Goal: Task Accomplishment & Management: Use online tool/utility

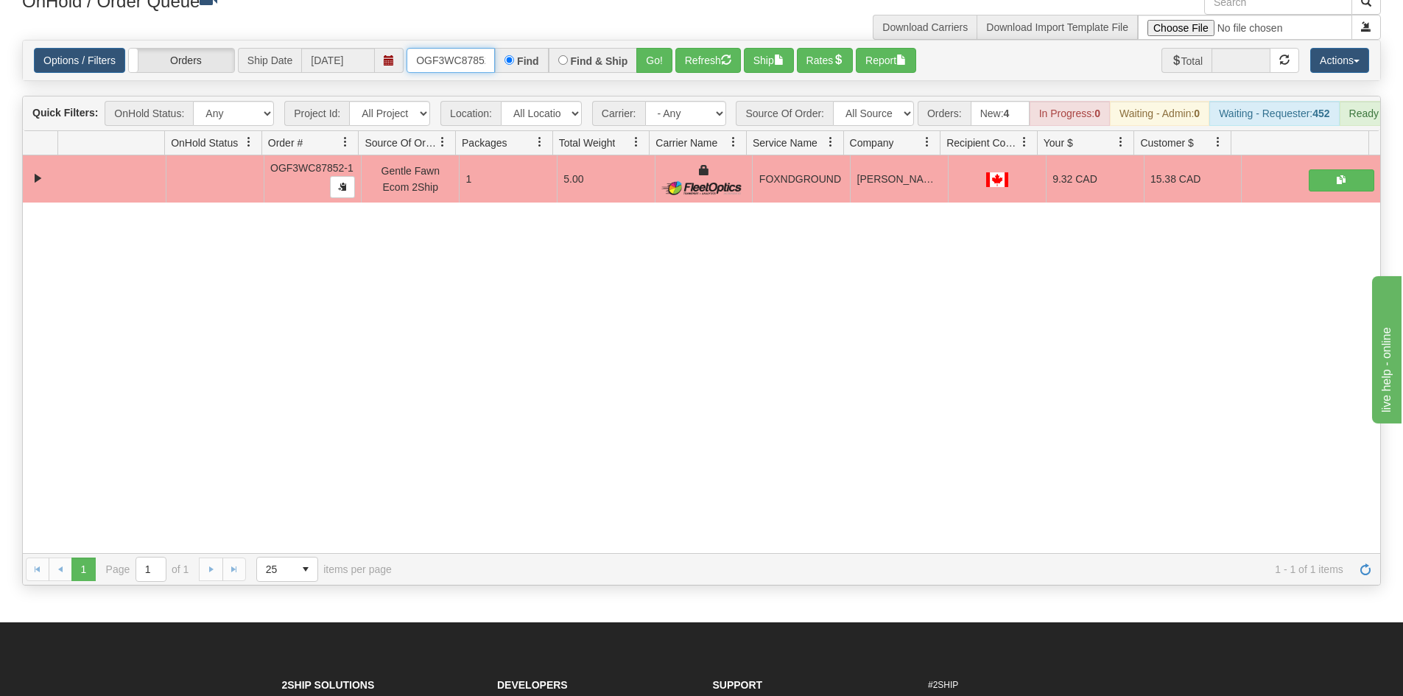
click at [449, 60] on input "OGF3WC87852-1" at bounding box center [451, 60] width 88 height 25
click at [654, 55] on button "Go!" at bounding box center [654, 60] width 36 height 25
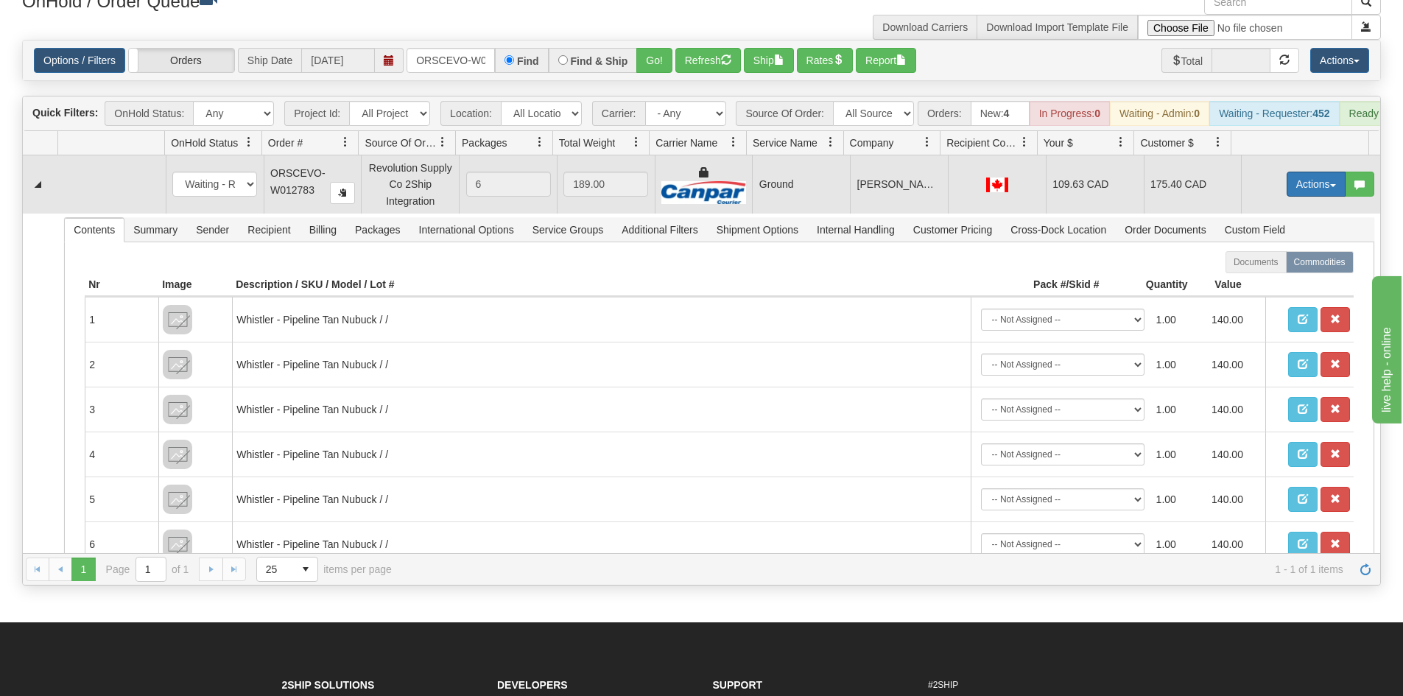
click at [1309, 197] on button "Actions" at bounding box center [1316, 184] width 59 height 25
click at [1281, 279] on link "Ship" at bounding box center [1286, 269] width 118 height 19
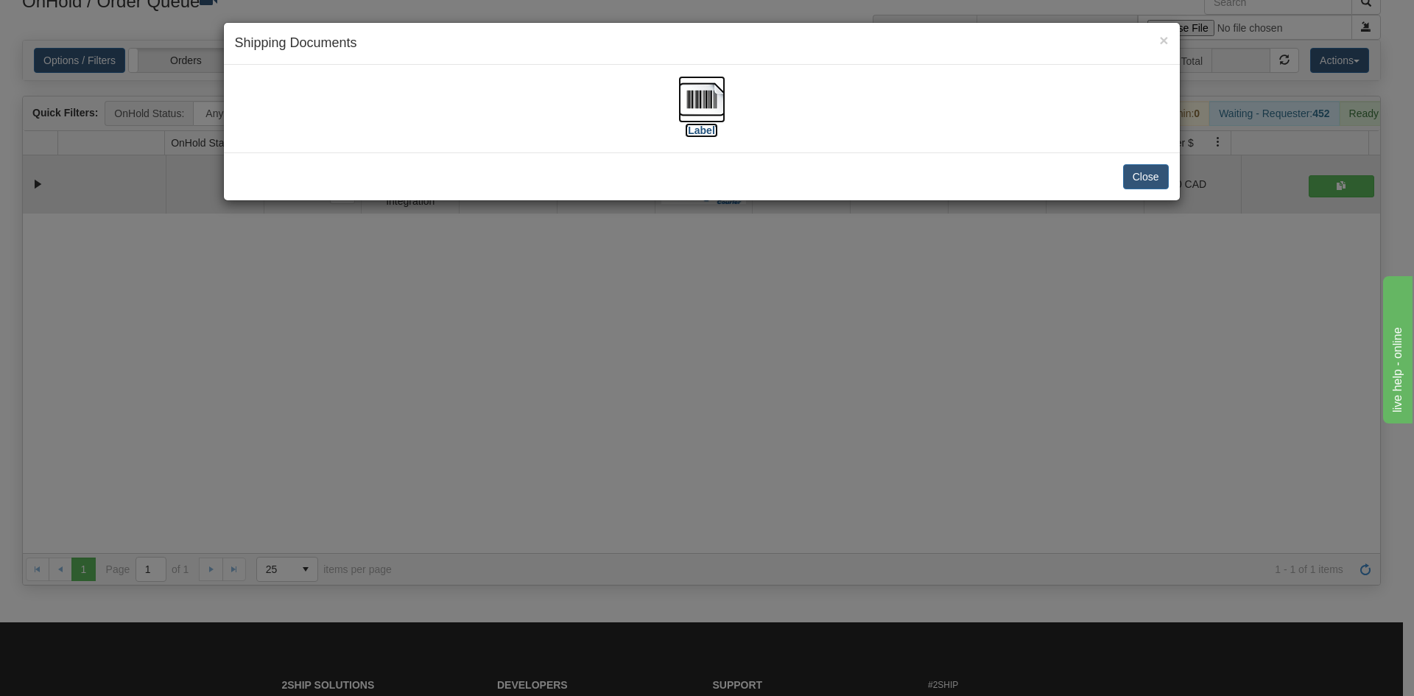
click at [697, 96] on img at bounding box center [701, 99] width 47 height 47
click at [700, 426] on div "× Shipping Documents [Label] Close" at bounding box center [707, 348] width 1414 height 696
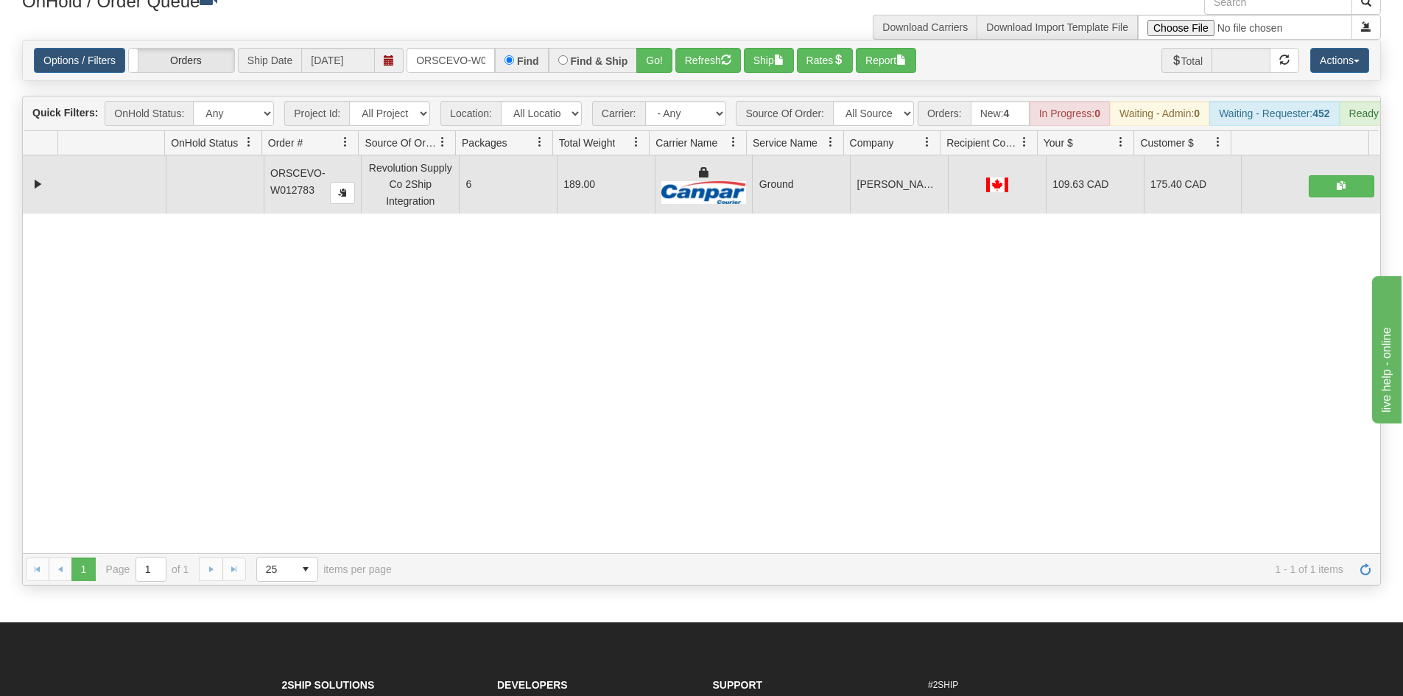
drag, startPoint x: 371, startPoint y: 379, endPoint x: 409, endPoint y: 344, distance: 51.1
click at [371, 379] on div "31704929 EVOLUTION V3 91319520 91319526 ORSCEVO-W012783 Revolution Supply Co 2S…" at bounding box center [701, 354] width 1357 height 398
click at [457, 57] on input "ORSCEVO-W012783" at bounding box center [451, 60] width 88 height 25
drag, startPoint x: 342, startPoint y: 376, endPoint x: 350, endPoint y: 339, distance: 38.3
click at [342, 376] on div "31704929 EVOLUTION V3 91319520 91319526 ORSCEVO-W012783 Revolution Supply Co 2S…" at bounding box center [701, 354] width 1357 height 398
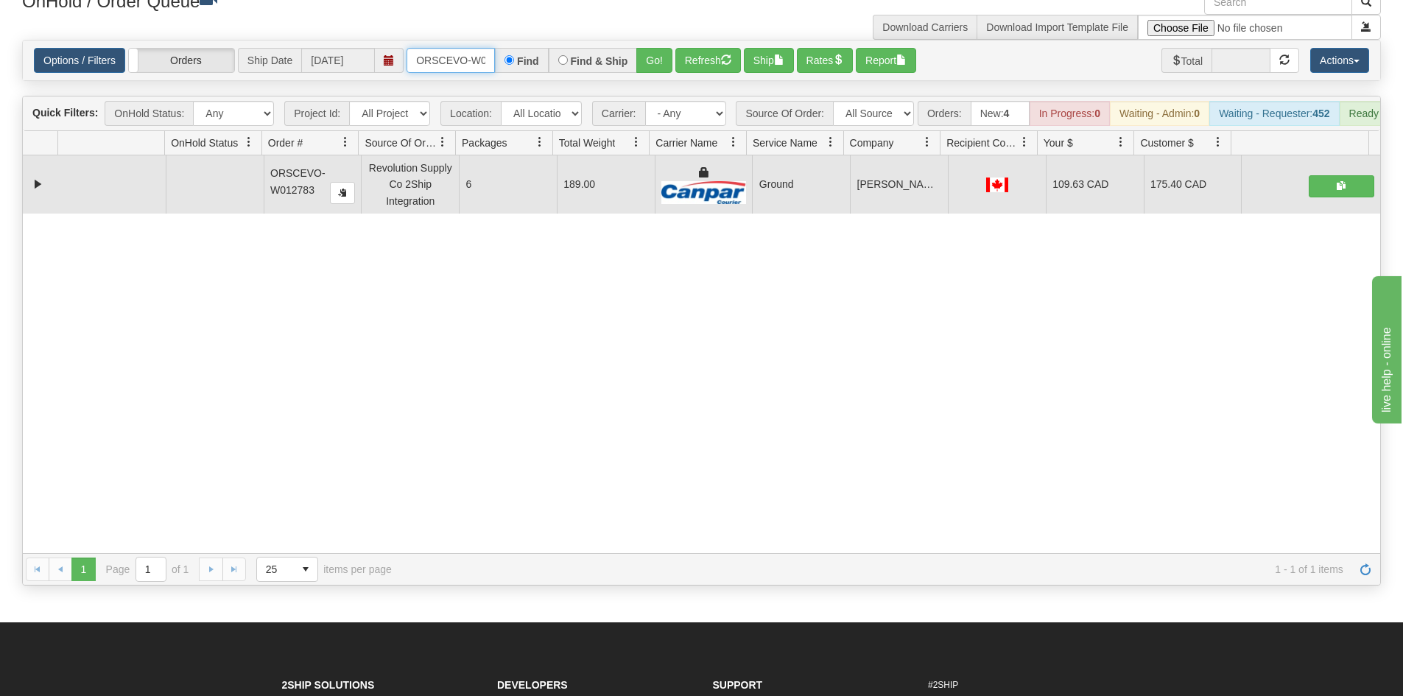
click at [449, 72] on input "ORSCEVO-W012783" at bounding box center [451, 60] width 88 height 25
click at [660, 67] on button "Go!" at bounding box center [654, 60] width 36 height 25
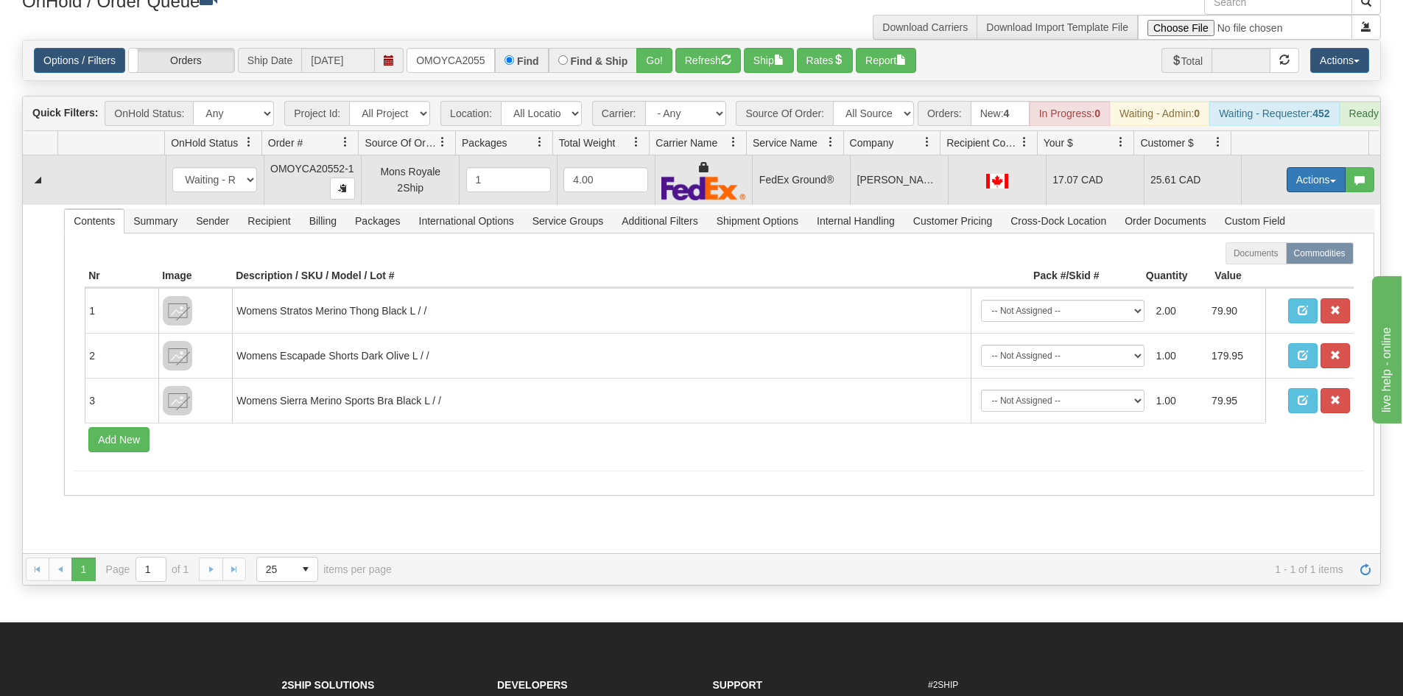
click at [1312, 192] on button "Actions" at bounding box center [1316, 179] width 59 height 25
click at [1264, 275] on link "Ship" at bounding box center [1286, 265] width 118 height 19
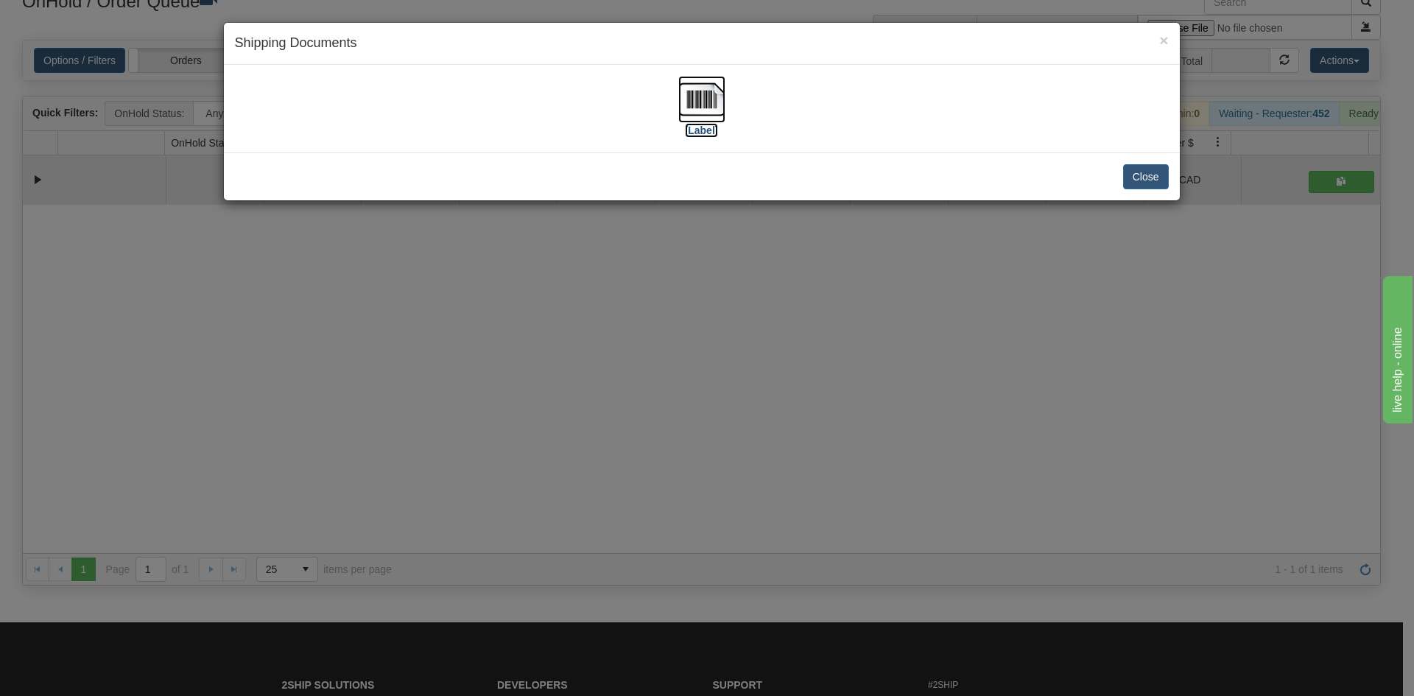
click at [720, 98] on img at bounding box center [701, 99] width 47 height 47
drag, startPoint x: 555, startPoint y: 356, endPoint x: 518, endPoint y: 55, distance: 303.6
click at [554, 344] on div "× Shipping Documents [Label] Close" at bounding box center [707, 348] width 1414 height 696
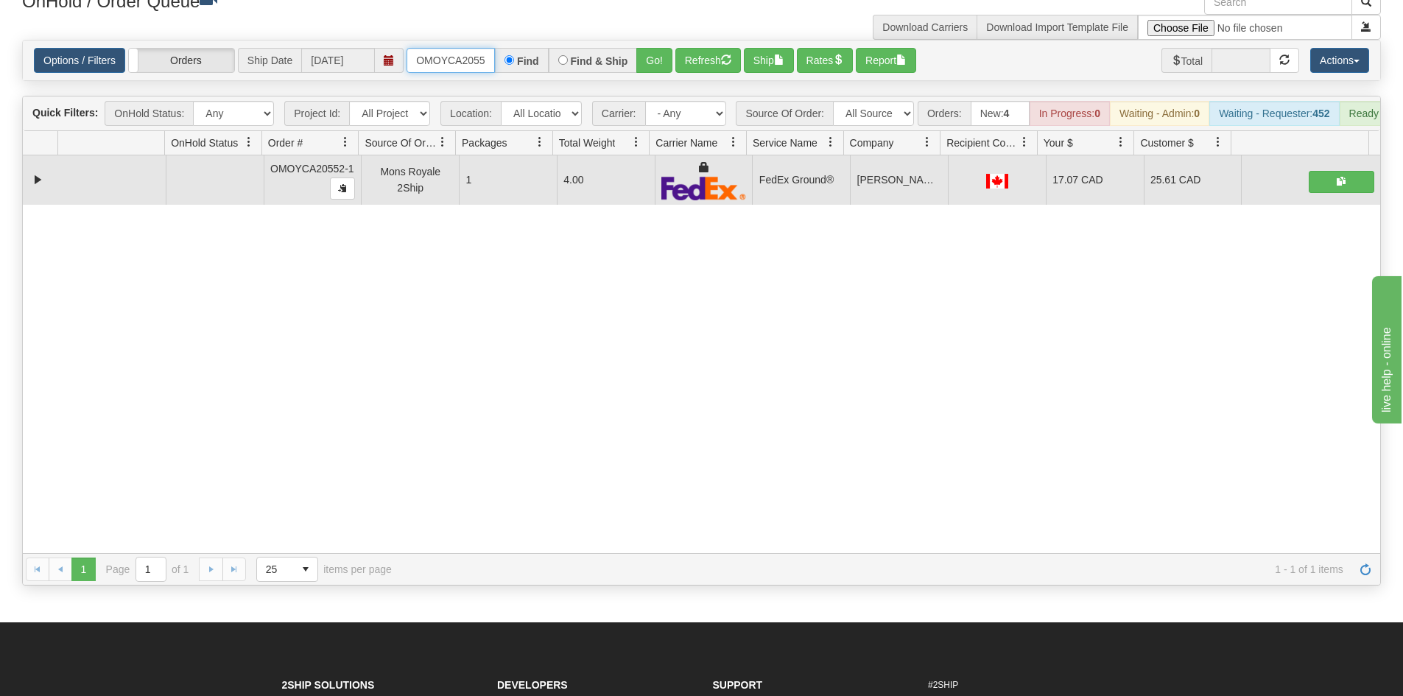
click at [457, 53] on input "OMOYCA20552-1" at bounding box center [451, 60] width 88 height 25
click at [655, 59] on button "Go!" at bounding box center [654, 60] width 36 height 25
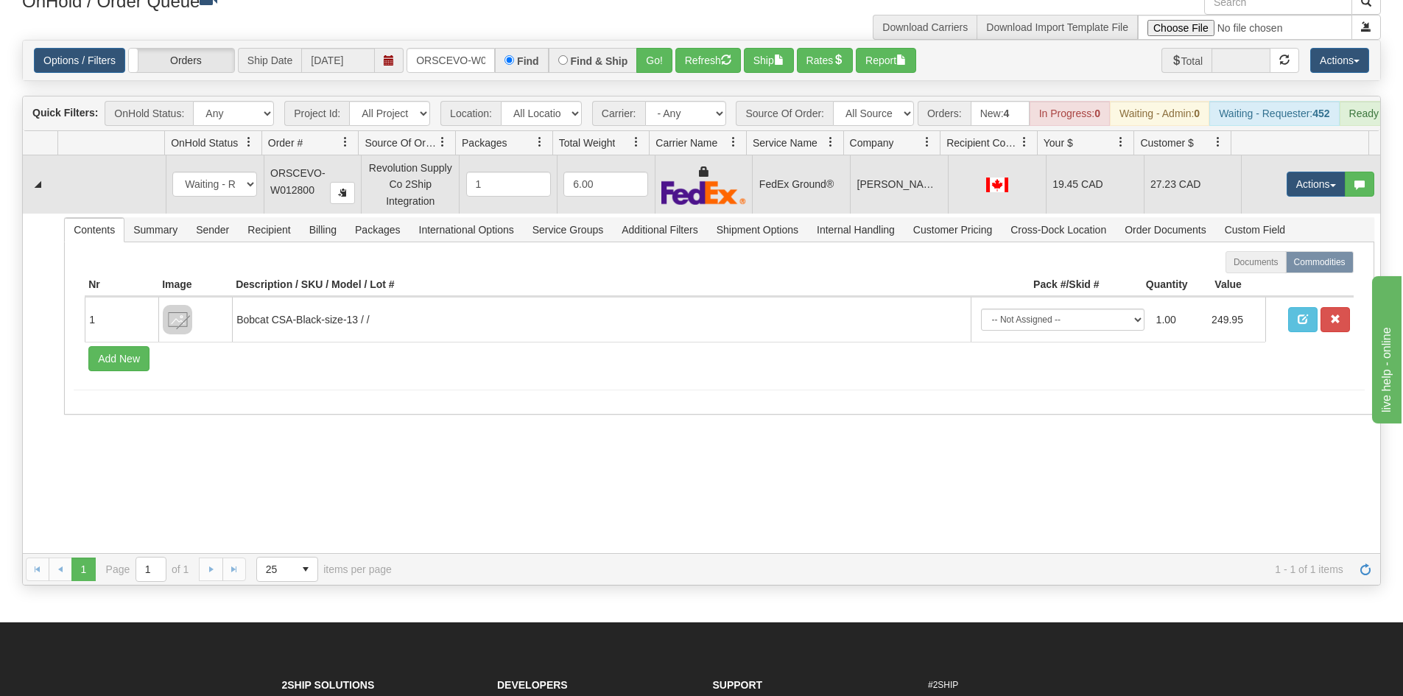
click at [1296, 171] on td "Actions Open Refresh Rates Rate All Services Ship Delete Edit Items" at bounding box center [1310, 183] width 139 height 57
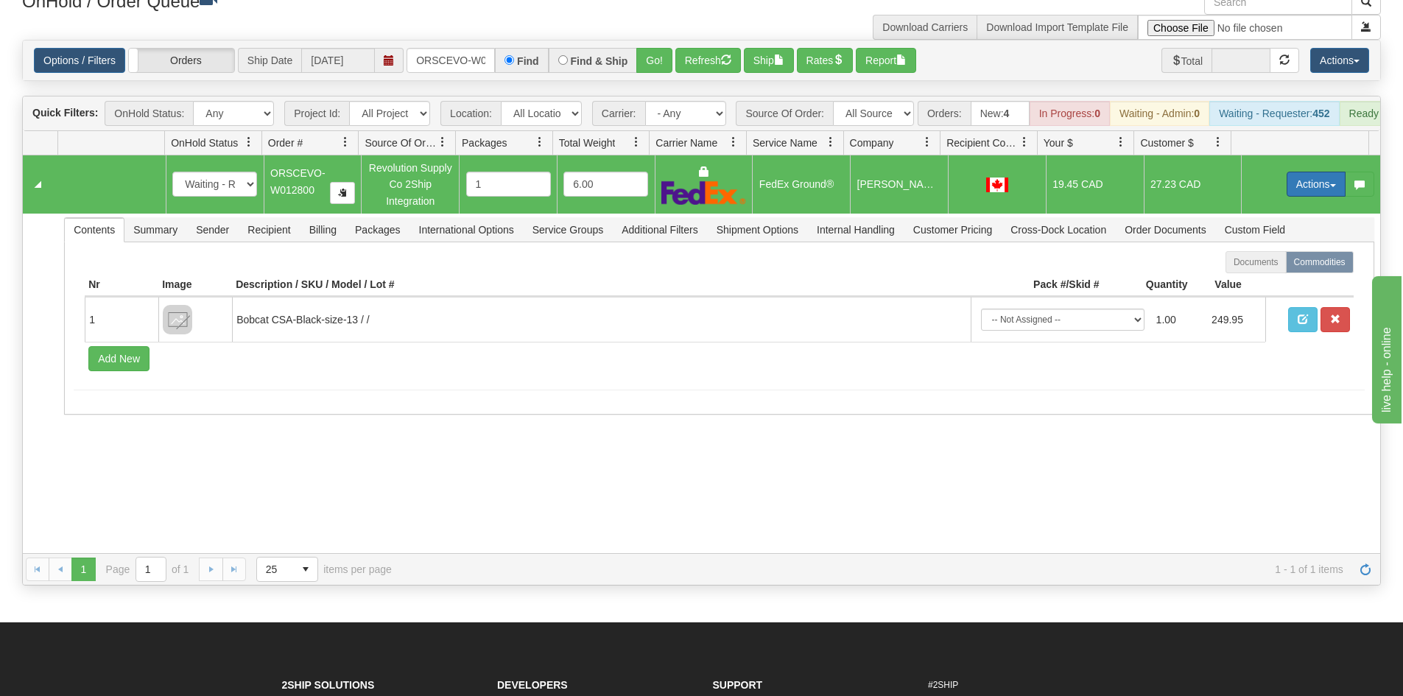
click at [1294, 186] on button "Actions" at bounding box center [1316, 184] width 59 height 25
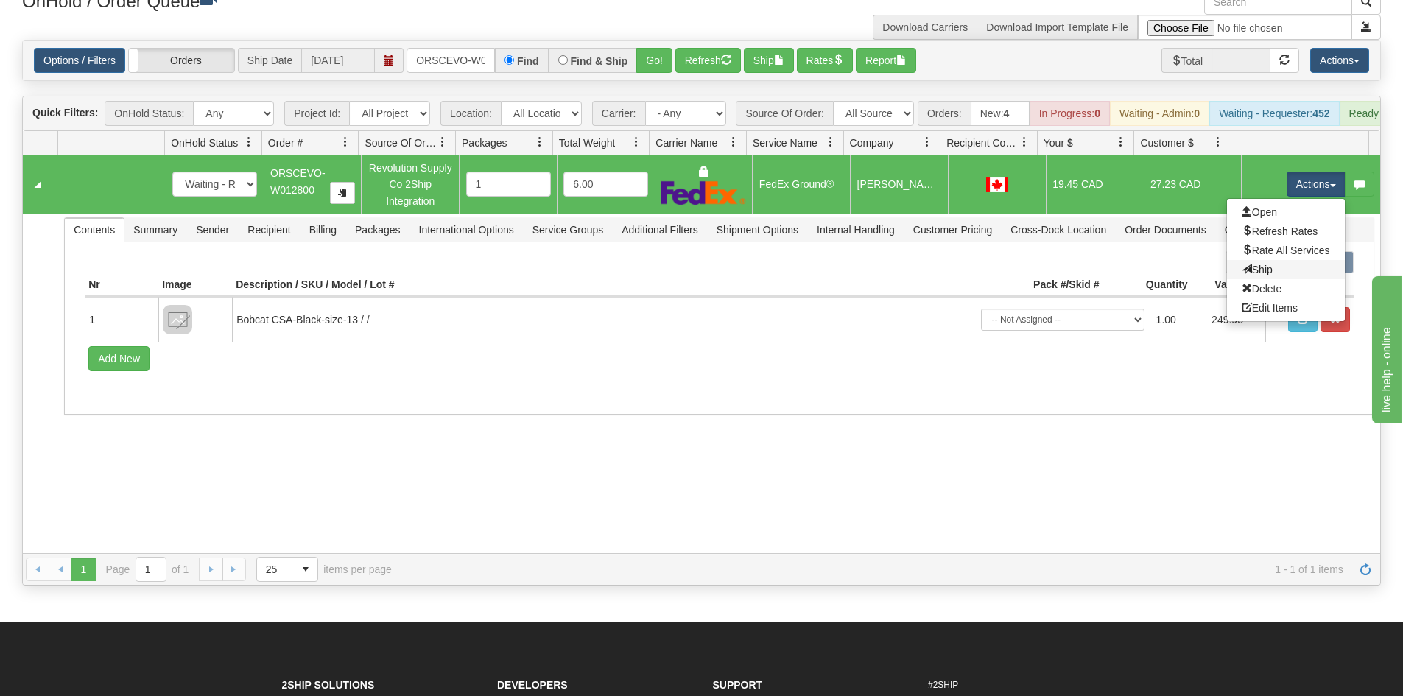
click at [1282, 279] on link "Ship" at bounding box center [1286, 269] width 118 height 19
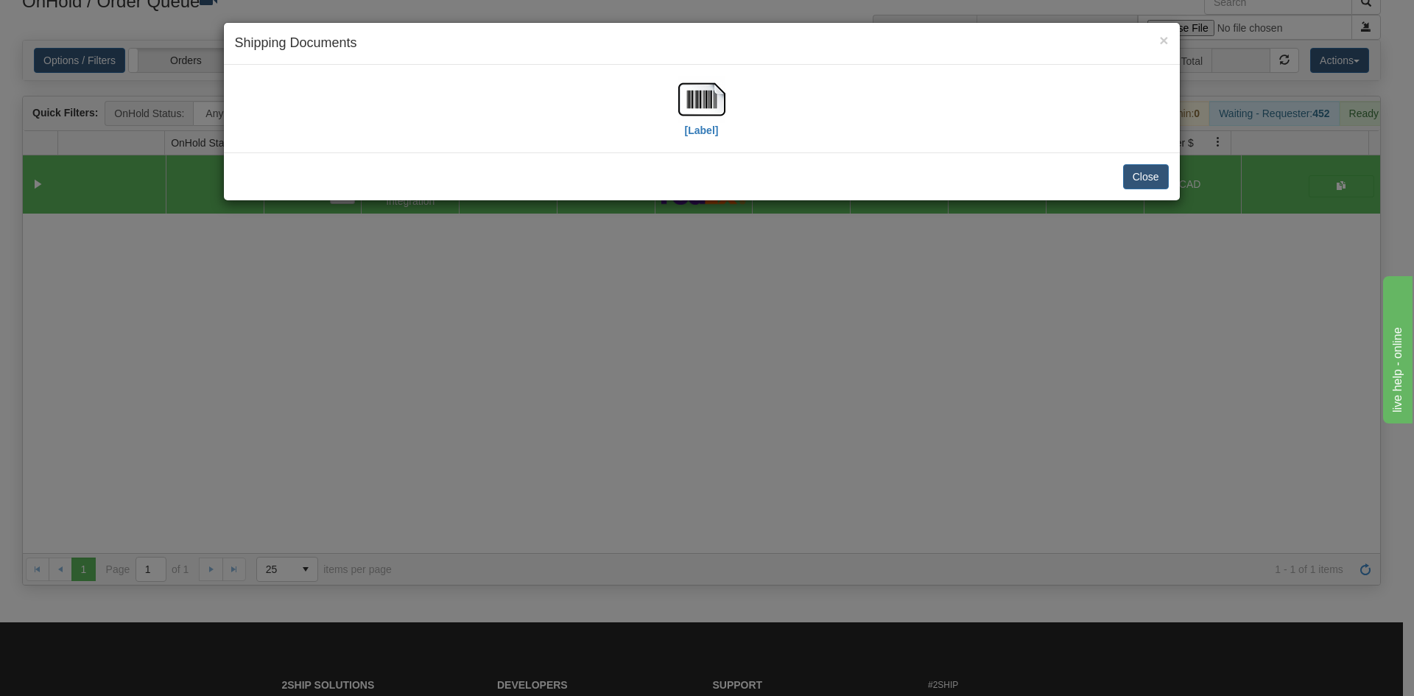
click at [598, 340] on div "× Shipping Documents [Label] Close" at bounding box center [707, 348] width 1414 height 696
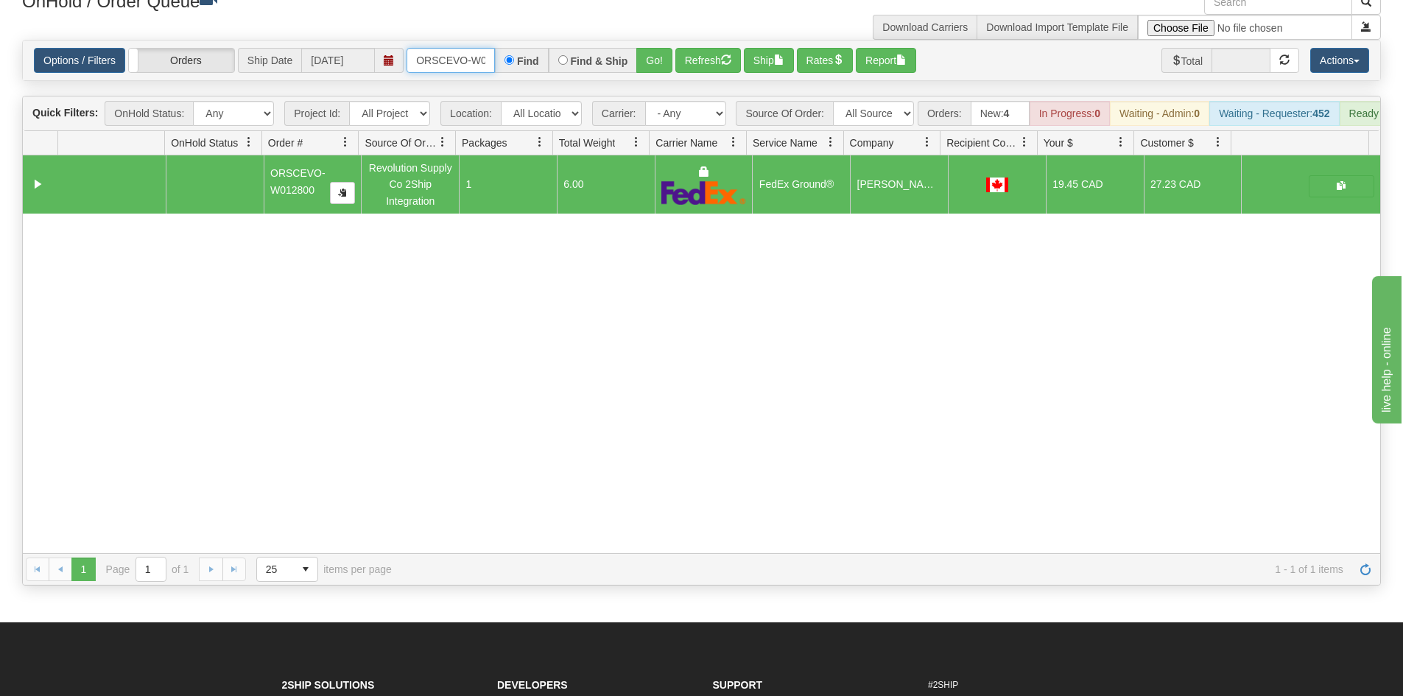
click at [475, 57] on input "ORSCEVO-W012800" at bounding box center [451, 60] width 88 height 25
click at [643, 59] on button "Go!" at bounding box center [654, 60] width 36 height 25
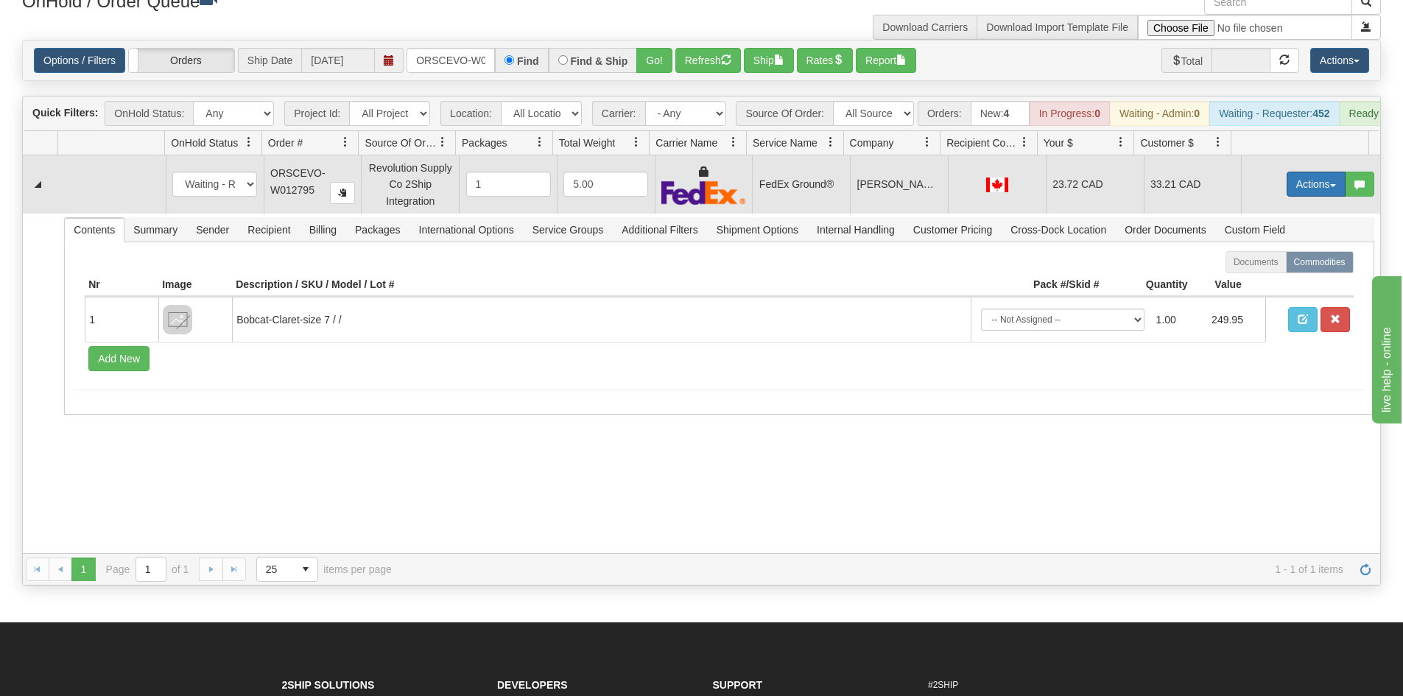
click at [1325, 197] on button "Actions" at bounding box center [1316, 184] width 59 height 25
click at [1285, 276] on link "Ship" at bounding box center [1286, 269] width 118 height 19
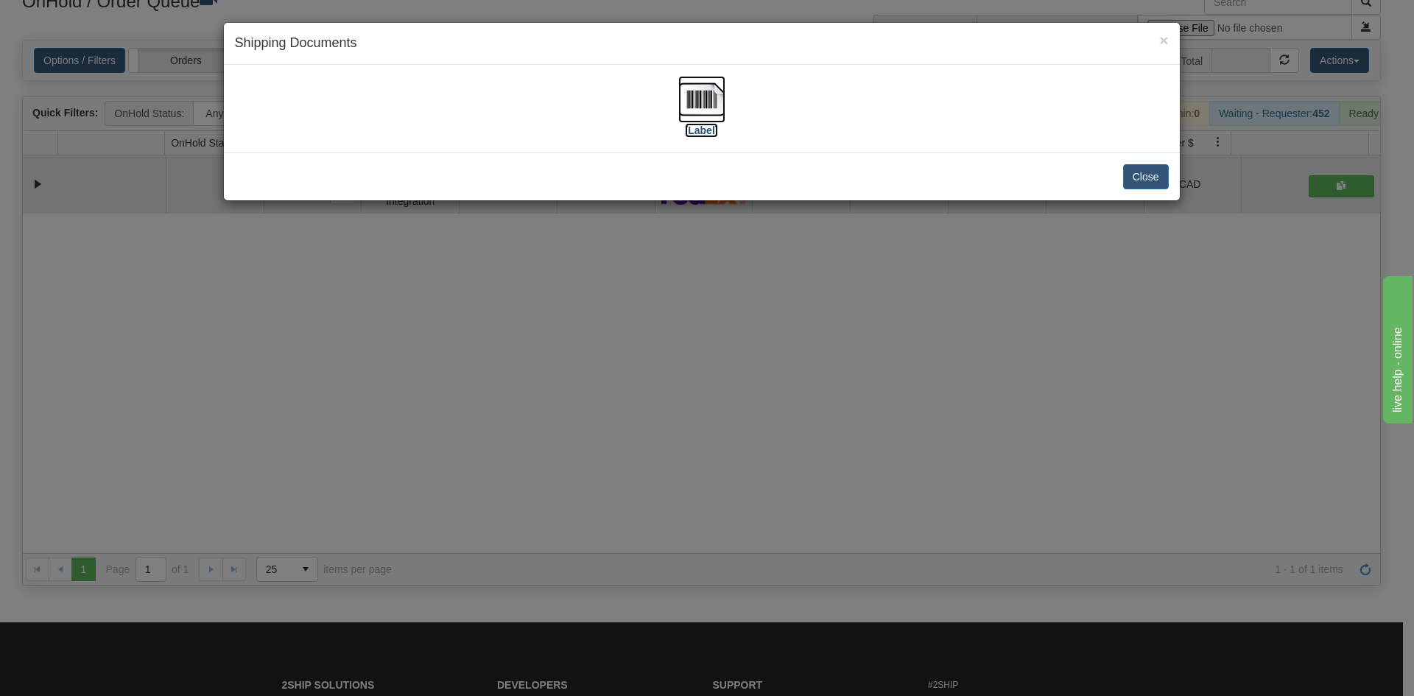
click at [709, 123] on label "[Label]" at bounding box center [702, 130] width 34 height 15
drag, startPoint x: 790, startPoint y: 360, endPoint x: 621, endPoint y: 140, distance: 277.8
click at [791, 360] on div "× Shipping Documents [Label] Close" at bounding box center [707, 348] width 1414 height 696
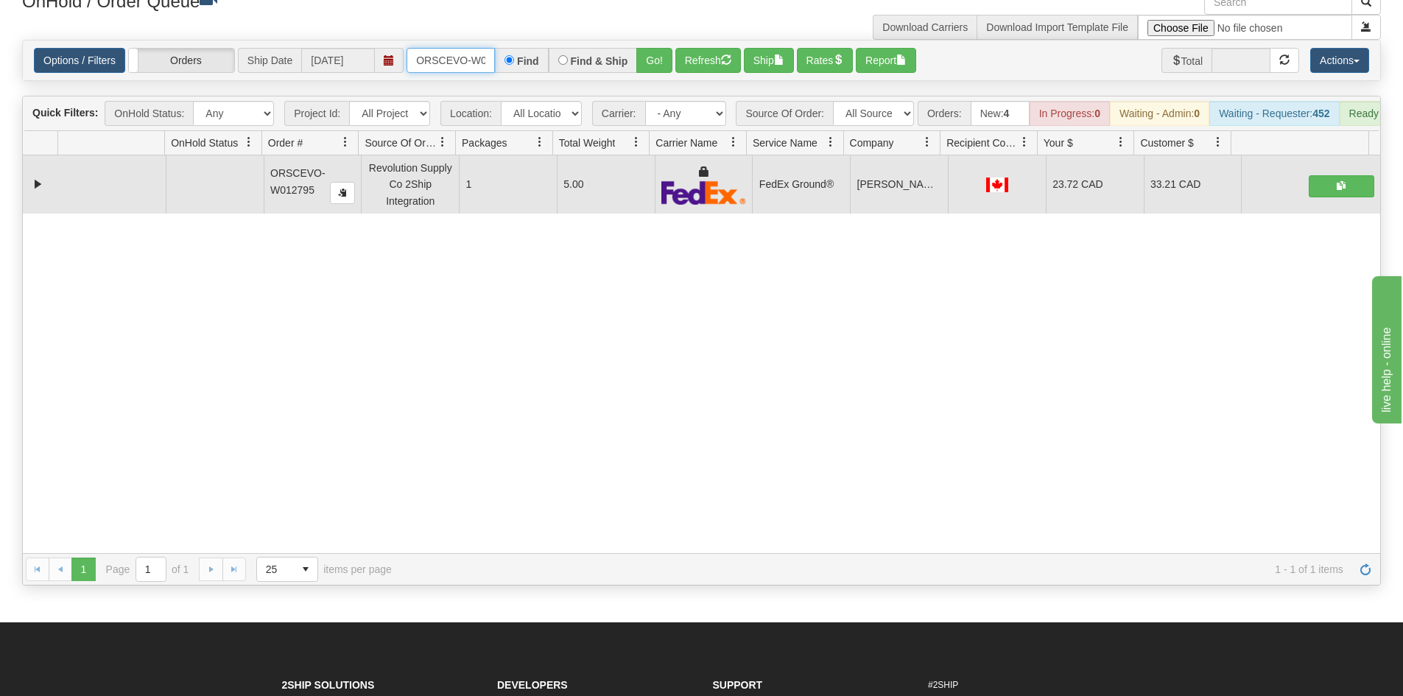
click at [437, 54] on input "ORSCEVO-W012795" at bounding box center [451, 60] width 88 height 25
click at [665, 34] on div "OnHold / Order Queue Download Carriers Download Import Template File" at bounding box center [701, 15] width 1381 height 50
click at [648, 49] on button "Go!" at bounding box center [654, 60] width 36 height 25
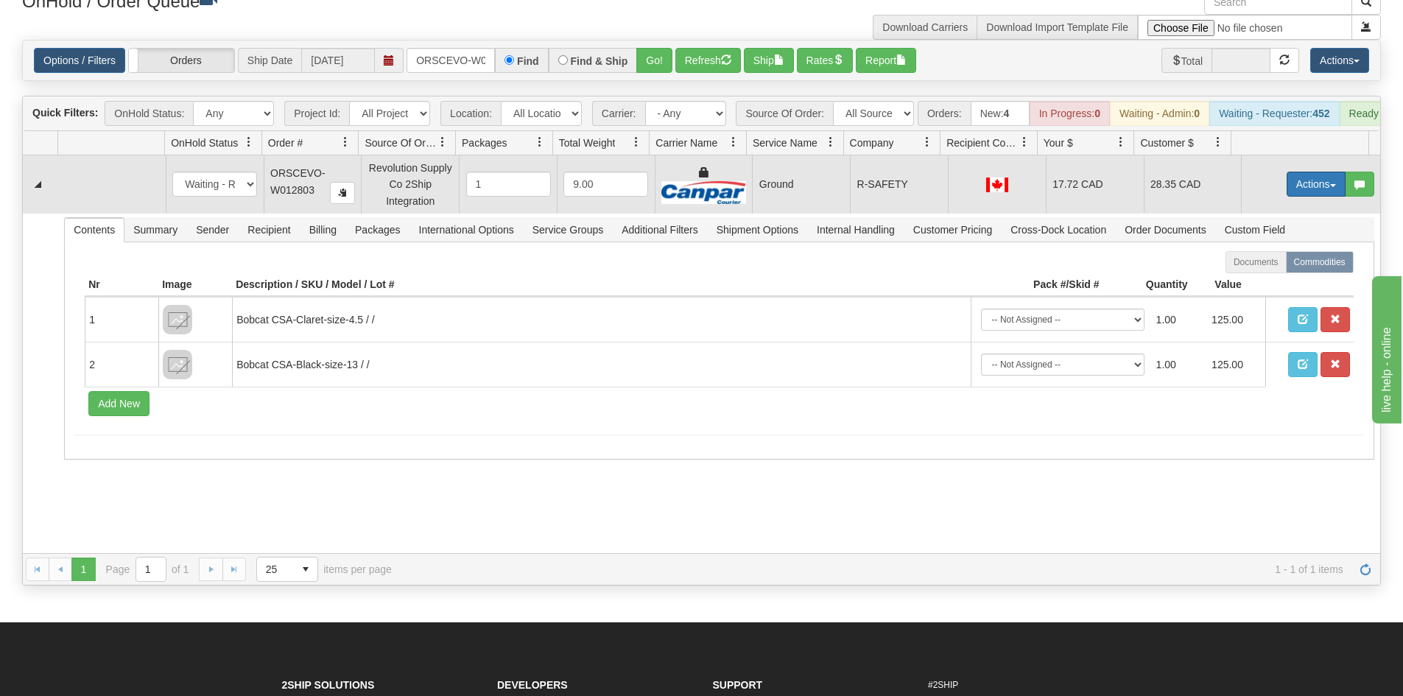
click at [1305, 194] on button "Actions" at bounding box center [1316, 184] width 59 height 25
click at [1253, 275] on span "Ship" at bounding box center [1257, 270] width 31 height 12
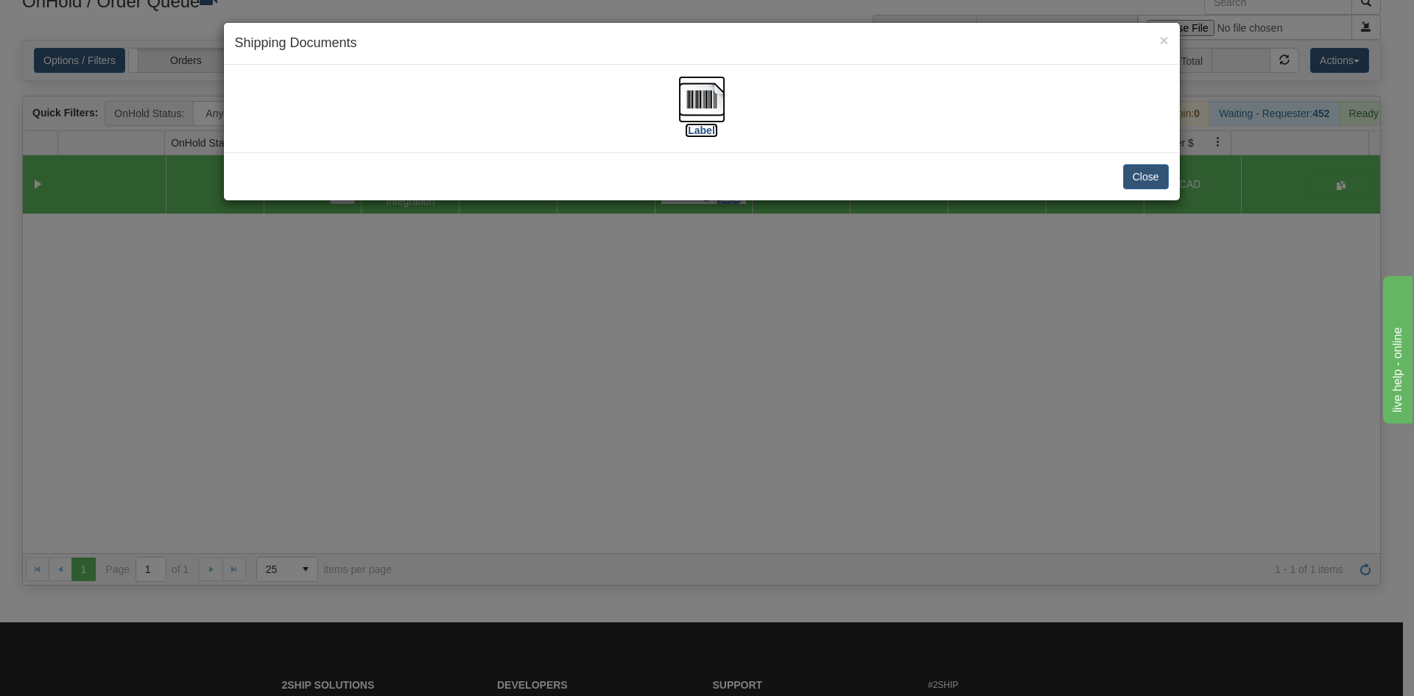
click at [678, 102] on img at bounding box center [701, 99] width 47 height 47
drag, startPoint x: 438, startPoint y: 394, endPoint x: 449, endPoint y: 328, distance: 66.4
click at [439, 393] on div "× Shipping Documents [Label] Close" at bounding box center [707, 348] width 1414 height 696
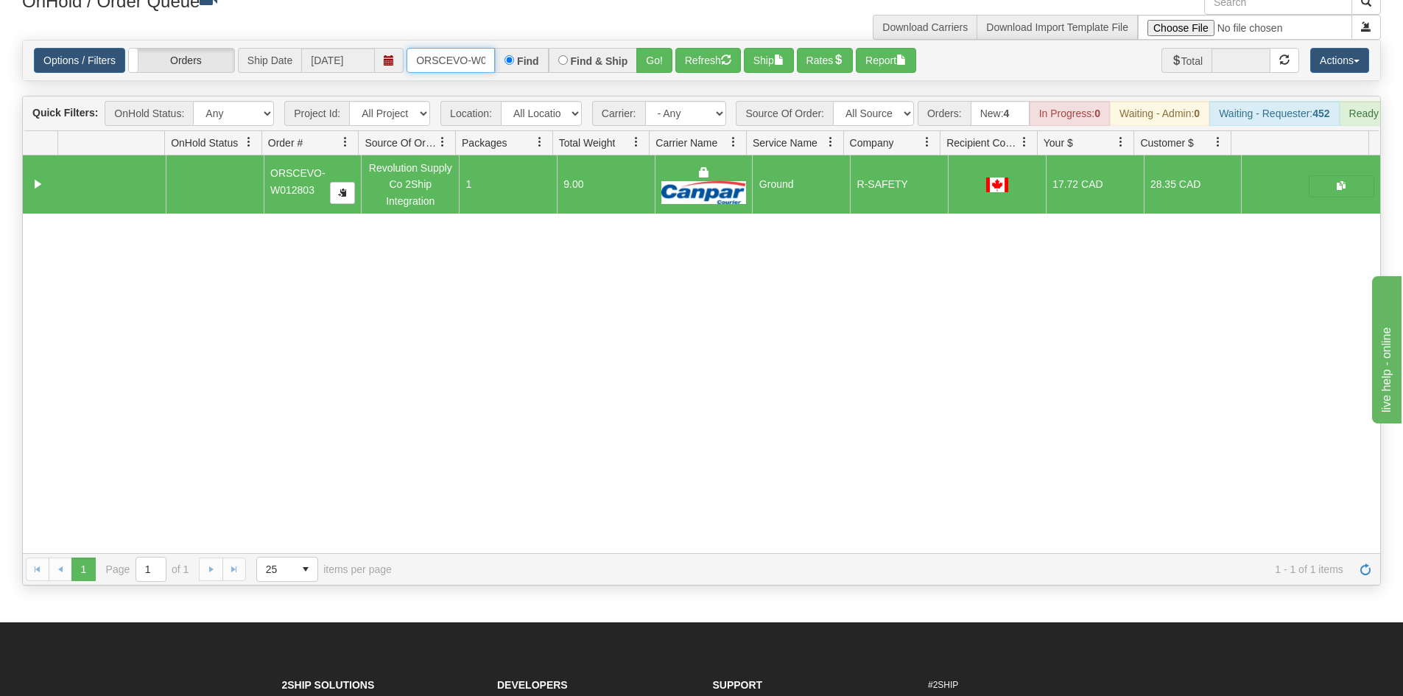
click at [463, 60] on input "ORSCEVO-W012803" at bounding box center [451, 60] width 88 height 25
type input "ORSCEVO-W012820"
click at [650, 61] on button "Go!" at bounding box center [654, 60] width 36 height 25
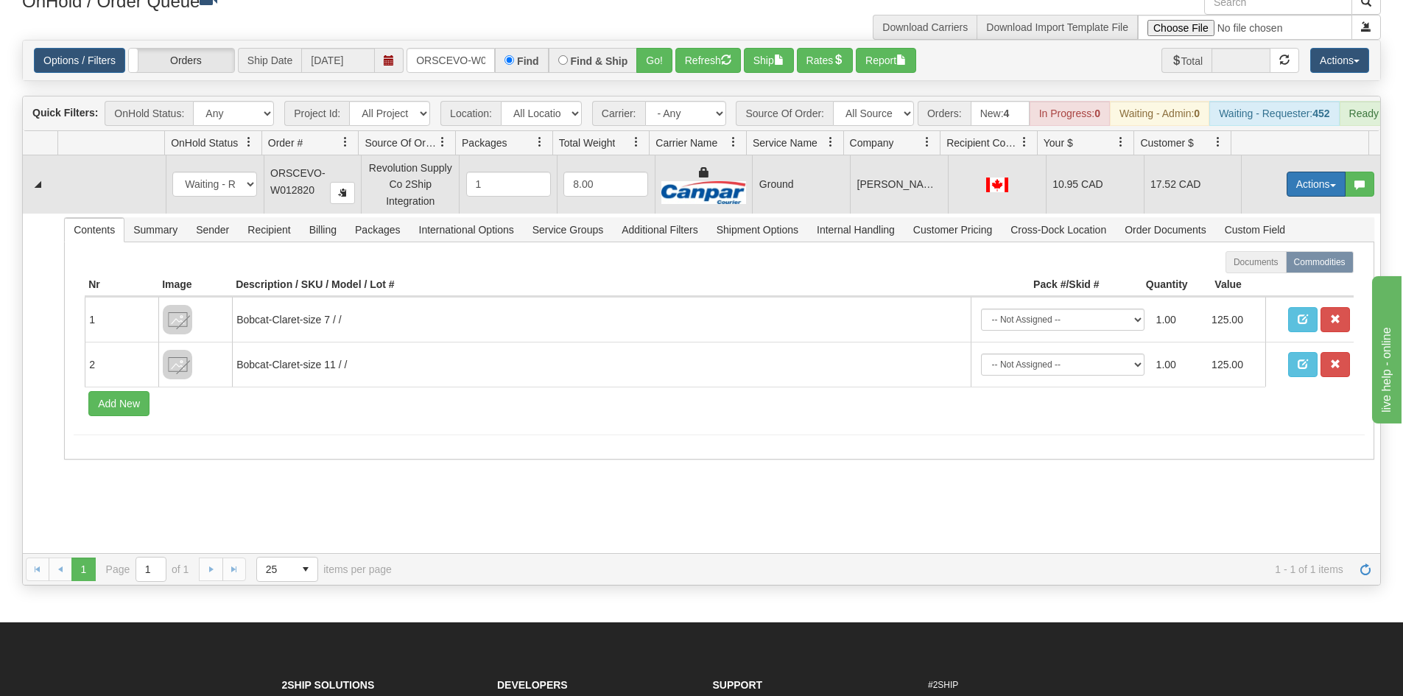
click at [1332, 194] on button "Actions" at bounding box center [1316, 184] width 59 height 25
click at [1284, 279] on link "Ship" at bounding box center [1286, 269] width 118 height 19
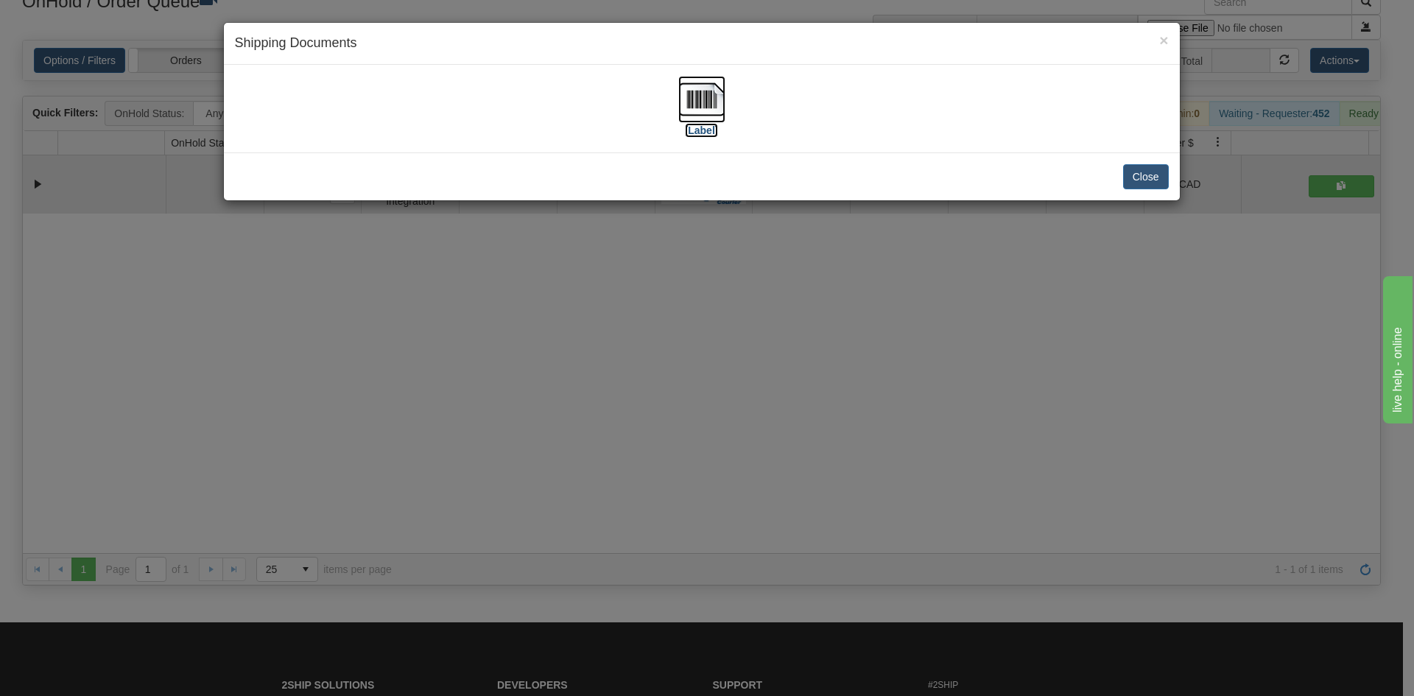
click at [700, 94] on img at bounding box center [701, 99] width 47 height 47
click at [579, 362] on div "× Shipping Documents [Label] Close" at bounding box center [707, 348] width 1414 height 696
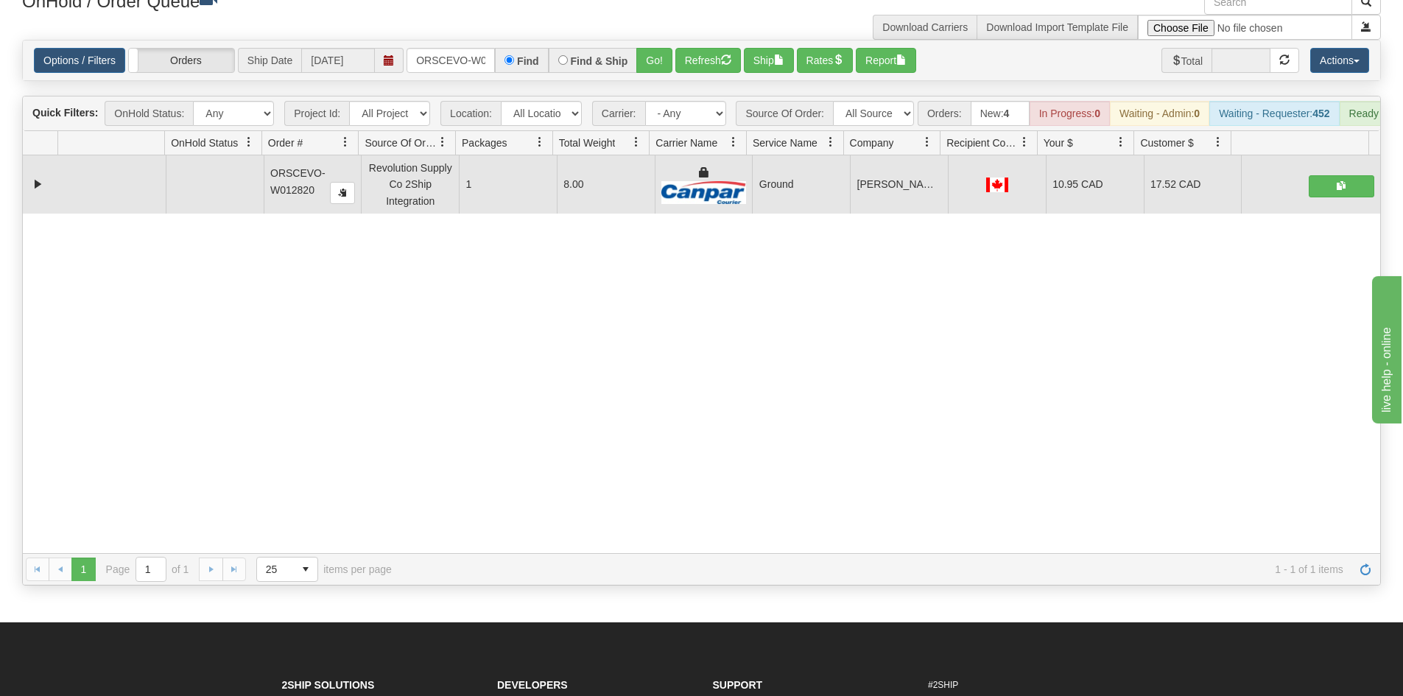
click at [92, 43] on div "Options / Filters Group Shipments Orders Ship Date 10/01/2025 ORSCEVO-W012820 F…" at bounding box center [701, 61] width 1357 height 40
drag, startPoint x: 88, startPoint y: 82, endPoint x: 94, endPoint y: 77, distance: 8.0
click at [88, 82] on div "Is equal to Is not equal to Contains Does not contains CAD USD EUR ZAR RON ANG …" at bounding box center [701, 313] width 1381 height 546
click at [102, 49] on link "Options / Filters" at bounding box center [79, 60] width 91 height 25
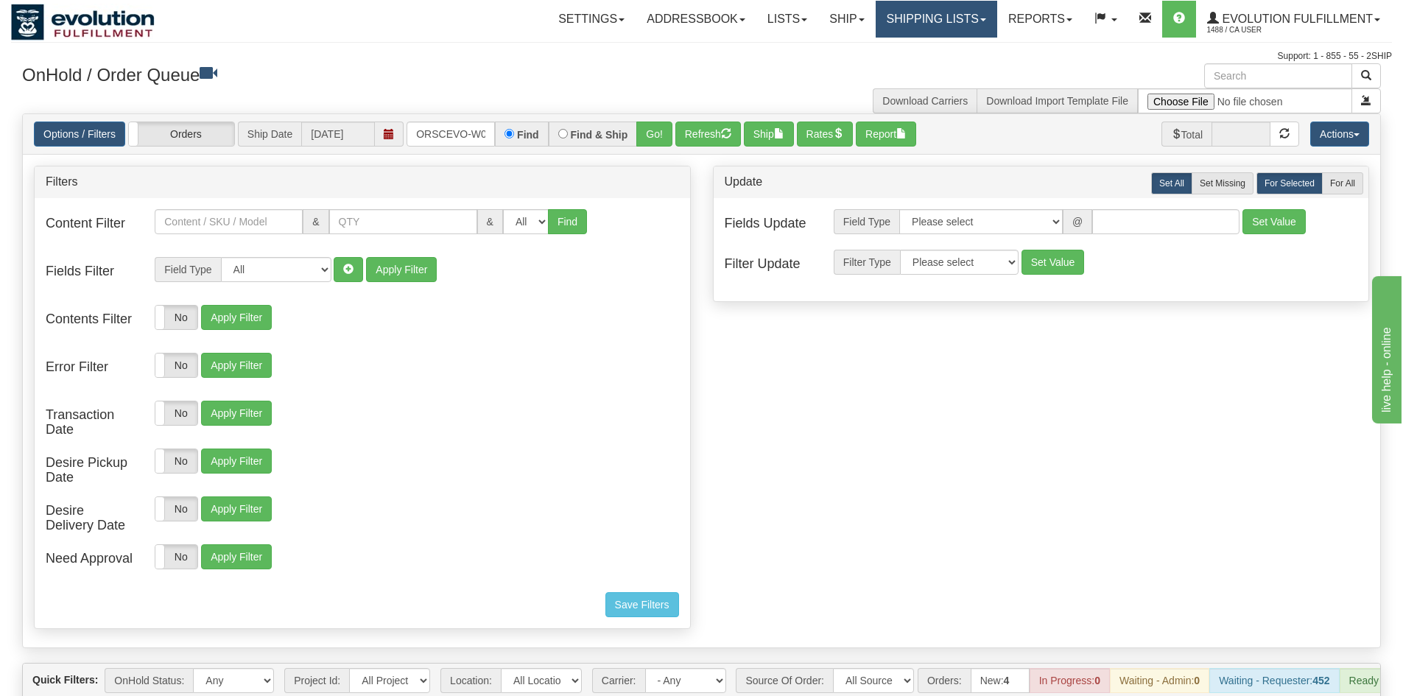
click at [915, 14] on link "Shipping lists" at bounding box center [937, 19] width 122 height 37
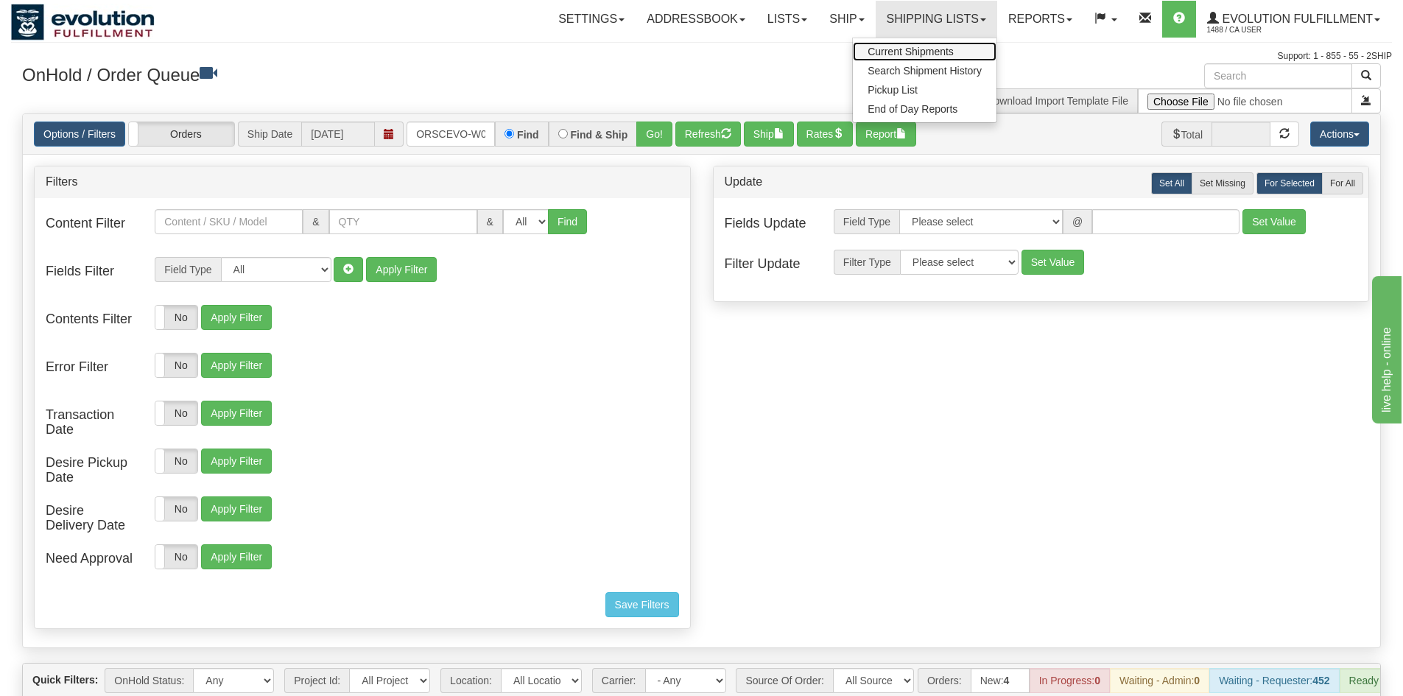
click at [918, 53] on span "Current Shipments" at bounding box center [911, 52] width 86 height 12
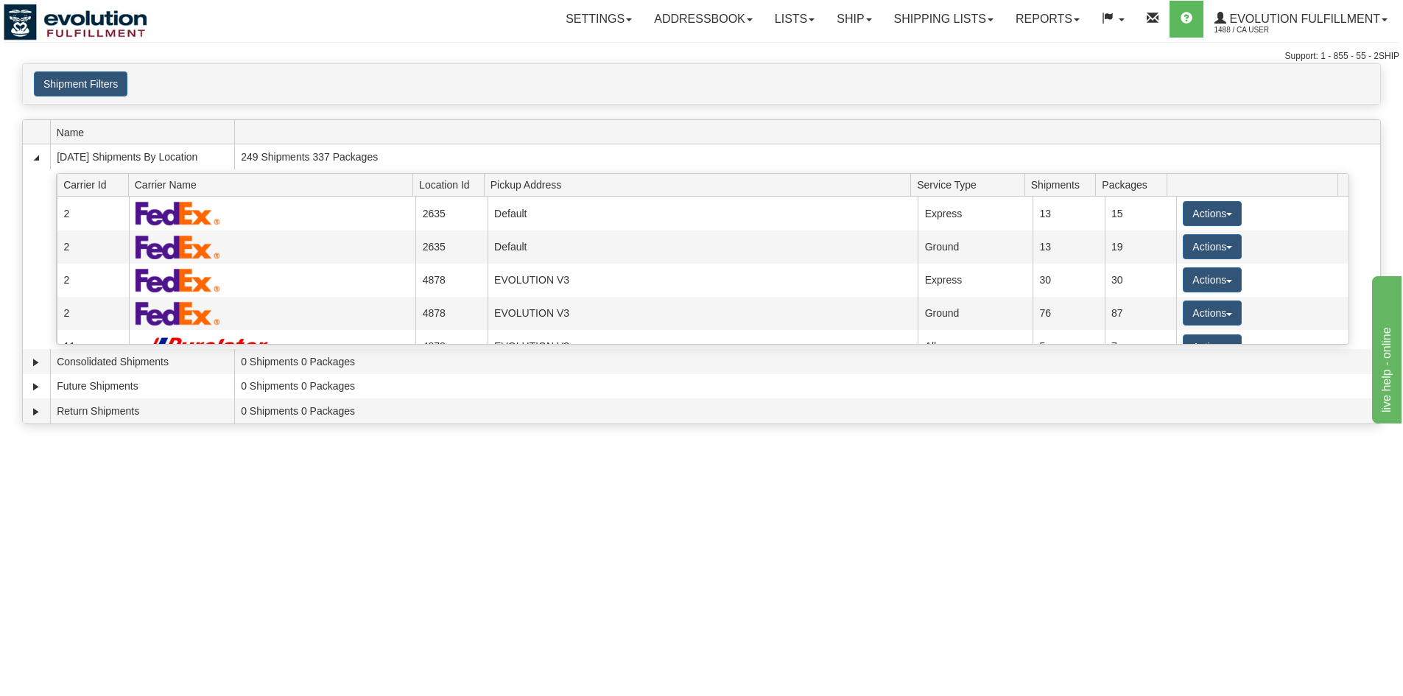
click at [102, 71] on div "Shipment Filters Website Agent Client User" at bounding box center [701, 84] width 1357 height 40
click at [96, 88] on button "Shipment Filters" at bounding box center [81, 83] width 94 height 25
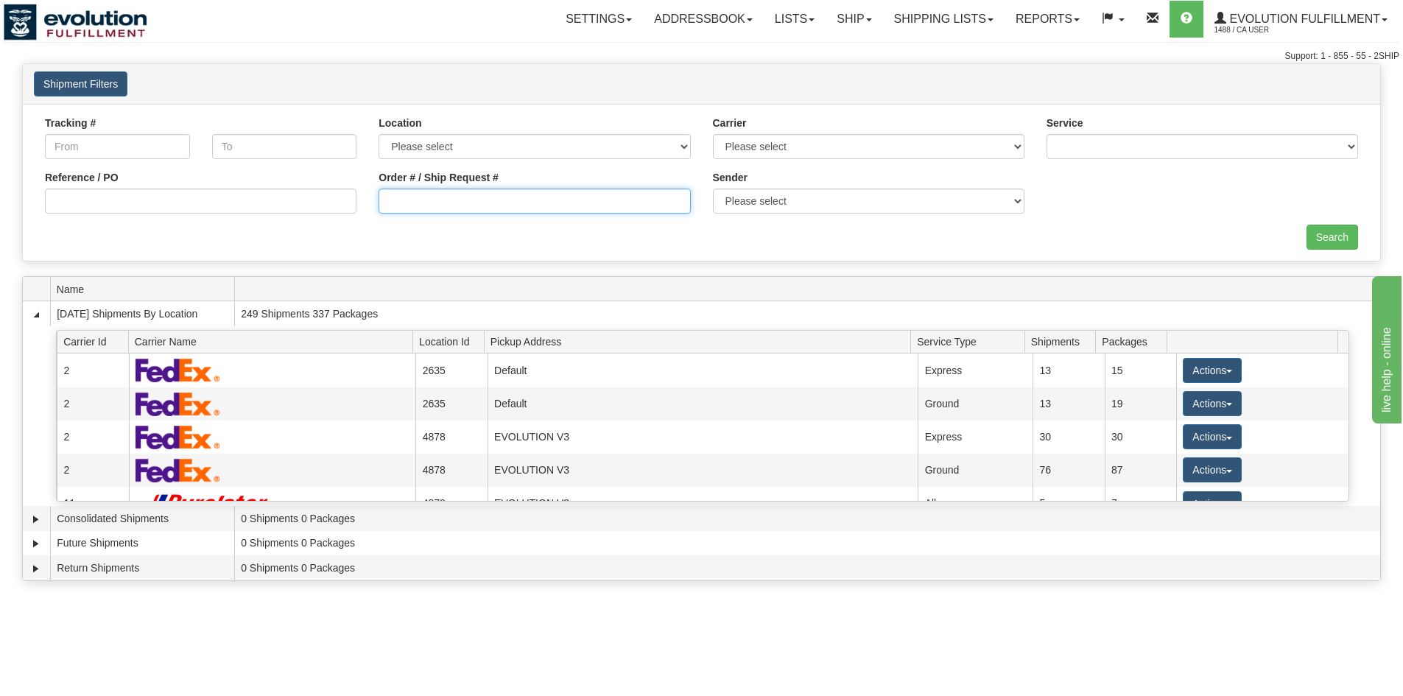
click at [527, 190] on input "Order # / Ship Request #" at bounding box center [535, 201] width 312 height 25
paste input "87624-1"
type input "87624-1"
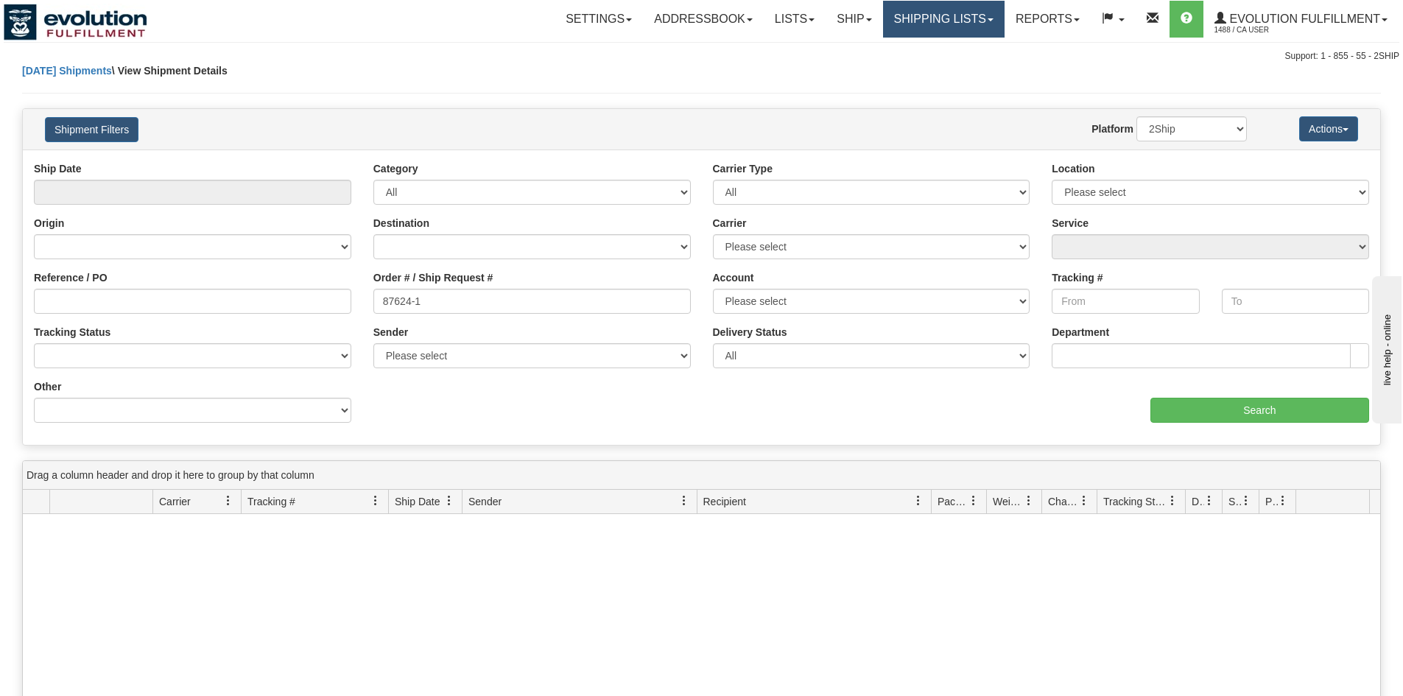
click at [949, 26] on link "Shipping lists" at bounding box center [944, 19] width 122 height 37
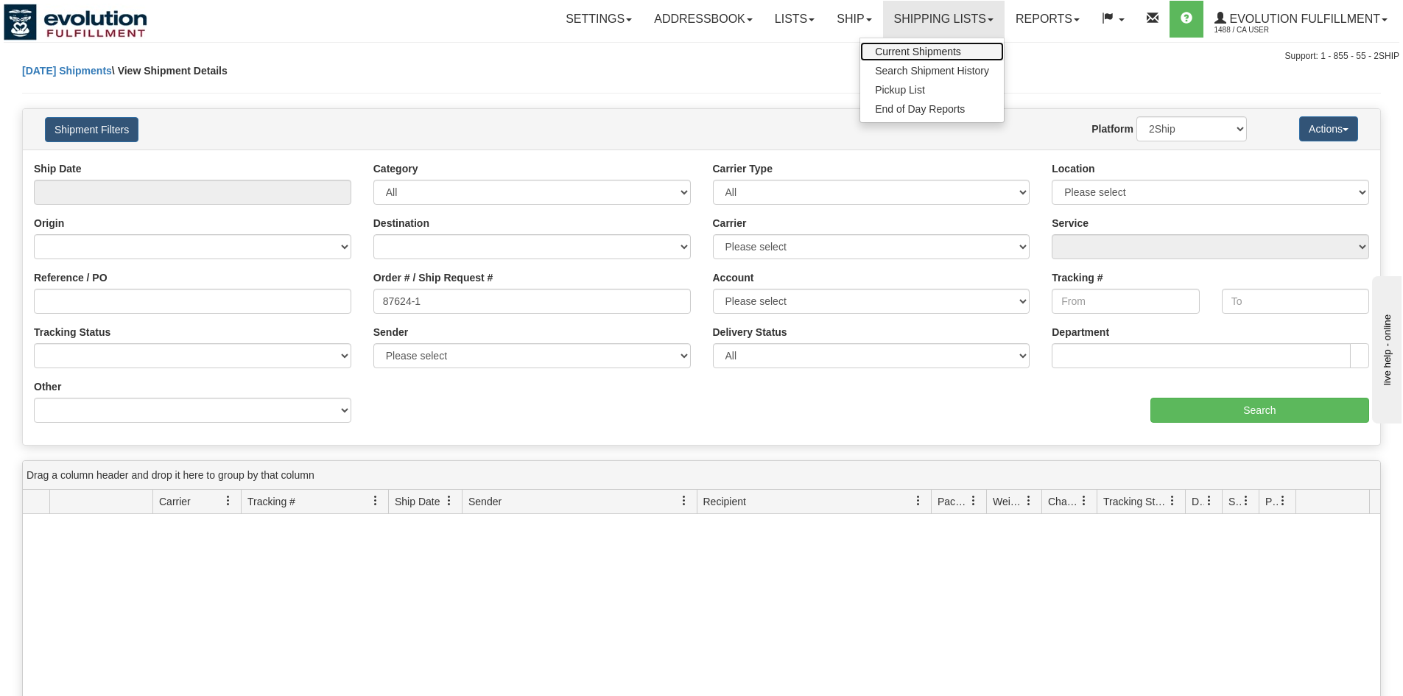
click at [922, 48] on span "Current Shipments" at bounding box center [918, 52] width 86 height 12
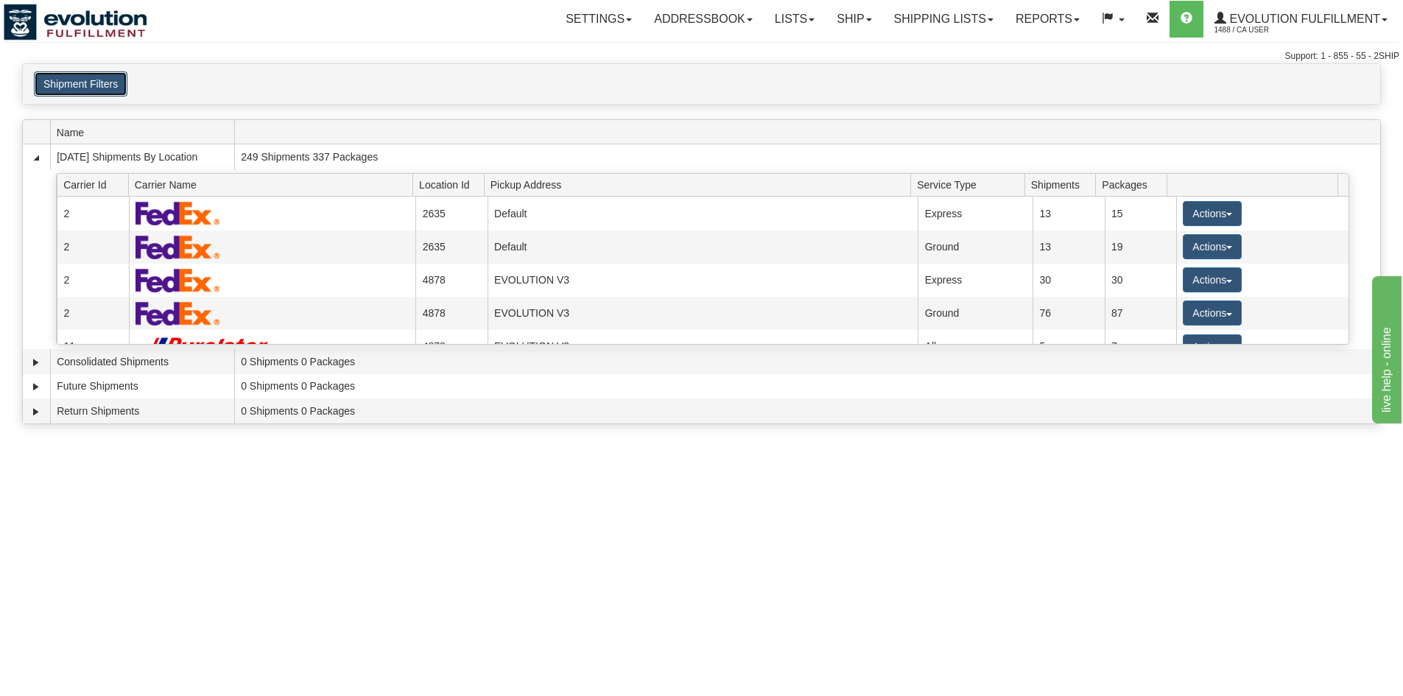
click at [97, 81] on button "Shipment Filters" at bounding box center [81, 83] width 94 height 25
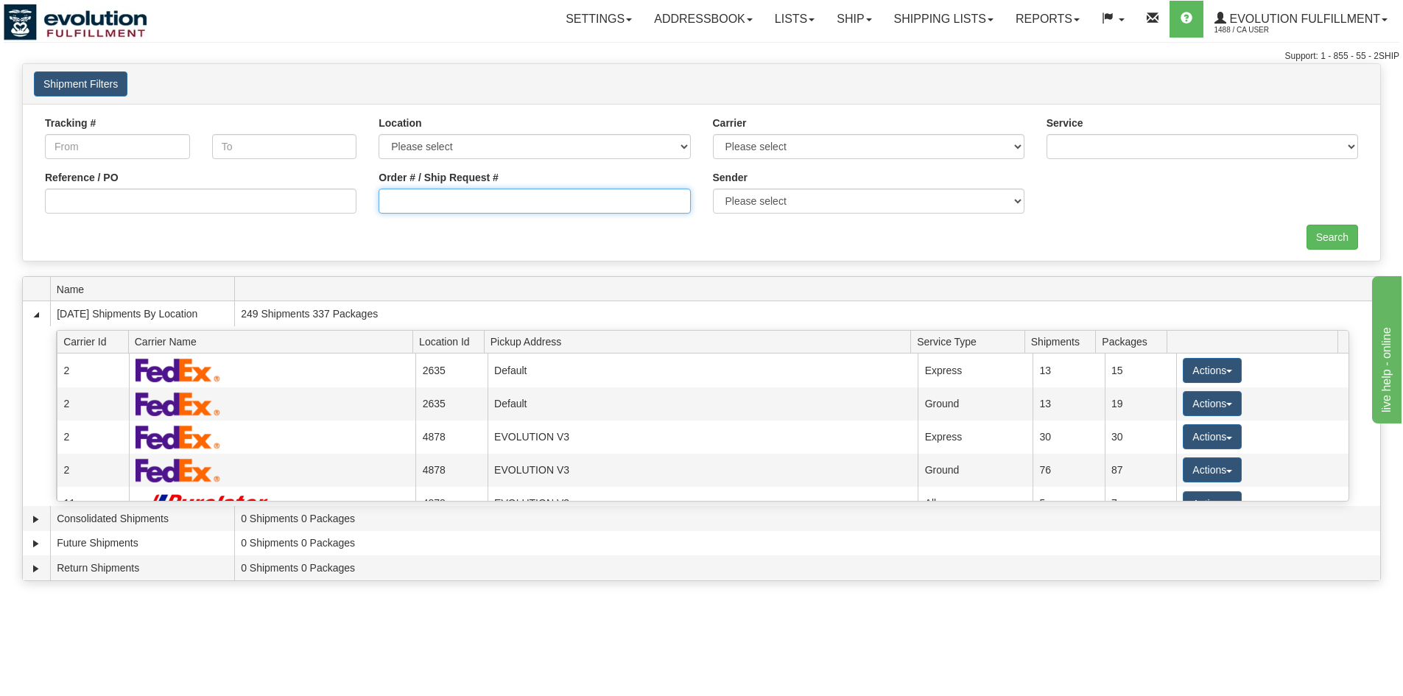
click at [588, 192] on input "Order # / Ship Request #" at bounding box center [535, 201] width 312 height 25
paste input "87624-1"
type input "87624-1"
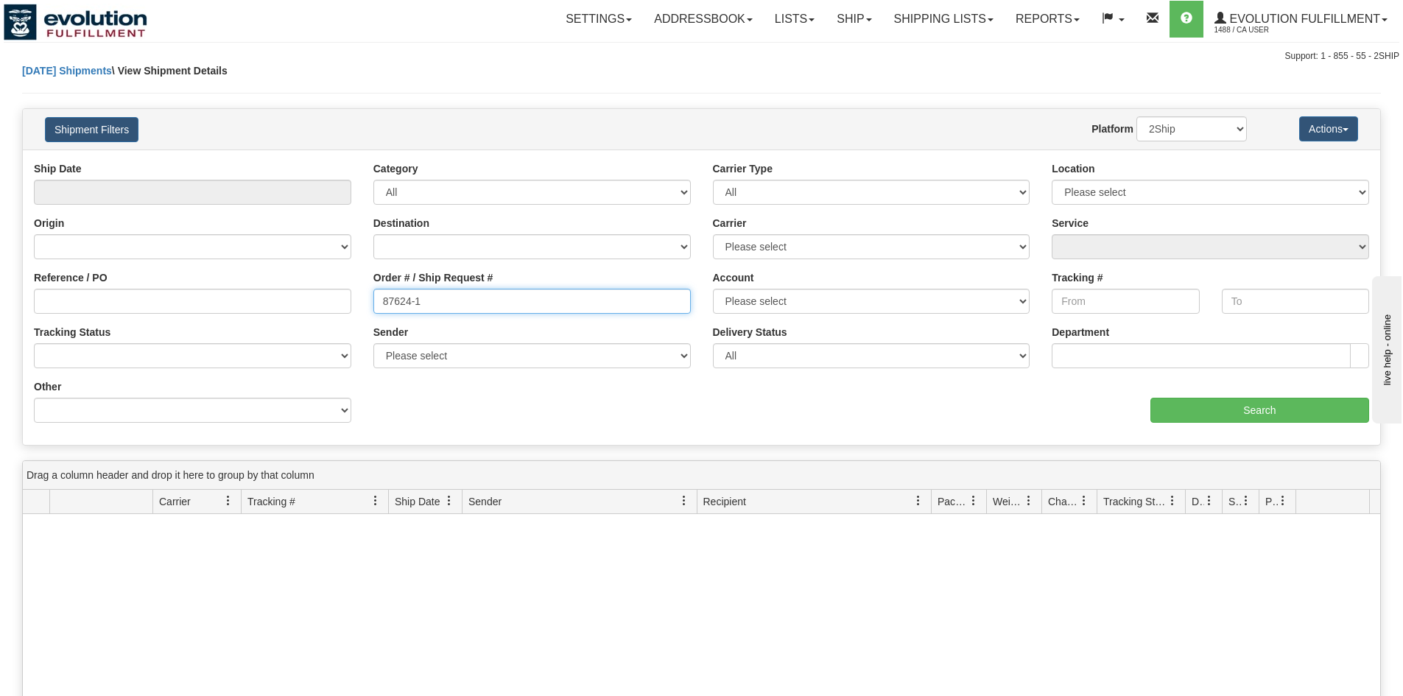
drag, startPoint x: 477, startPoint y: 300, endPoint x: 321, endPoint y: 295, distance: 155.5
click at [315, 161] on div "Reference / PO Order # / Ship Request # 87624-1 Account Please select CanadaPos…" at bounding box center [701, 161] width 1357 height 0
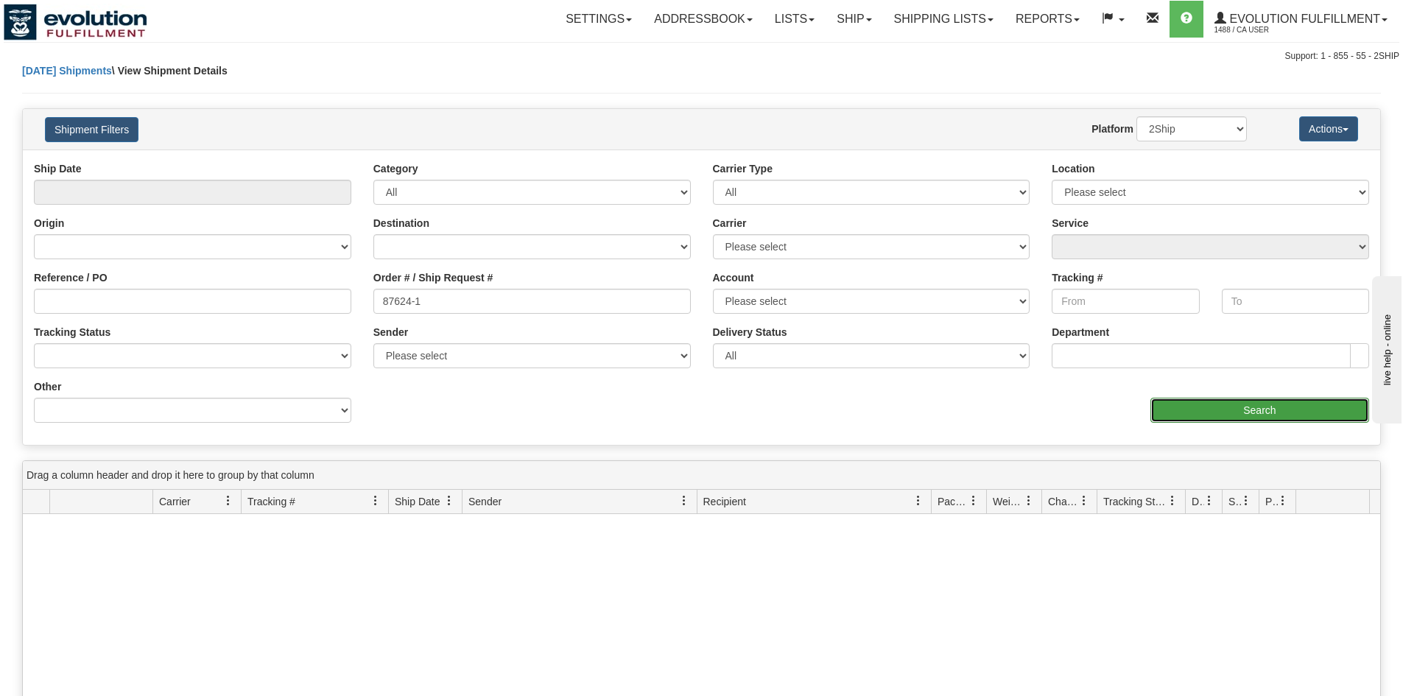
click at [1192, 409] on input "Search" at bounding box center [1259, 410] width 219 height 25
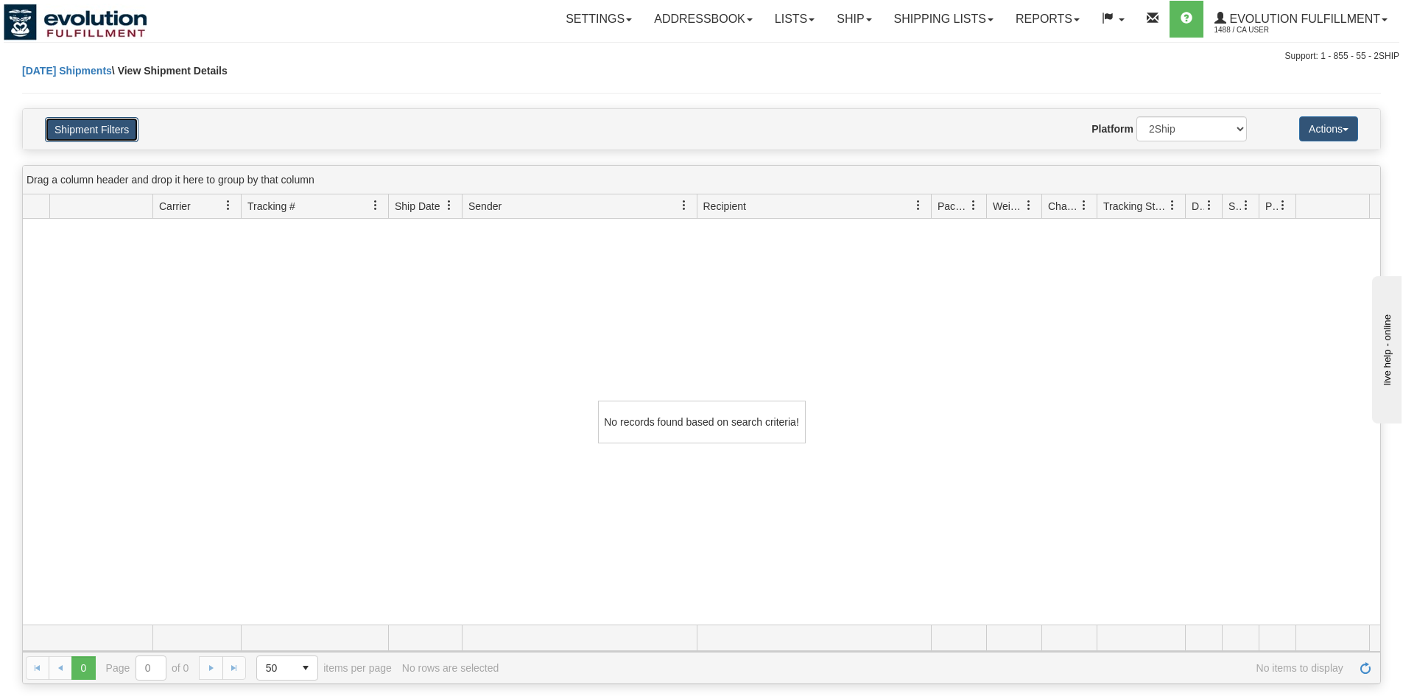
click at [52, 126] on button "Shipment Filters" at bounding box center [92, 129] width 94 height 25
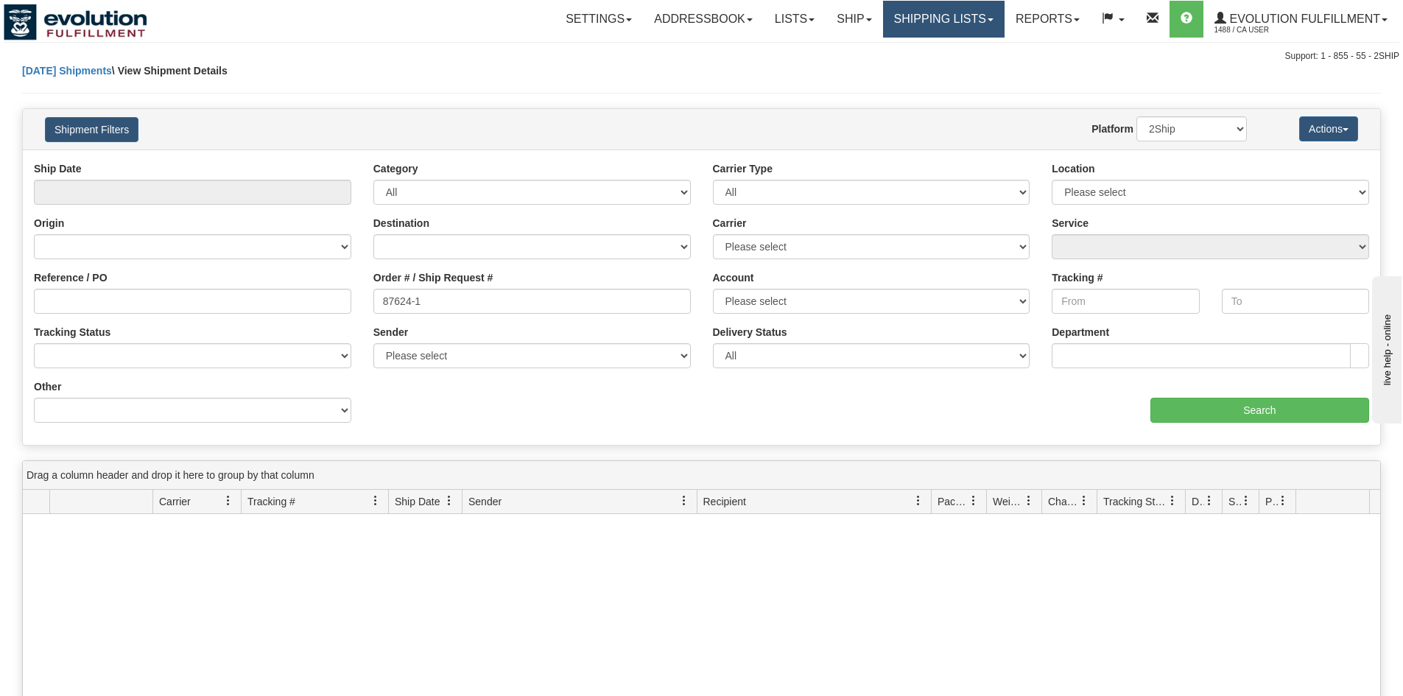
click at [918, 9] on link "Shipping lists" at bounding box center [944, 19] width 122 height 37
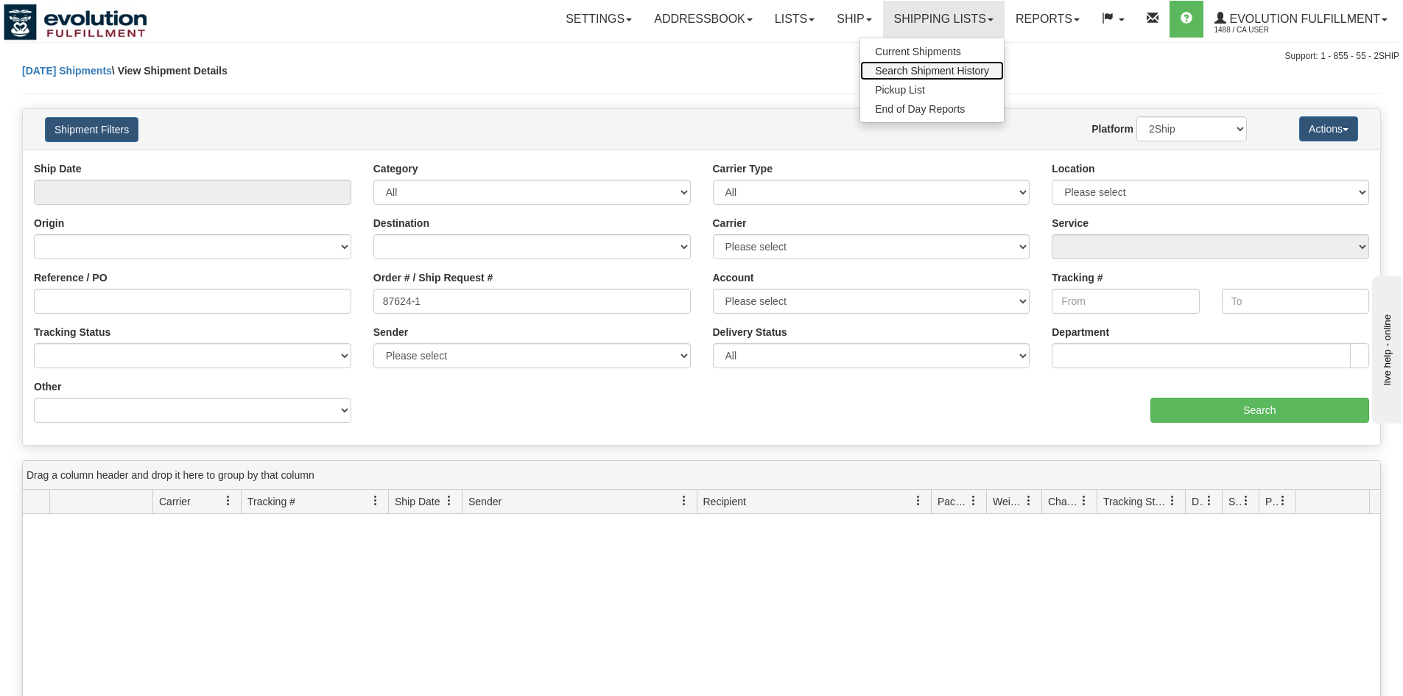
click at [924, 63] on link "Search Shipment History" at bounding box center [932, 70] width 144 height 19
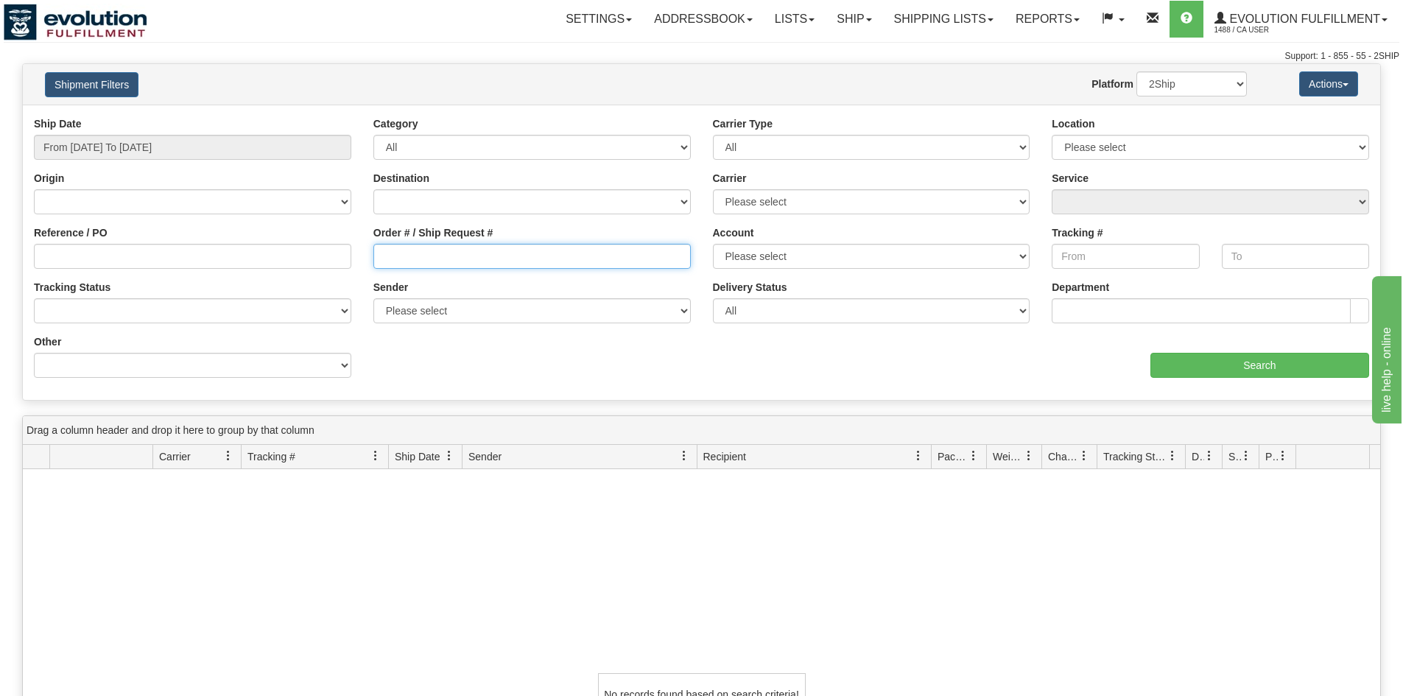
click at [581, 261] on input "Order # / Ship Request #" at bounding box center [531, 256] width 317 height 25
paste input "87624-1"
type input "87624-1"
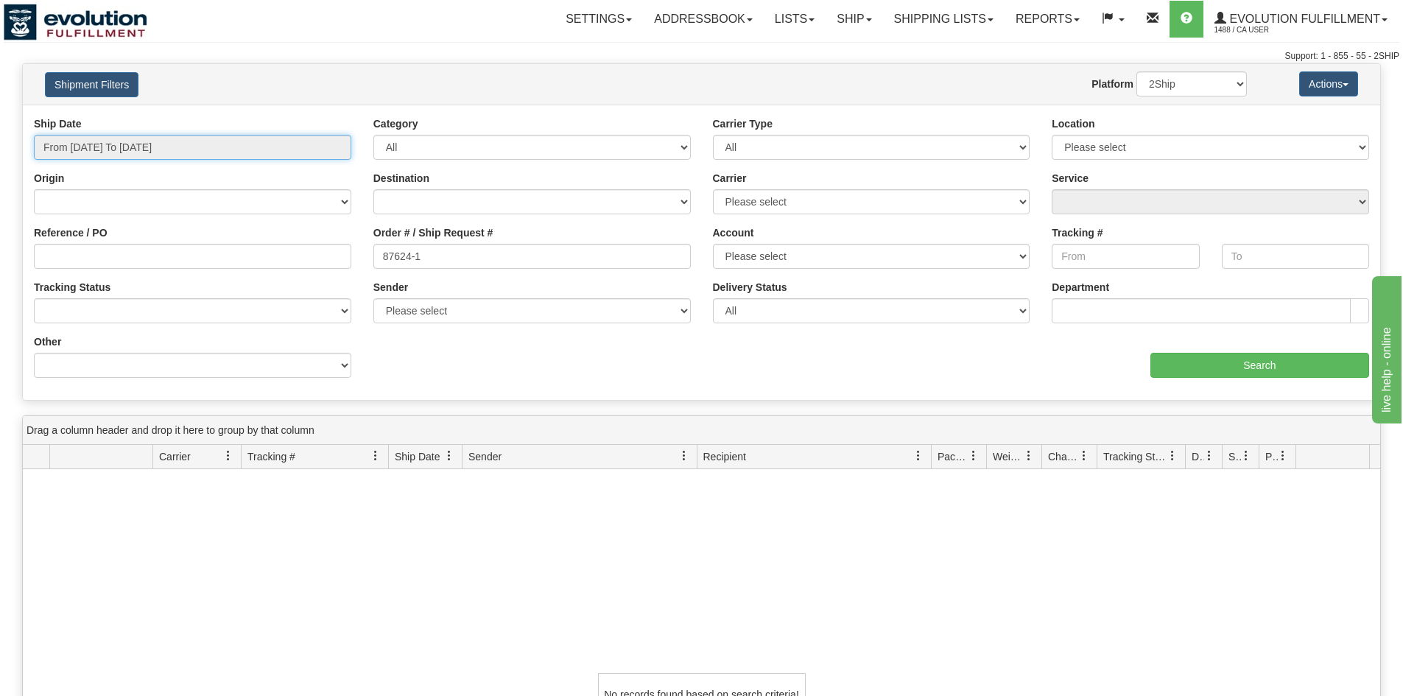
click at [196, 149] on input "From [DATE] To [DATE]" at bounding box center [192, 147] width 317 height 25
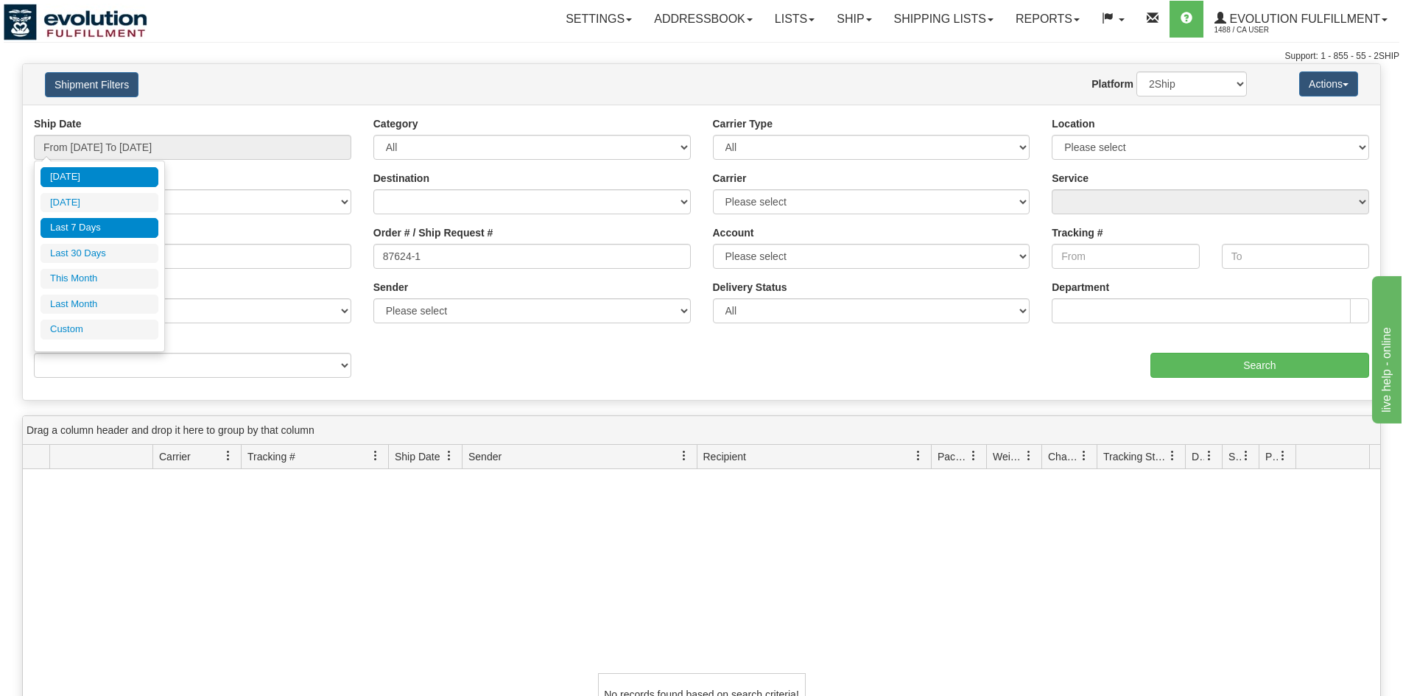
click at [138, 221] on li "Last 7 Days" at bounding box center [100, 228] width 118 height 20
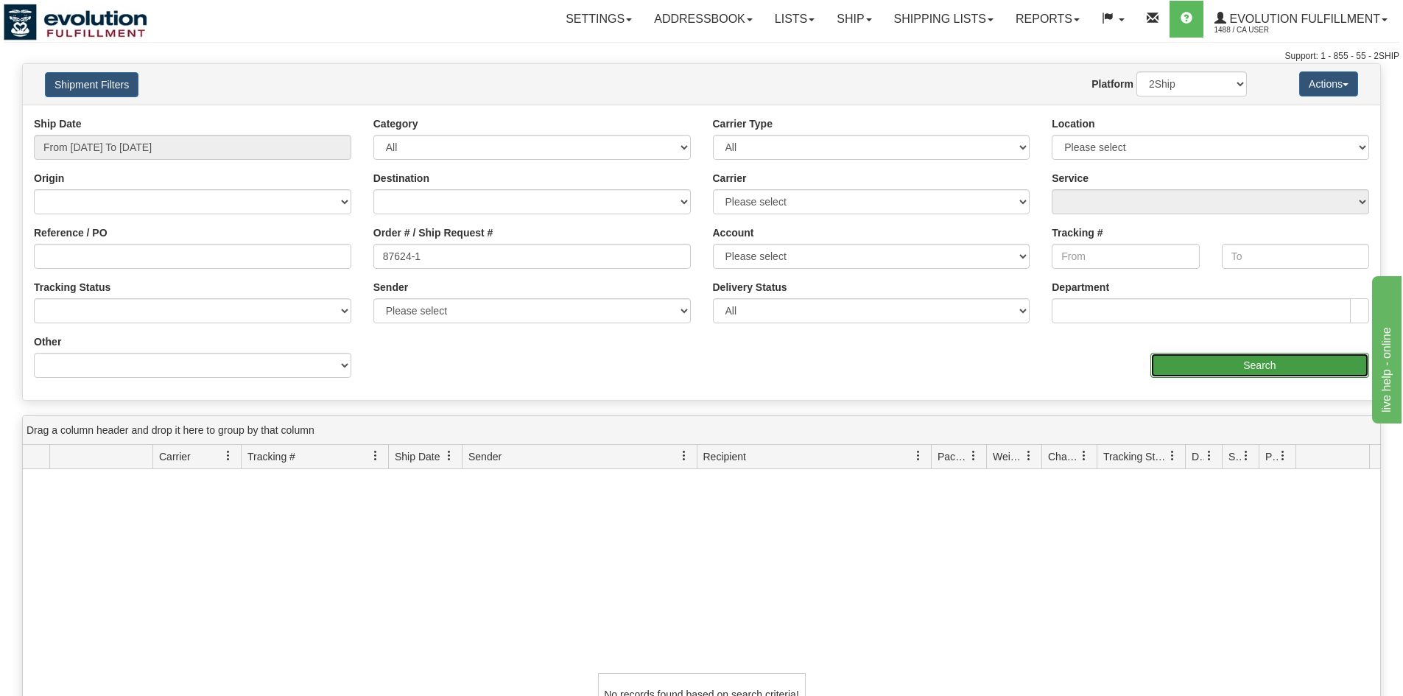
click at [1259, 373] on input "Search" at bounding box center [1259, 365] width 219 height 25
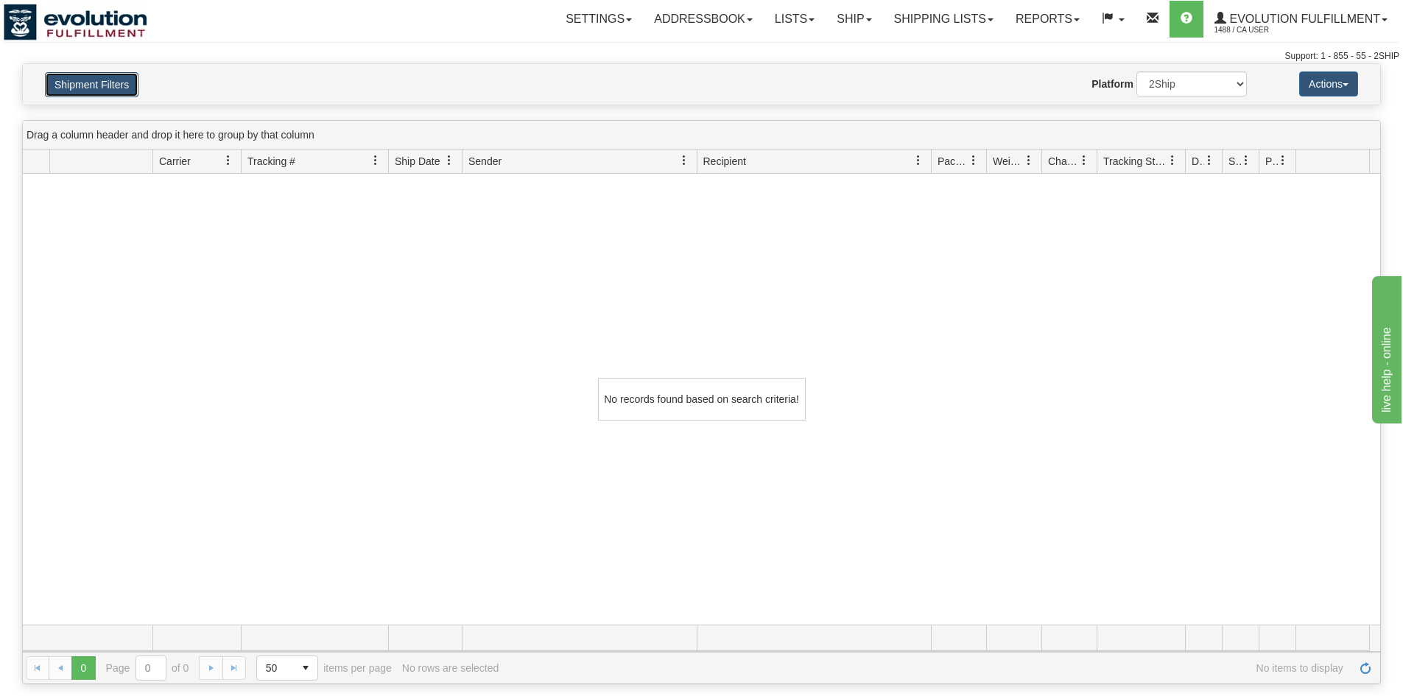
click at [90, 91] on button "Shipment Filters" at bounding box center [92, 84] width 94 height 25
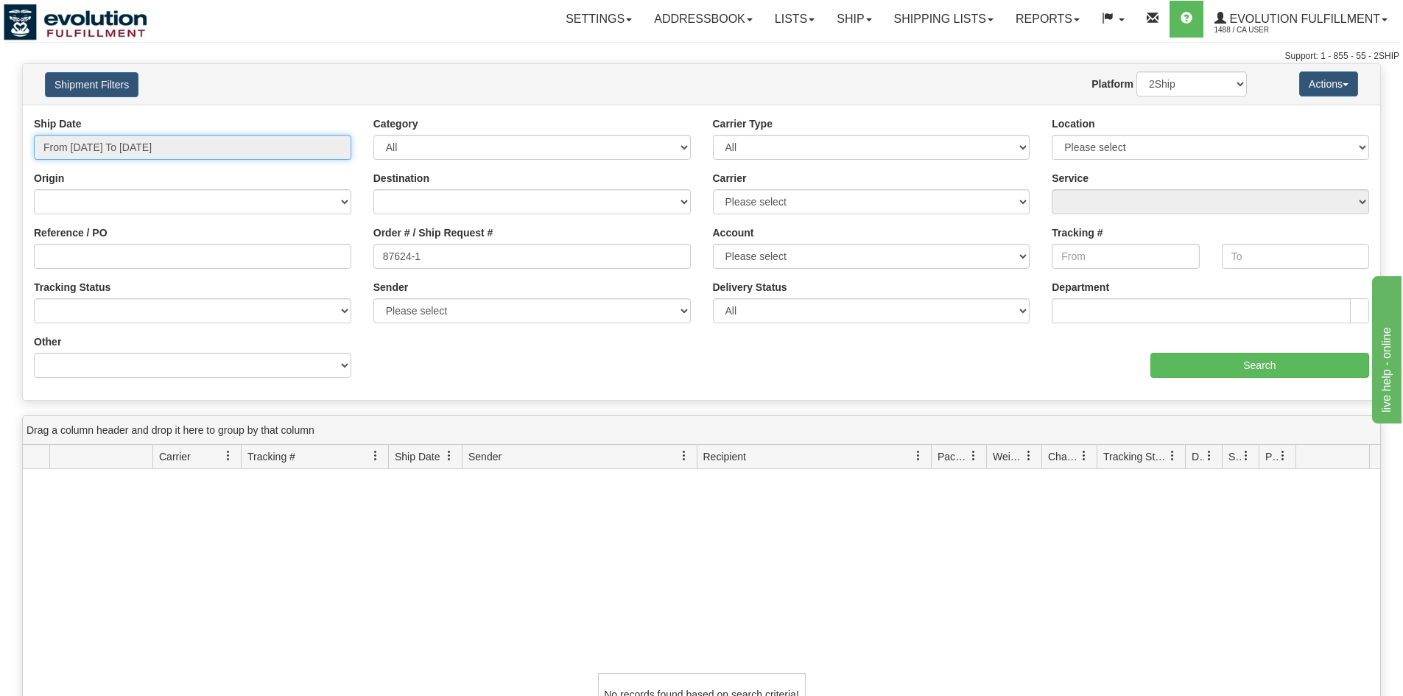
click at [205, 147] on input "From [DATE] To [DATE]" at bounding box center [192, 147] width 317 height 25
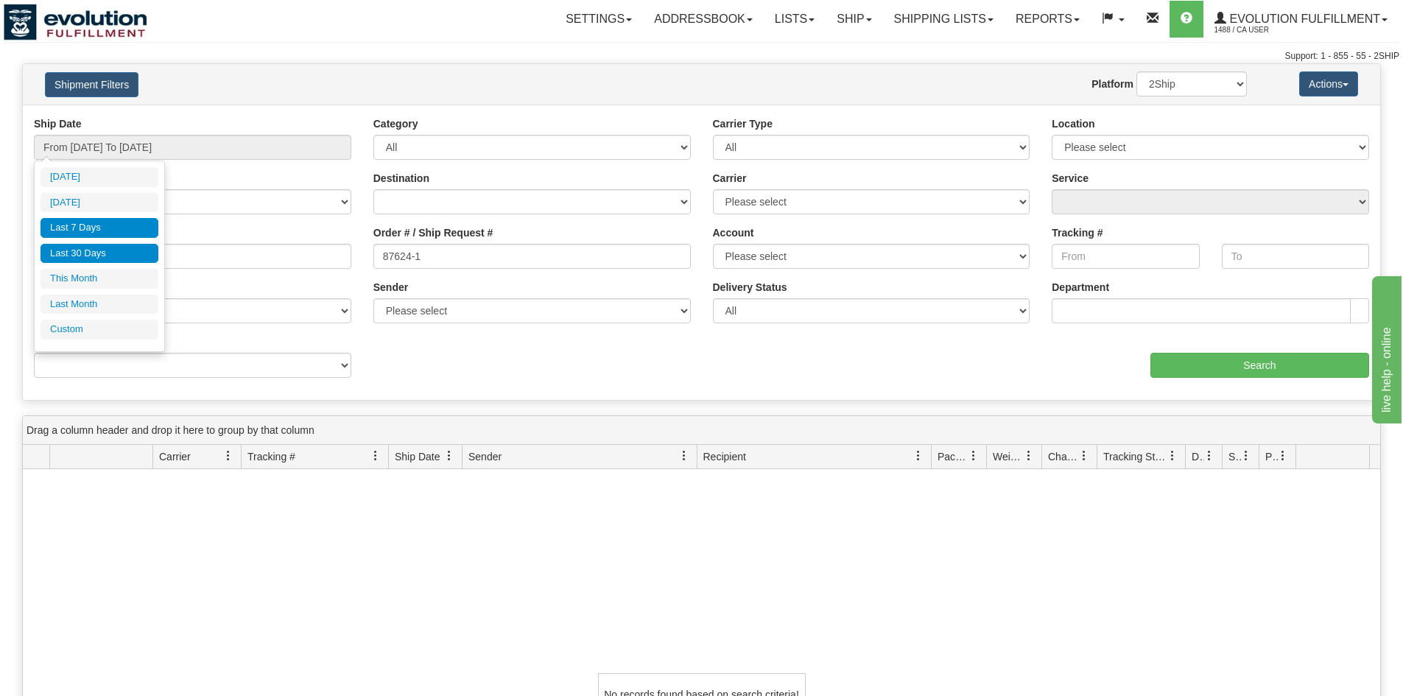
click at [120, 252] on li "Last 30 Days" at bounding box center [100, 254] width 118 height 20
type input "From [DATE] To [DATE]"
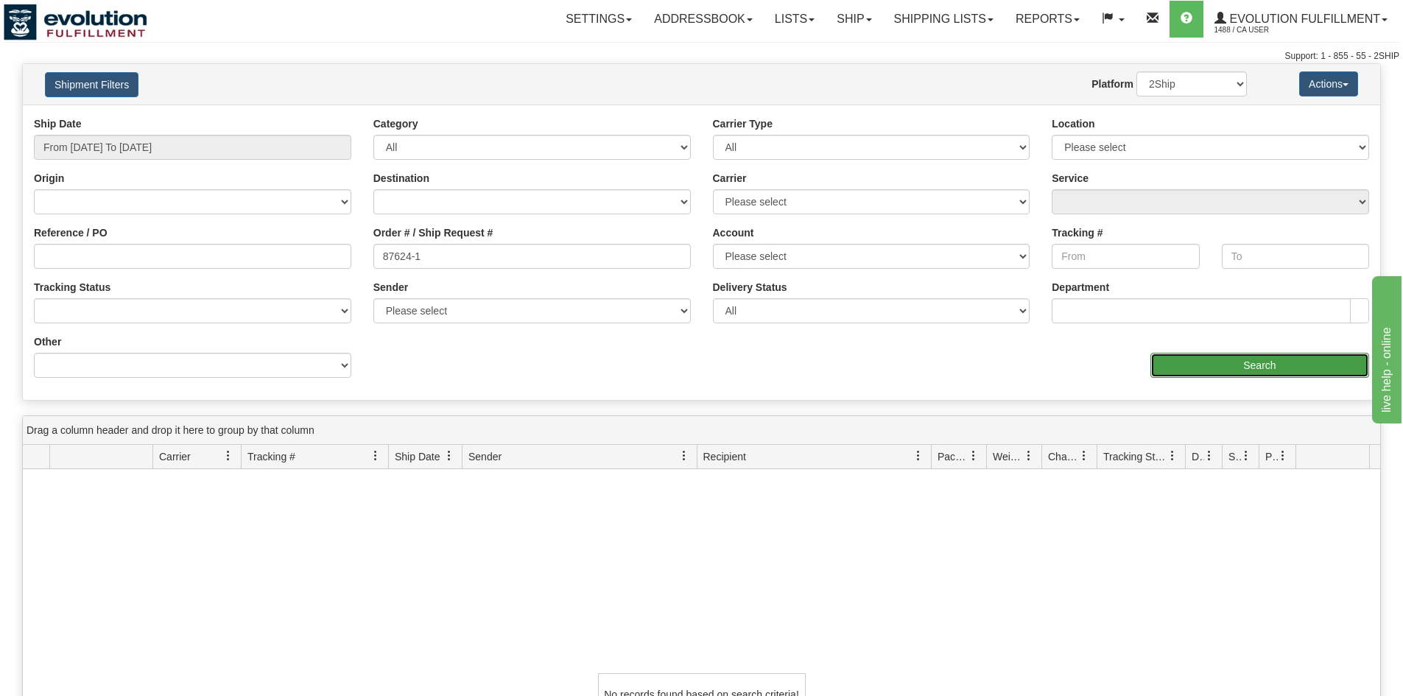
click at [1300, 376] on input "Search" at bounding box center [1259, 365] width 219 height 25
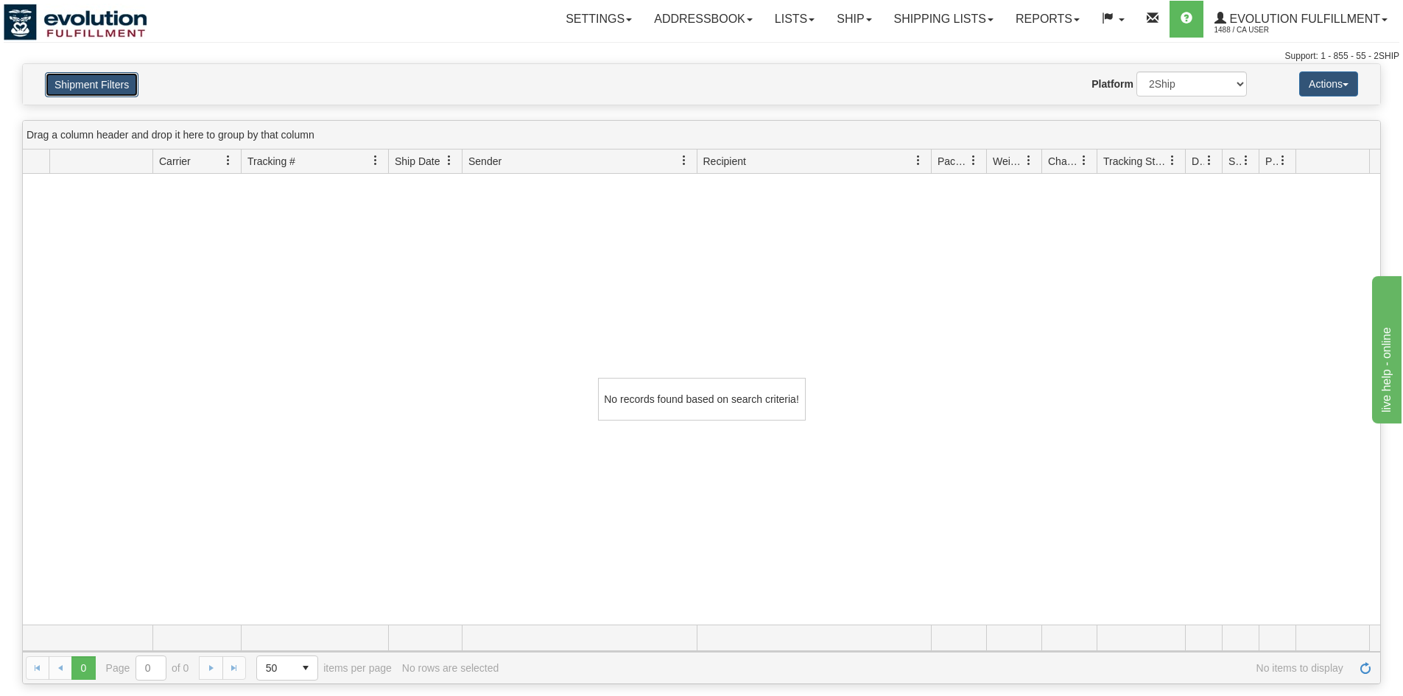
click at [87, 73] on button "Shipment Filters" at bounding box center [92, 84] width 94 height 25
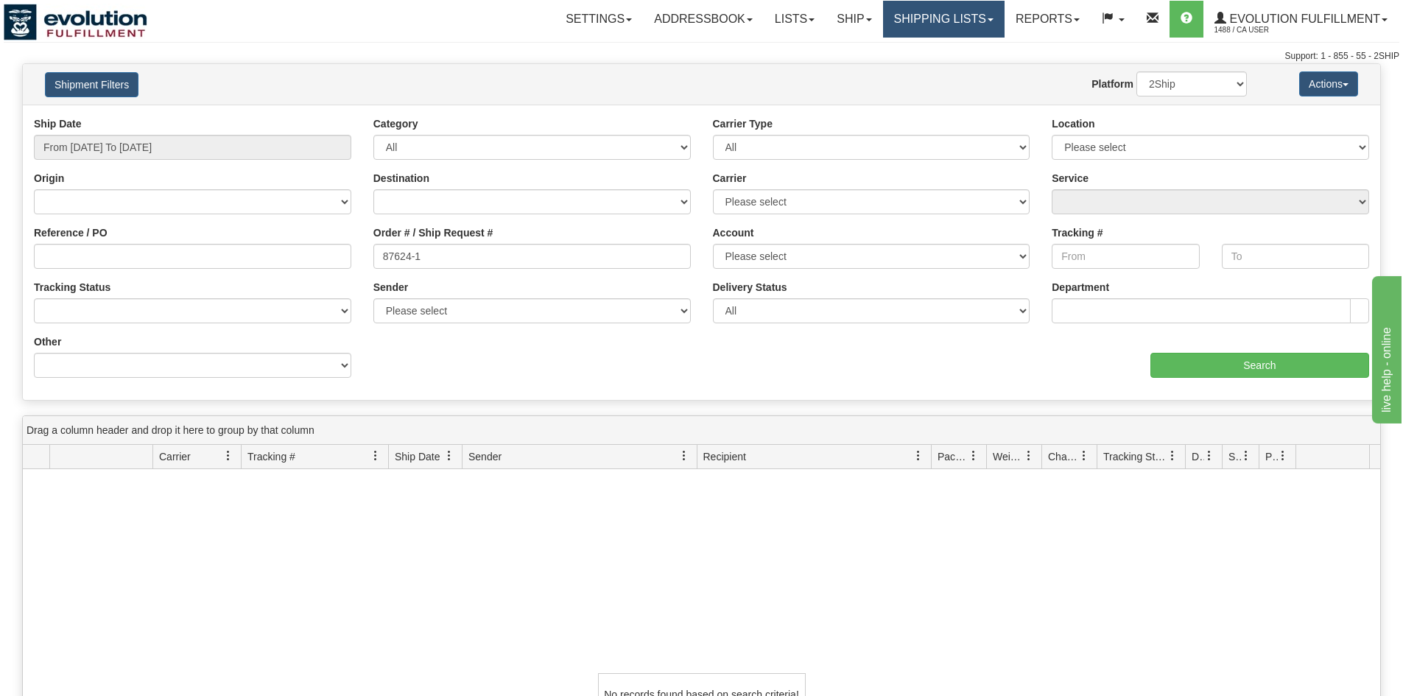
click at [963, 7] on link "Shipping lists" at bounding box center [944, 19] width 122 height 37
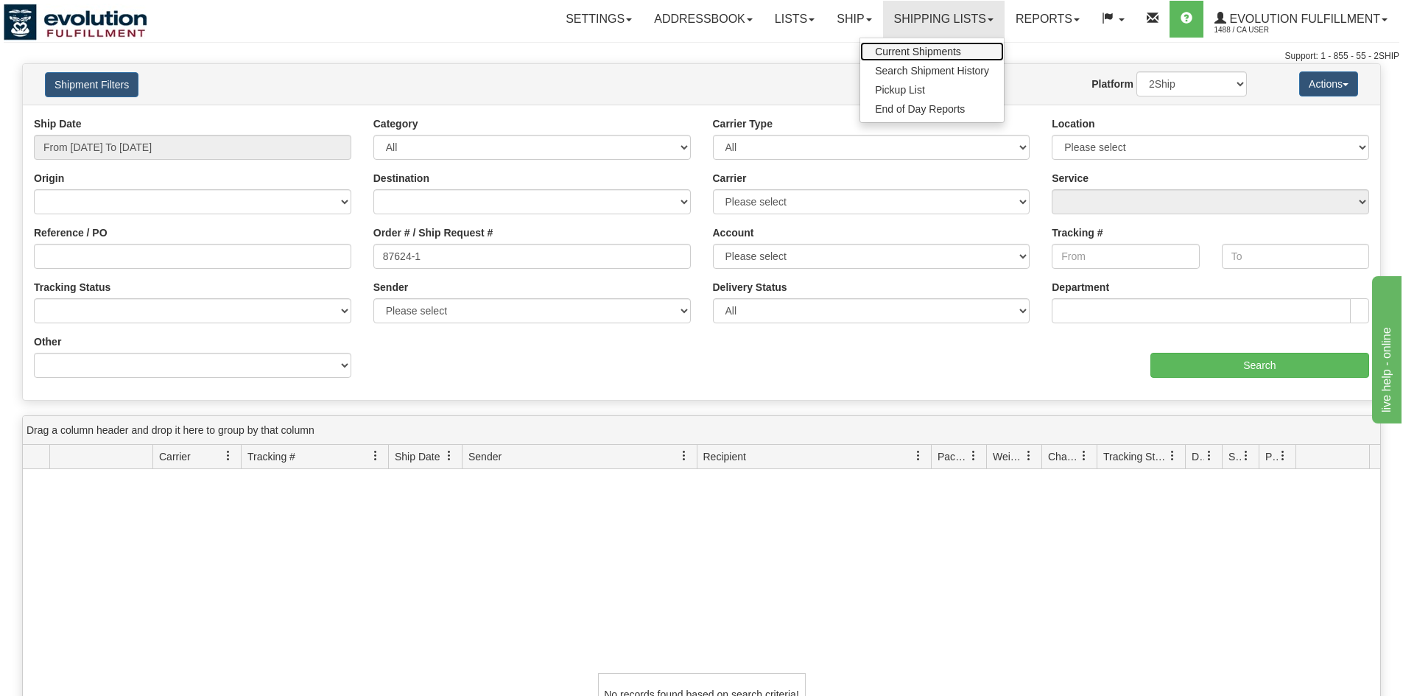
click at [946, 50] on span "Current Shipments" at bounding box center [918, 52] width 86 height 12
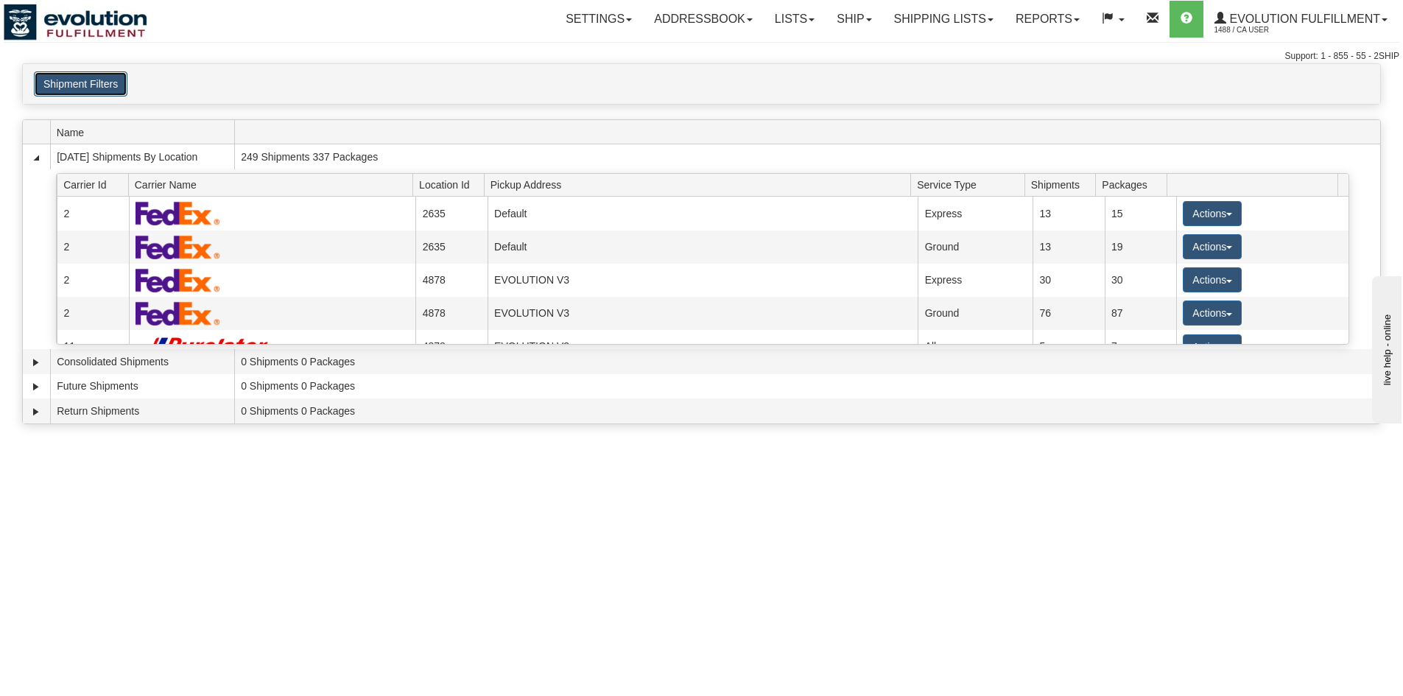
click at [97, 91] on button "Shipment Filters" at bounding box center [81, 83] width 94 height 25
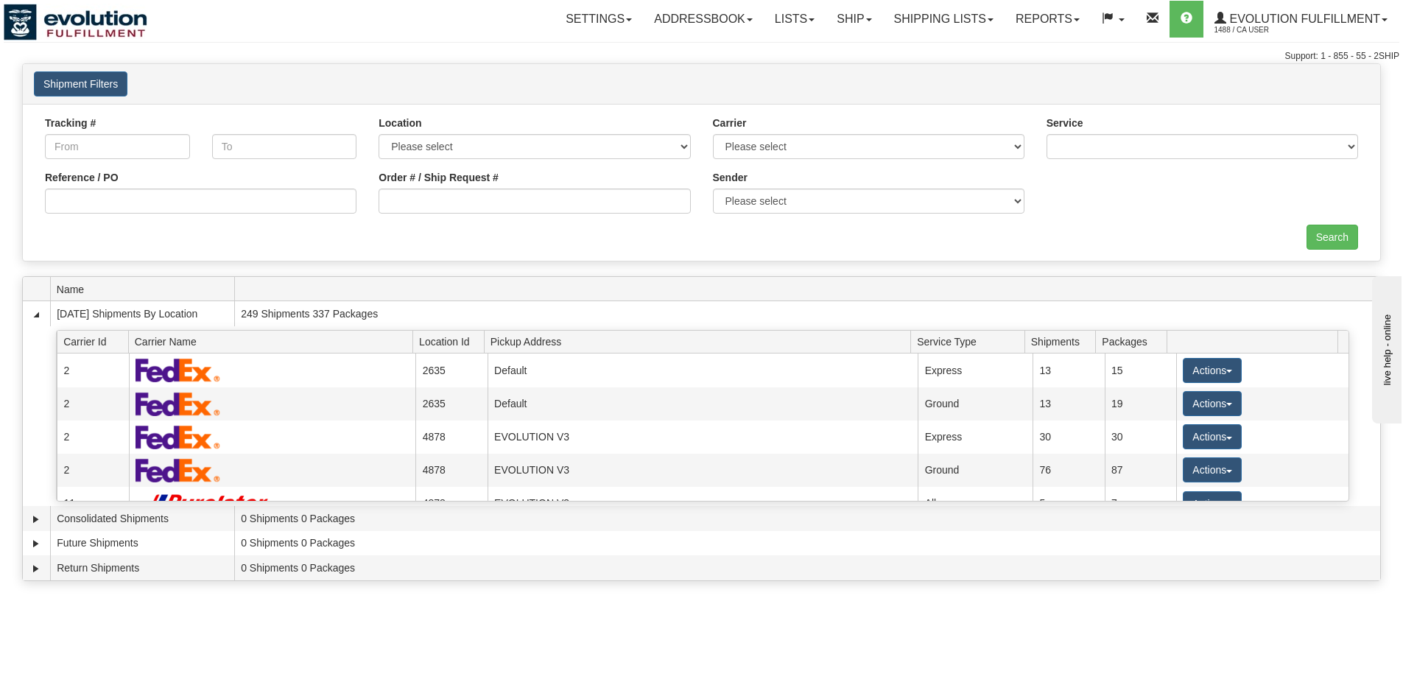
click at [587, 174] on div "Order # / Ship Request #" at bounding box center [535, 191] width 312 height 43
click at [603, 217] on div "Order # / Ship Request #" at bounding box center [535, 197] width 334 height 55
click at [615, 205] on input "Order # / Ship Request #" at bounding box center [535, 201] width 312 height 25
paste input "87624-1"
type input "87624-1"
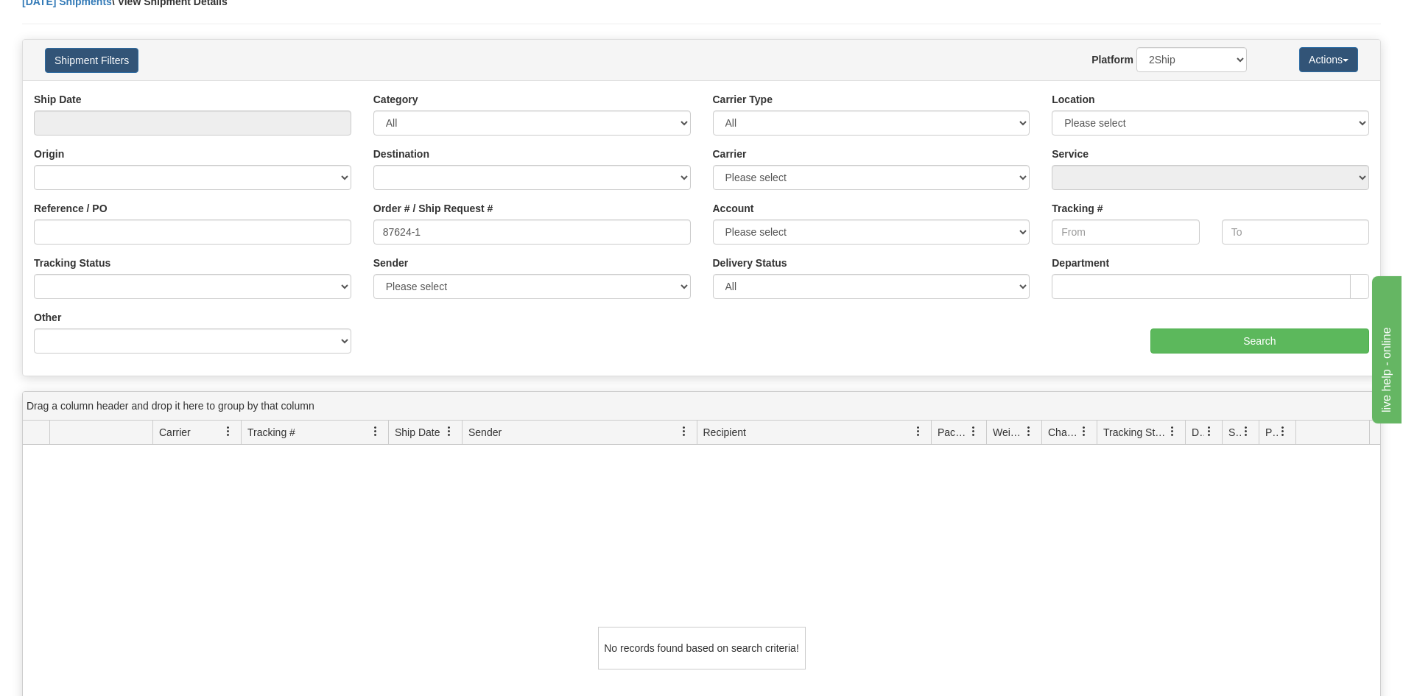
scroll to position [74, 0]
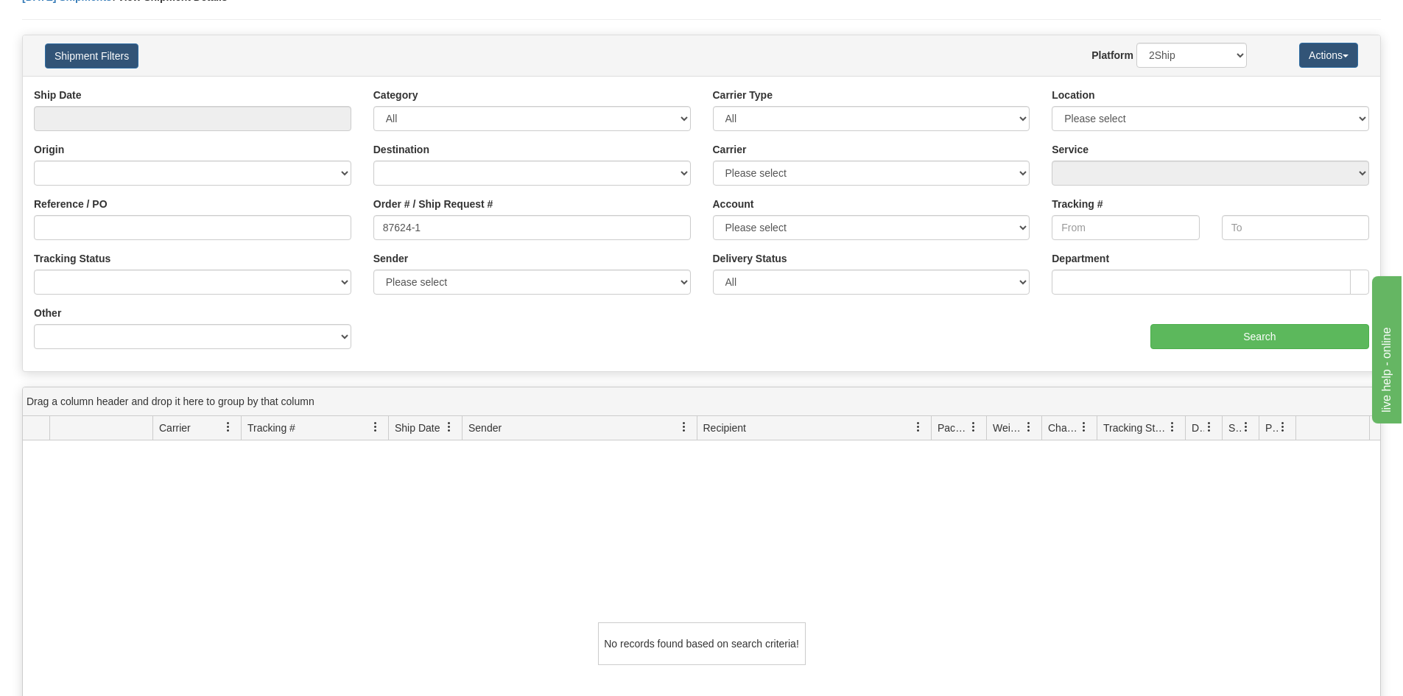
click at [99, 69] on div "Shipment Filters Website Agent Nothing selected Client User Platform 2Ship Impo…" at bounding box center [701, 55] width 1357 height 41
click at [102, 63] on button "Shipment Filters" at bounding box center [92, 55] width 94 height 25
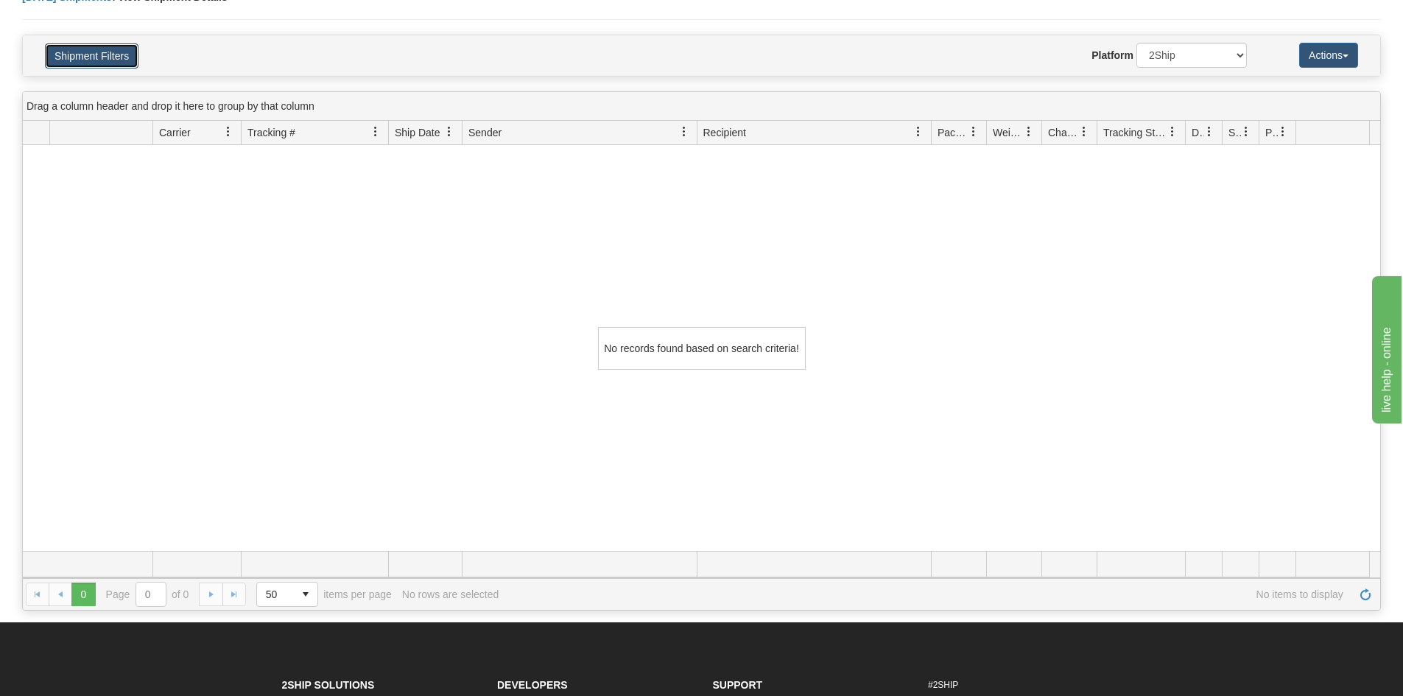
click at [102, 63] on button "Shipment Filters" at bounding box center [92, 55] width 94 height 25
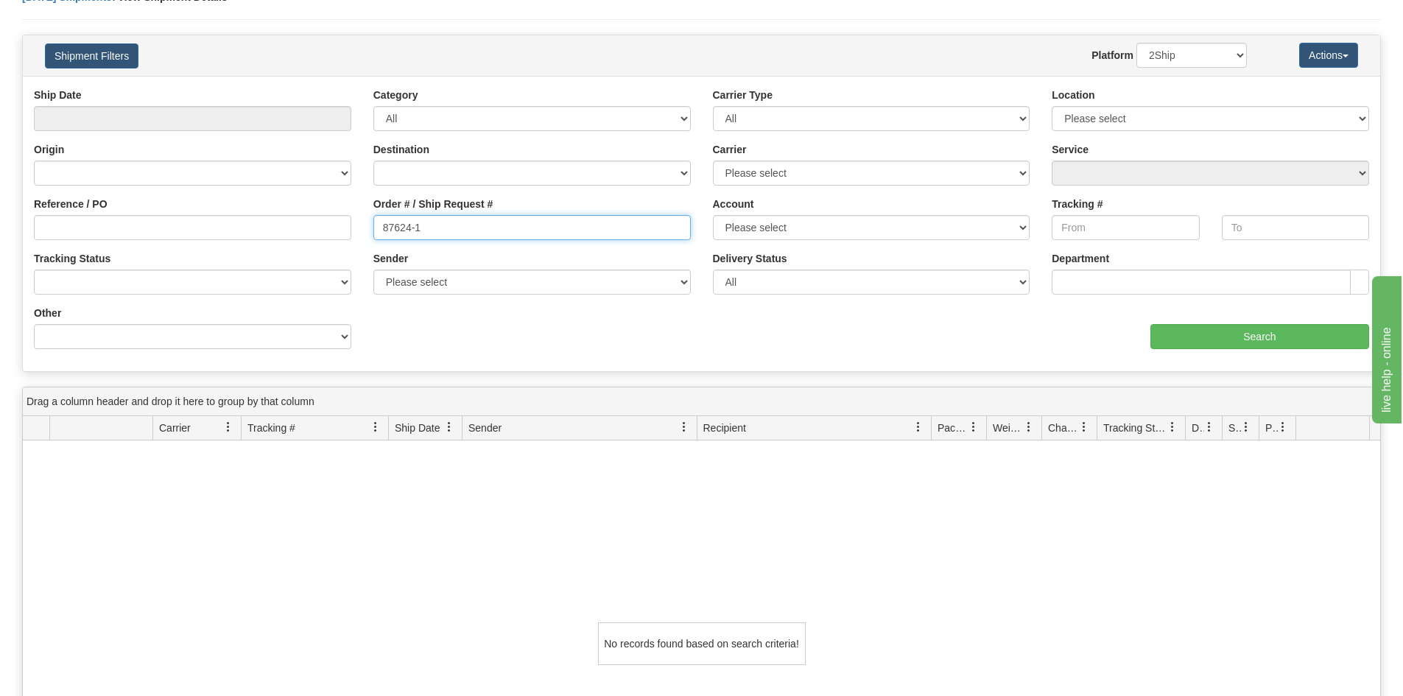
drag, startPoint x: 435, startPoint y: 229, endPoint x: 366, endPoint y: 230, distance: 69.2
click at [366, 230] on div "Order # / Ship Request # 87624-1" at bounding box center [532, 224] width 340 height 55
type input "12800"
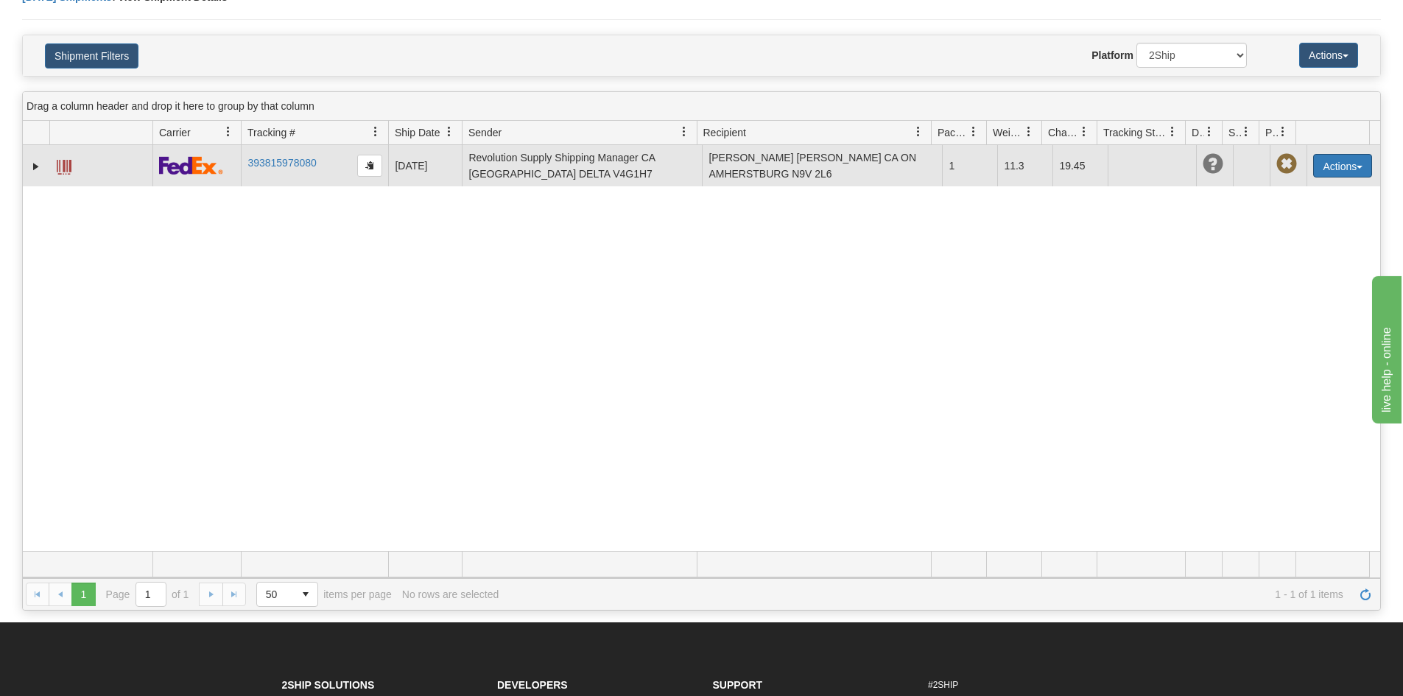
click at [1326, 161] on button "Actions" at bounding box center [1342, 166] width 59 height 24
click at [61, 164] on span at bounding box center [64, 167] width 15 height 15
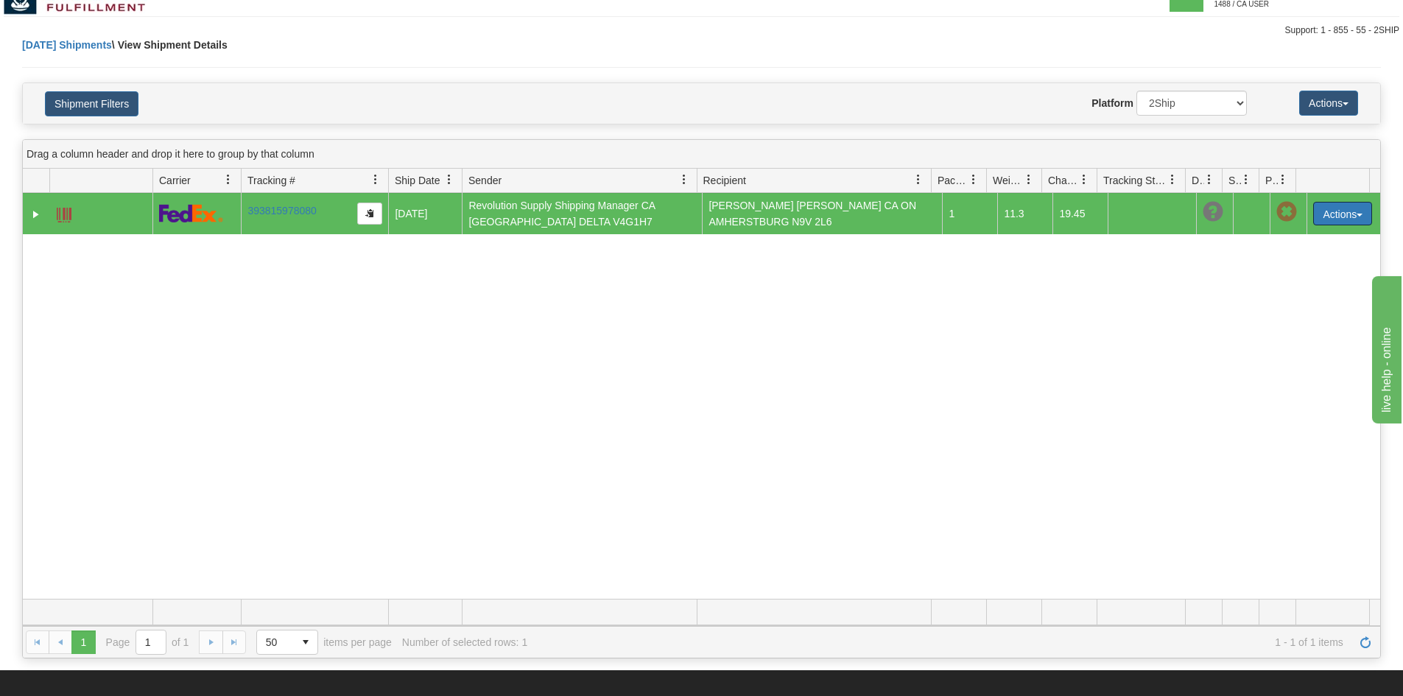
scroll to position [0, 0]
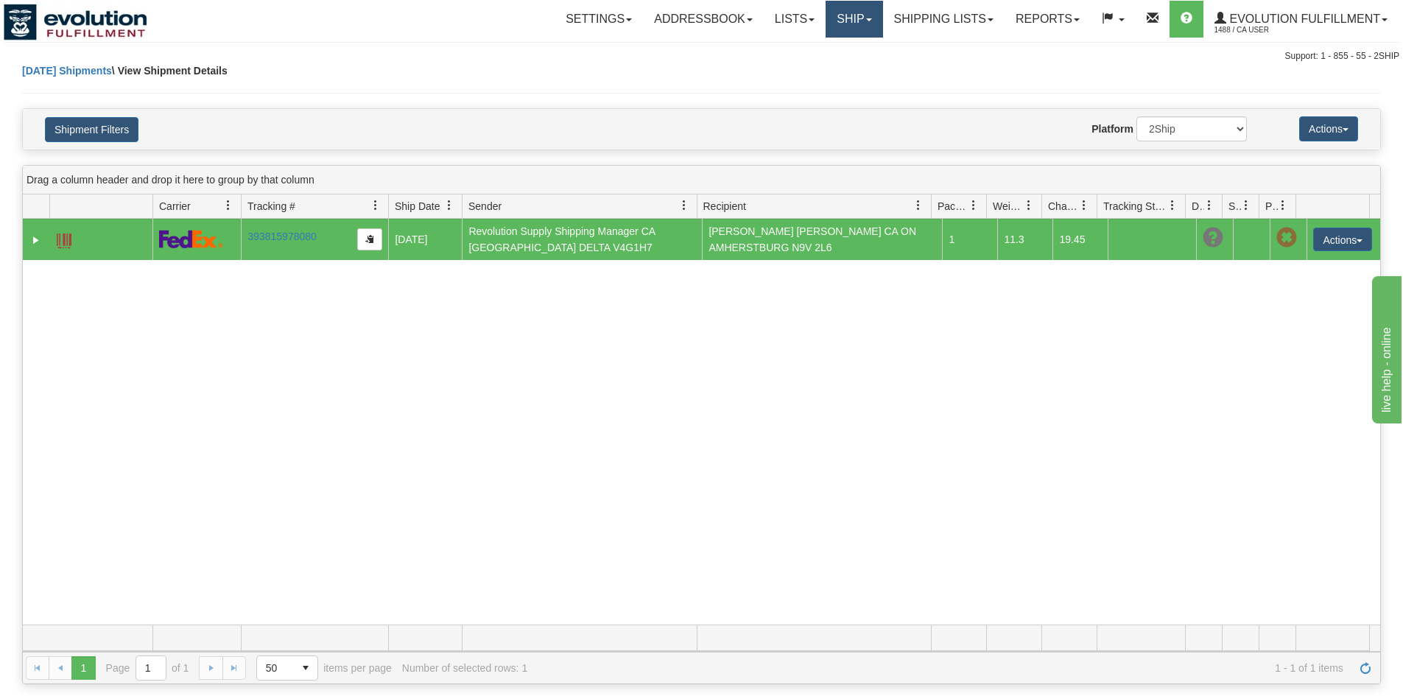
click at [853, 37] on link "Ship" at bounding box center [854, 19] width 57 height 37
click at [859, 76] on span "OnHold / Order Queue" at bounding box center [816, 71] width 104 height 12
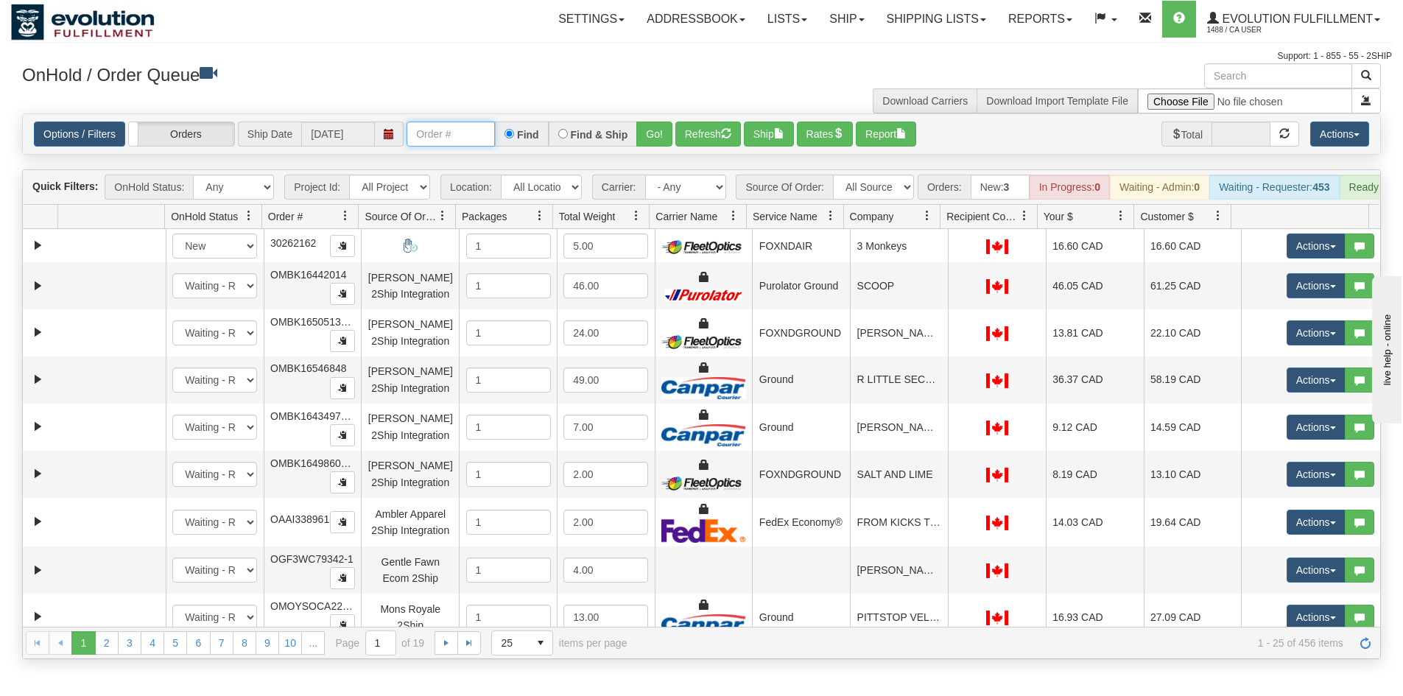
click at [437, 132] on input "text" at bounding box center [451, 134] width 88 height 25
click at [636, 145] on div "Find & Ship" at bounding box center [593, 134] width 89 height 25
click at [644, 127] on button "Go!" at bounding box center [654, 134] width 36 height 25
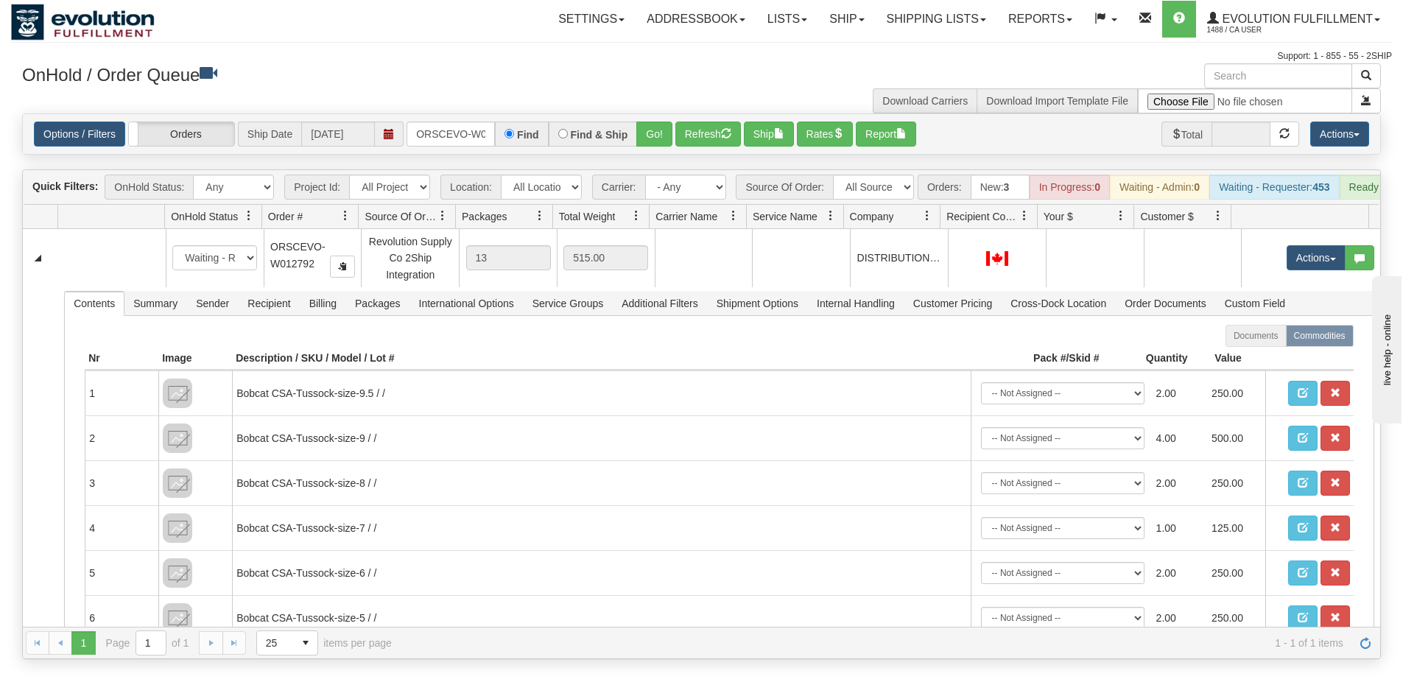
click at [300, 21] on div "Settings Shipping Preferences Fields Preferences New Addressbook Recipients" at bounding box center [822, 19] width 1139 height 37
click at [469, 140] on input "ORSCEVO-W012792" at bounding box center [451, 134] width 88 height 25
click at [646, 138] on button "Go!" at bounding box center [654, 134] width 36 height 25
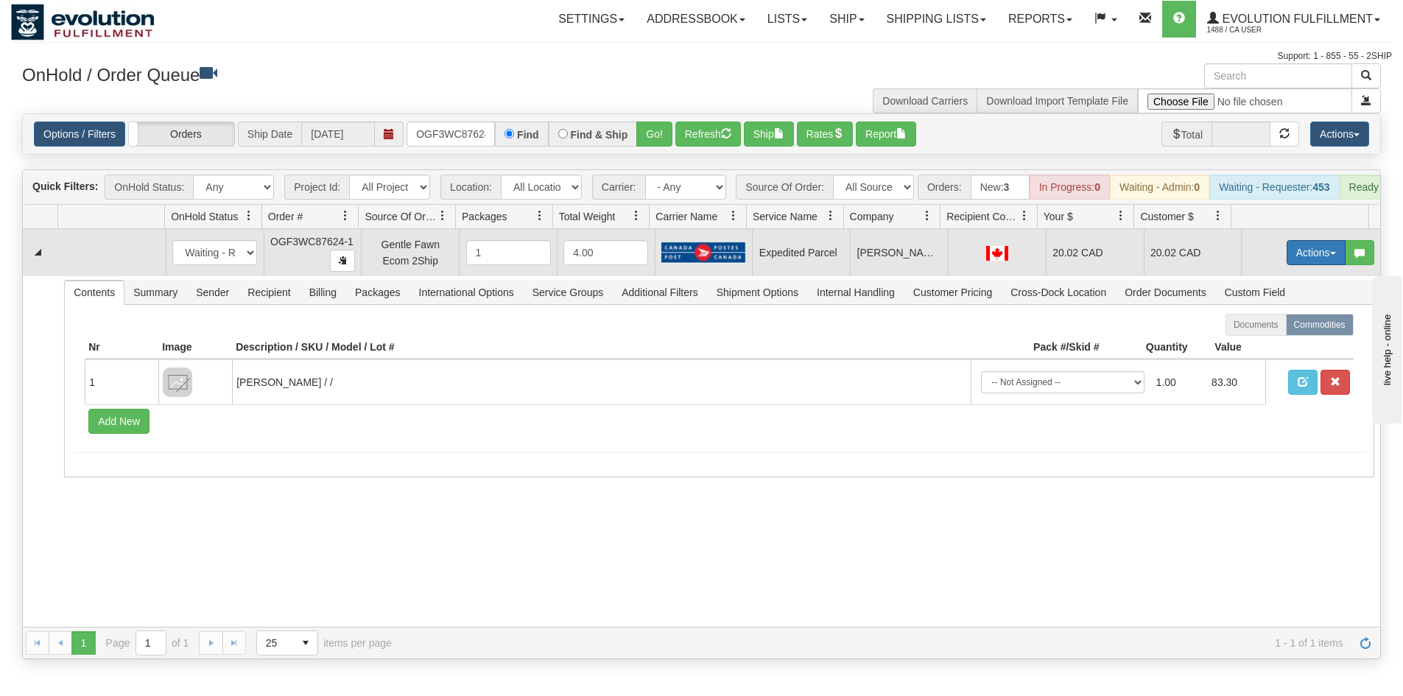
click at [1287, 258] on button "Actions" at bounding box center [1316, 252] width 59 height 25
click at [1260, 325] on span "Rate All Services" at bounding box center [1286, 319] width 88 height 12
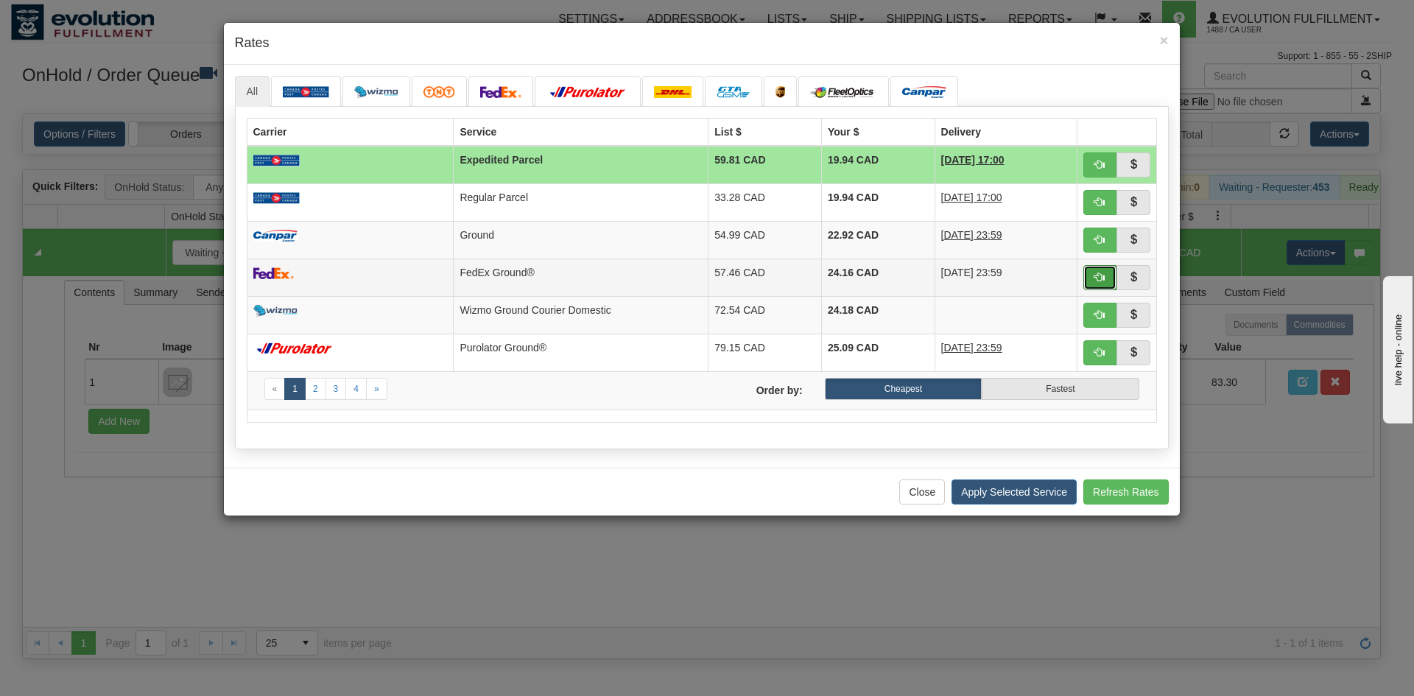
click at [1114, 277] on button "button" at bounding box center [1100, 277] width 34 height 25
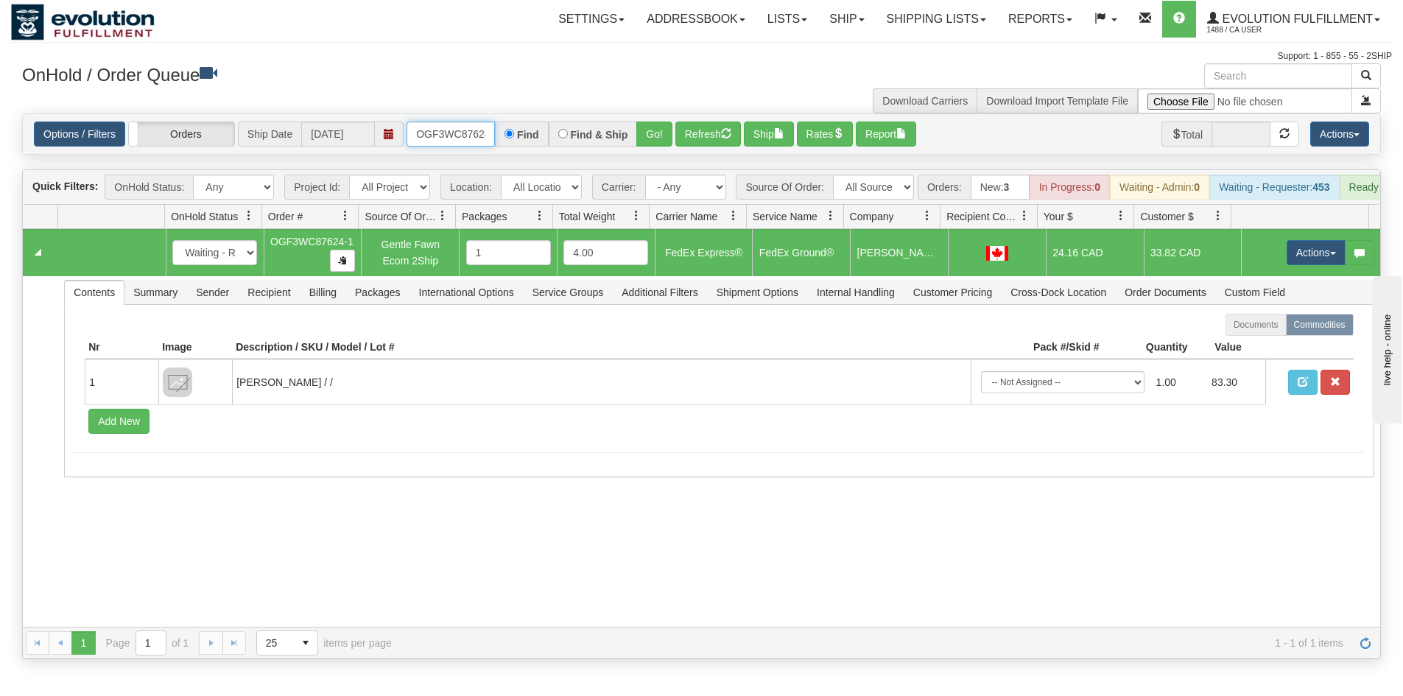
click at [426, 126] on input "OGF3WC87624-1" at bounding box center [451, 134] width 88 height 25
click at [665, 135] on button "Go!" at bounding box center [654, 134] width 36 height 25
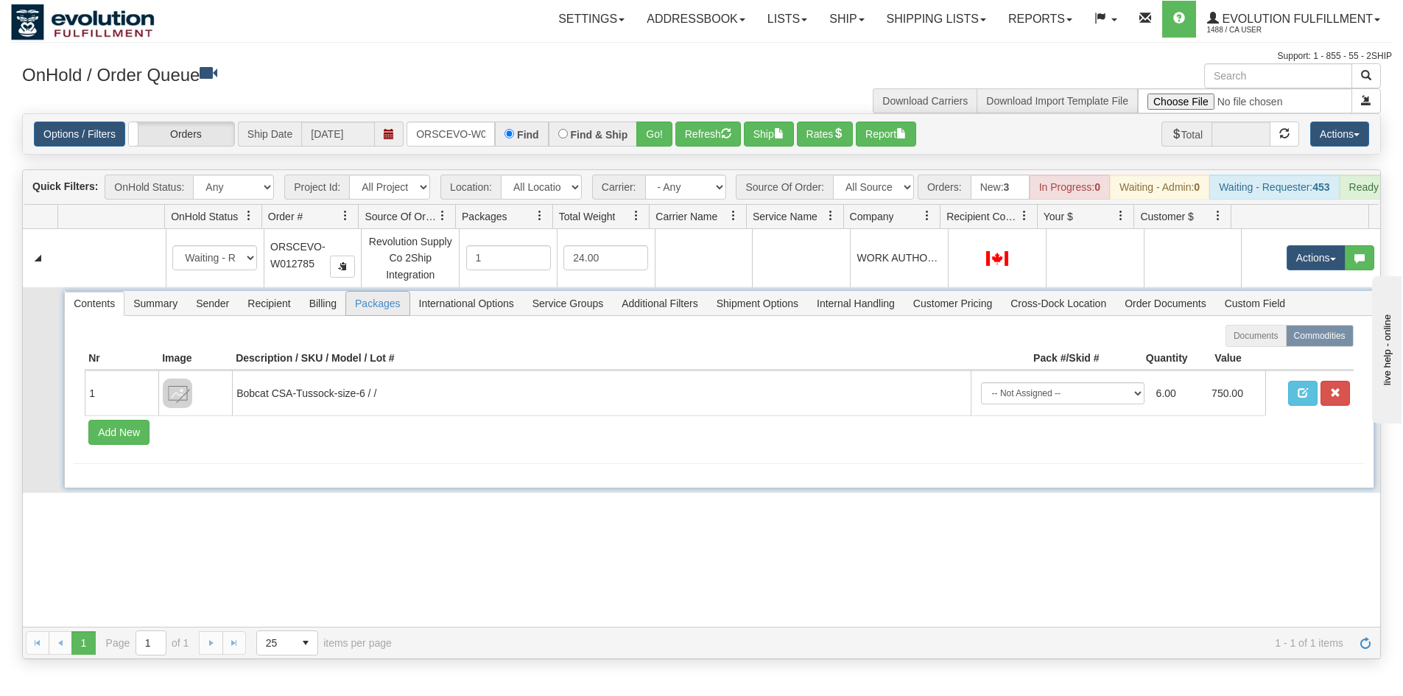
click at [373, 315] on span "Packages" at bounding box center [377, 304] width 63 height 24
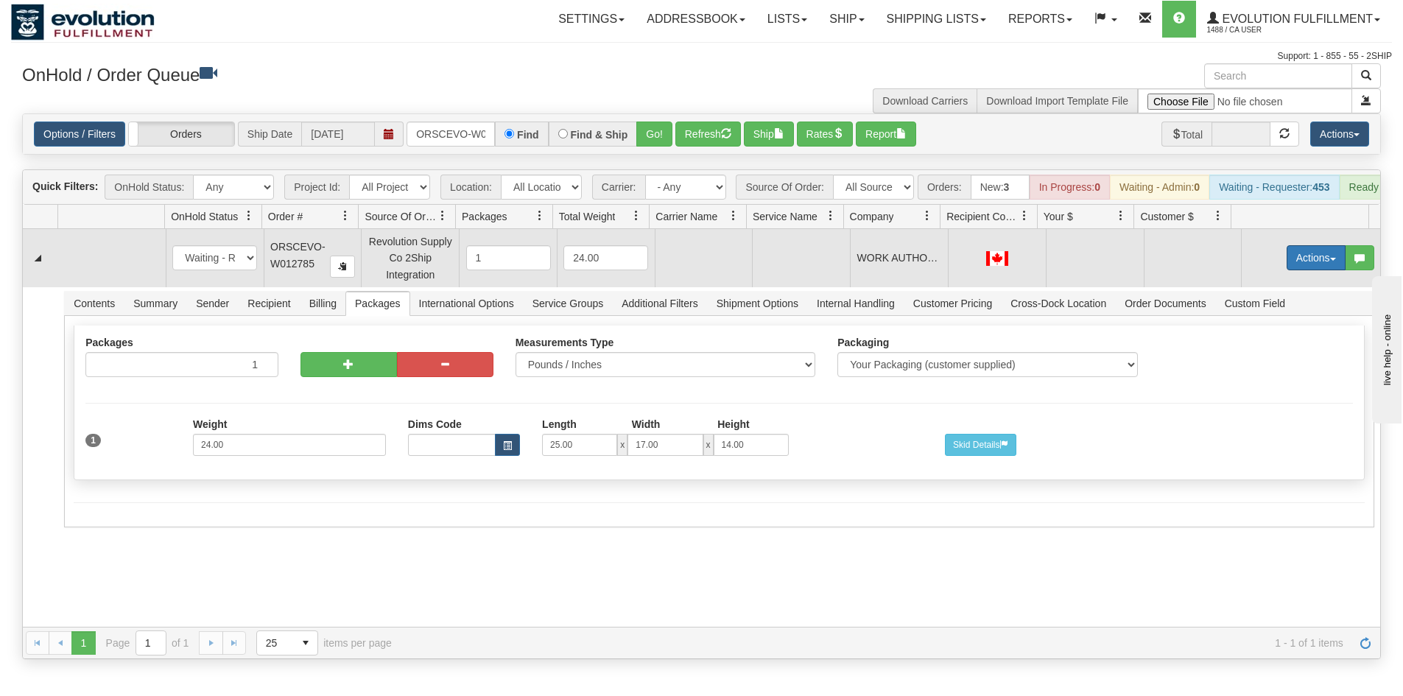
click at [1302, 269] on button "Actions" at bounding box center [1316, 257] width 59 height 25
click at [1257, 368] on span "Delete" at bounding box center [1262, 362] width 40 height 12
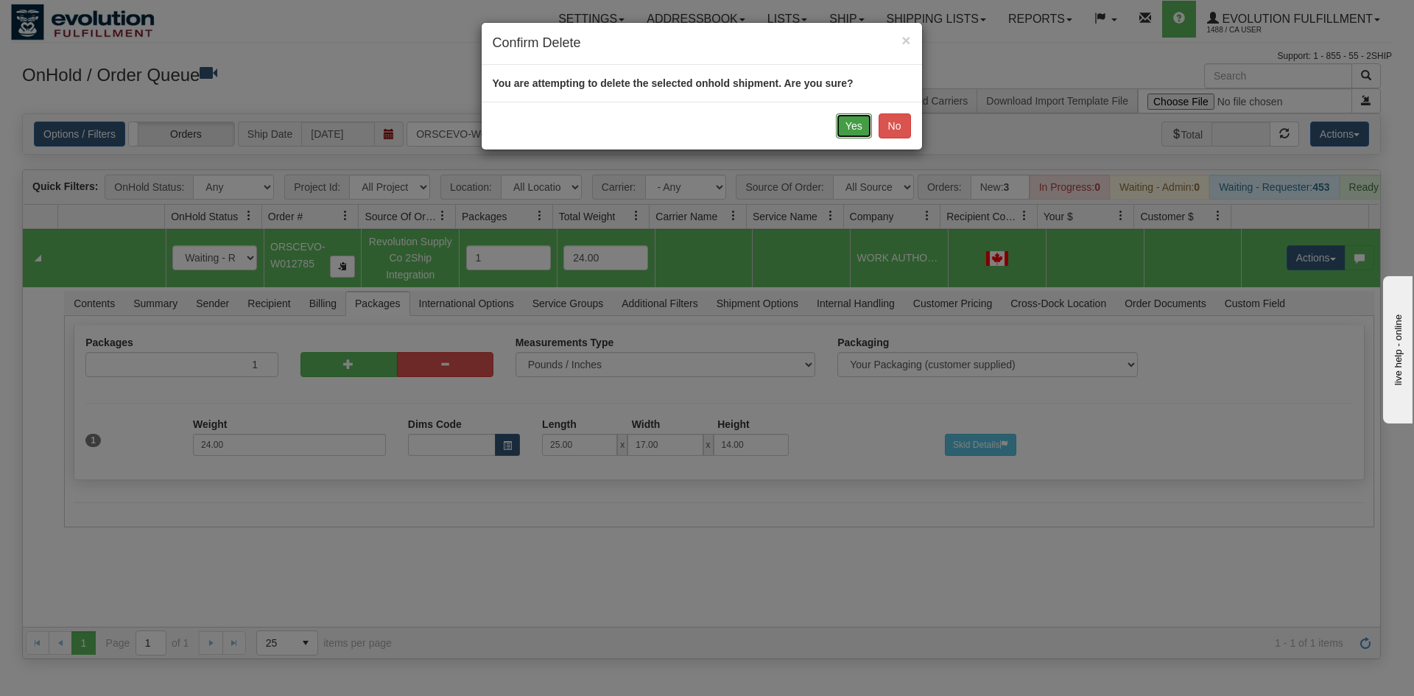
click at [859, 125] on button "Yes" at bounding box center [854, 125] width 36 height 25
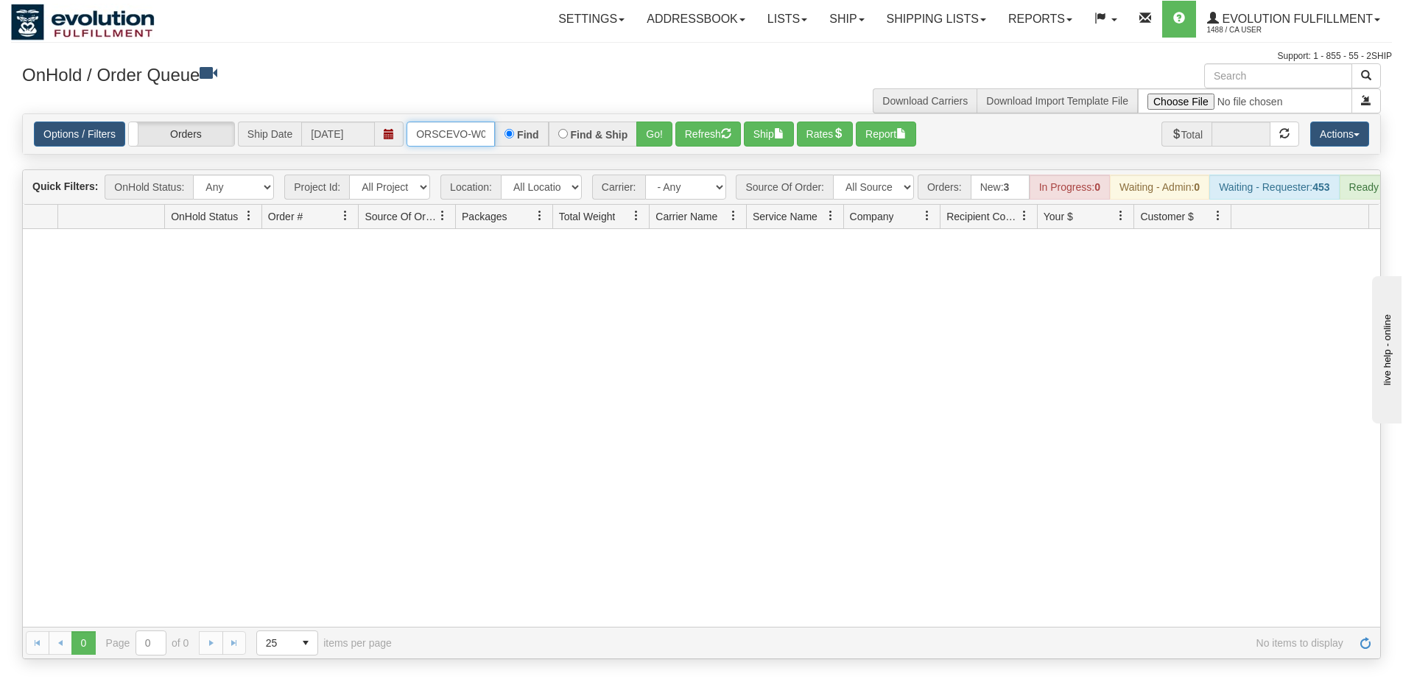
click at [454, 130] on input "ORSCEVO-W012785" at bounding box center [451, 134] width 88 height 25
type input "ORSCEVO-W012786"
click at [636, 137] on button "Go!" at bounding box center [654, 134] width 36 height 25
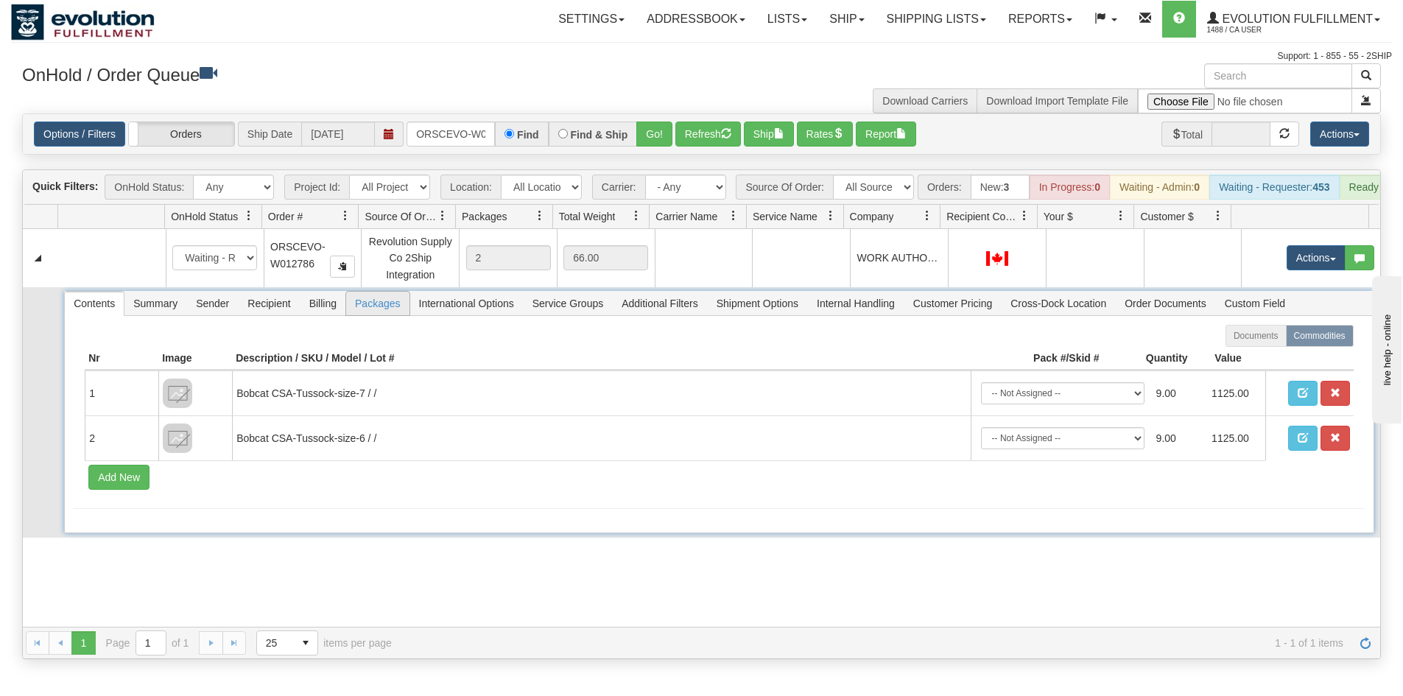
click at [370, 315] on span "Packages" at bounding box center [377, 304] width 63 height 24
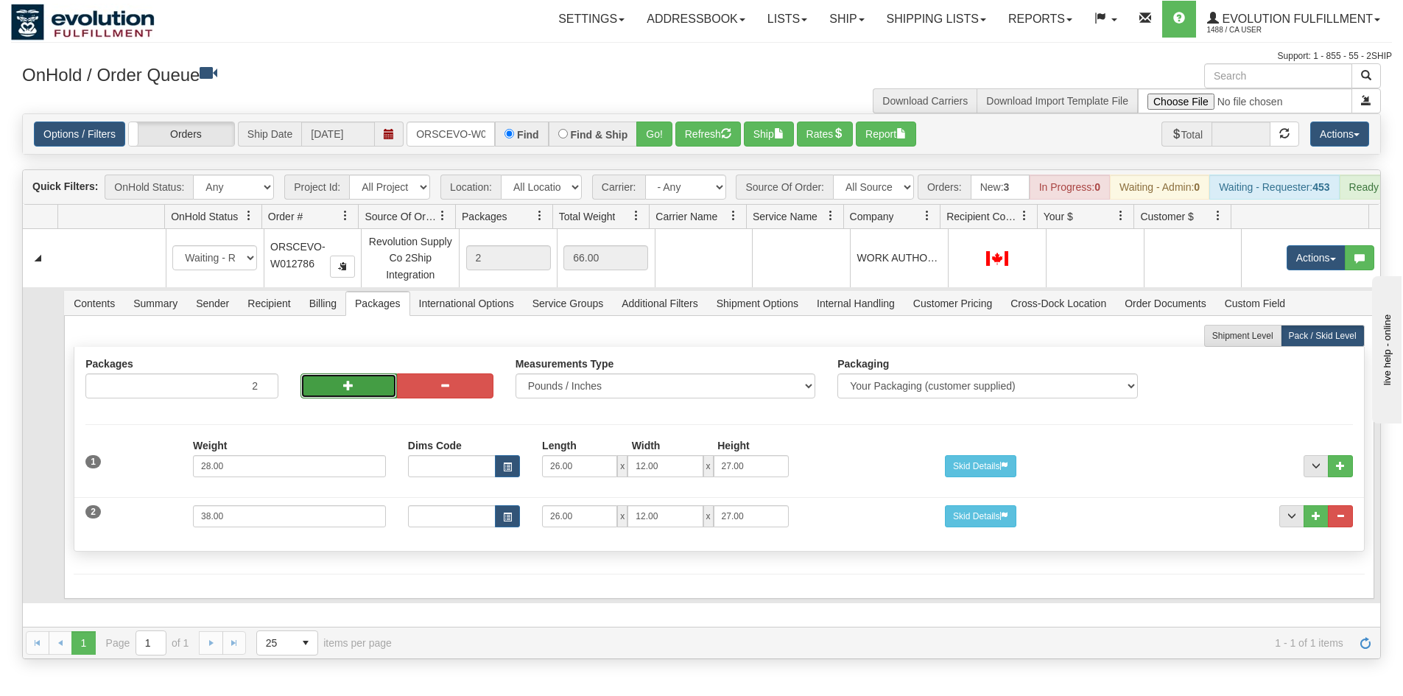
click at [333, 398] on button "button" at bounding box center [348, 385] width 96 height 25
click at [440, 390] on span "button" at bounding box center [445, 385] width 10 height 10
type input "2"
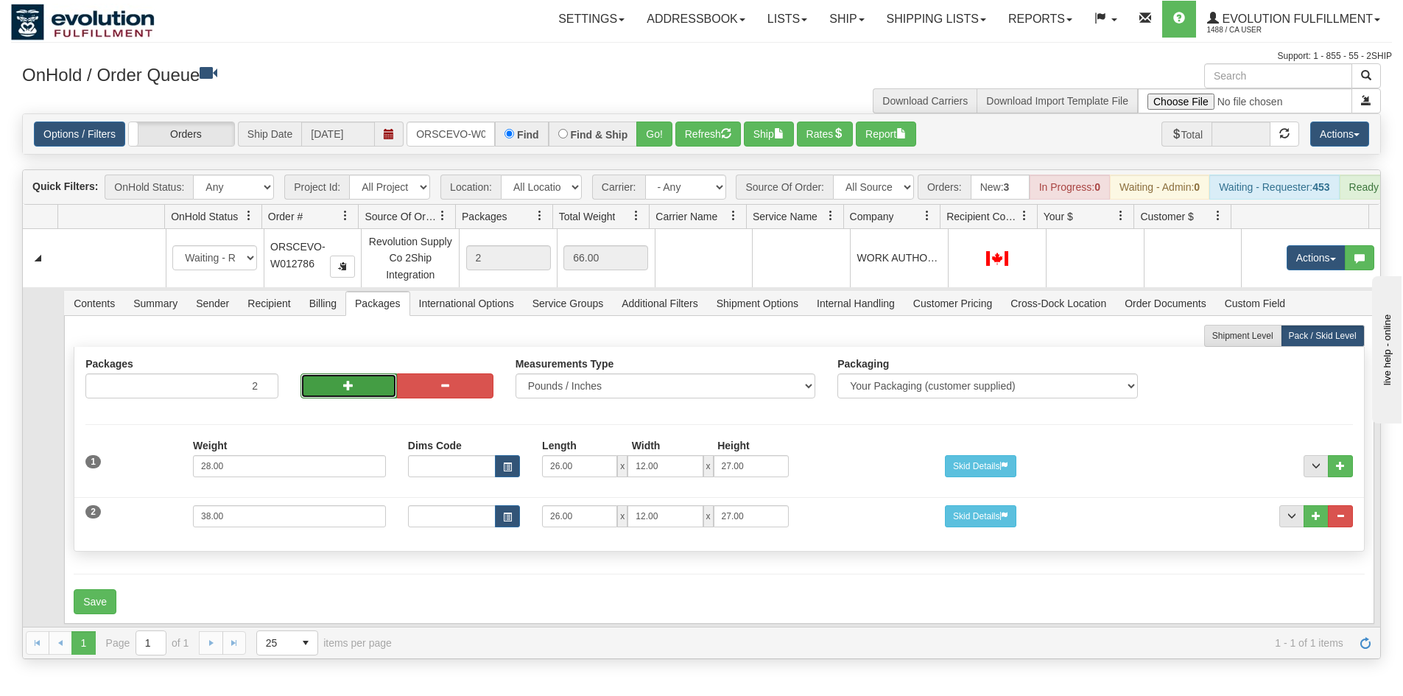
click at [354, 397] on button "button" at bounding box center [348, 385] width 96 height 25
type input "3"
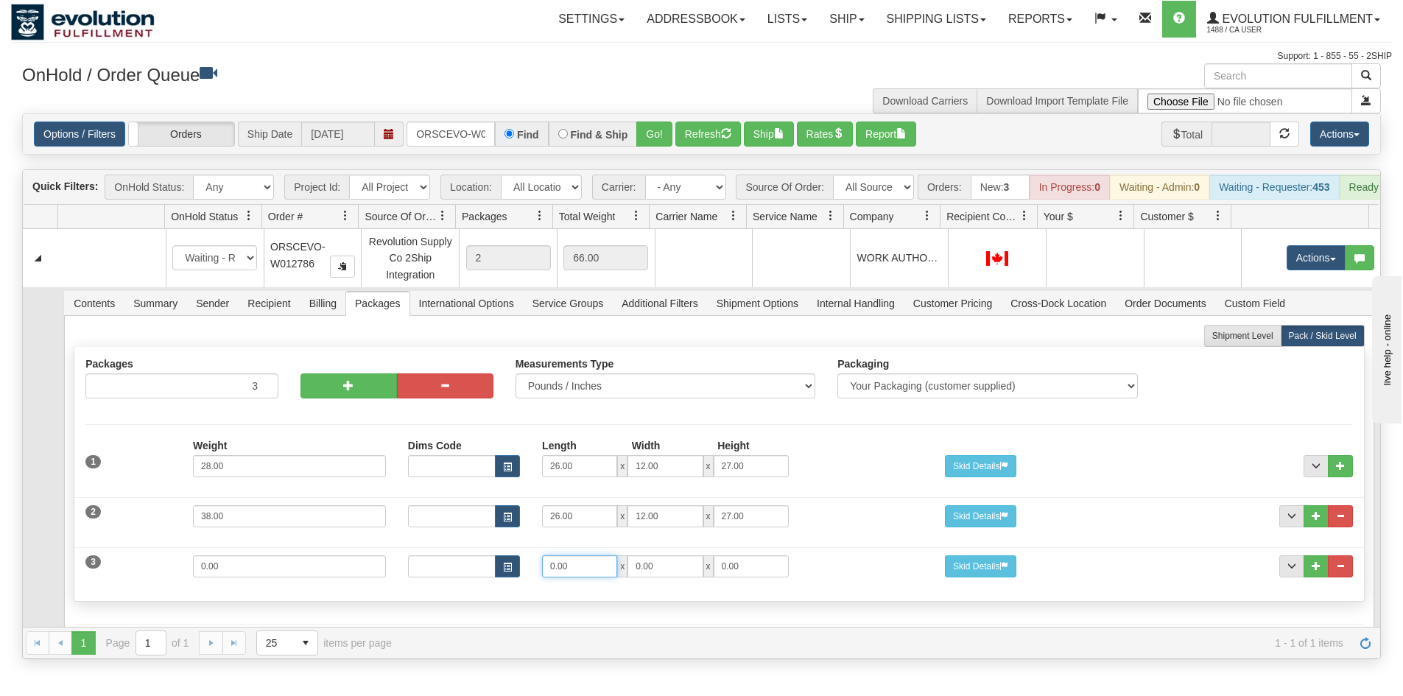
drag, startPoint x: 586, startPoint y: 572, endPoint x: 390, endPoint y: 569, distance: 195.9
click at [390, 569] on div "3 Weight 0.00 Dims Code Length Width Height 0.00 x 0.00 x" at bounding box center [718, 564] width 1289 height 49
type input "25"
type input "17"
type input "14"
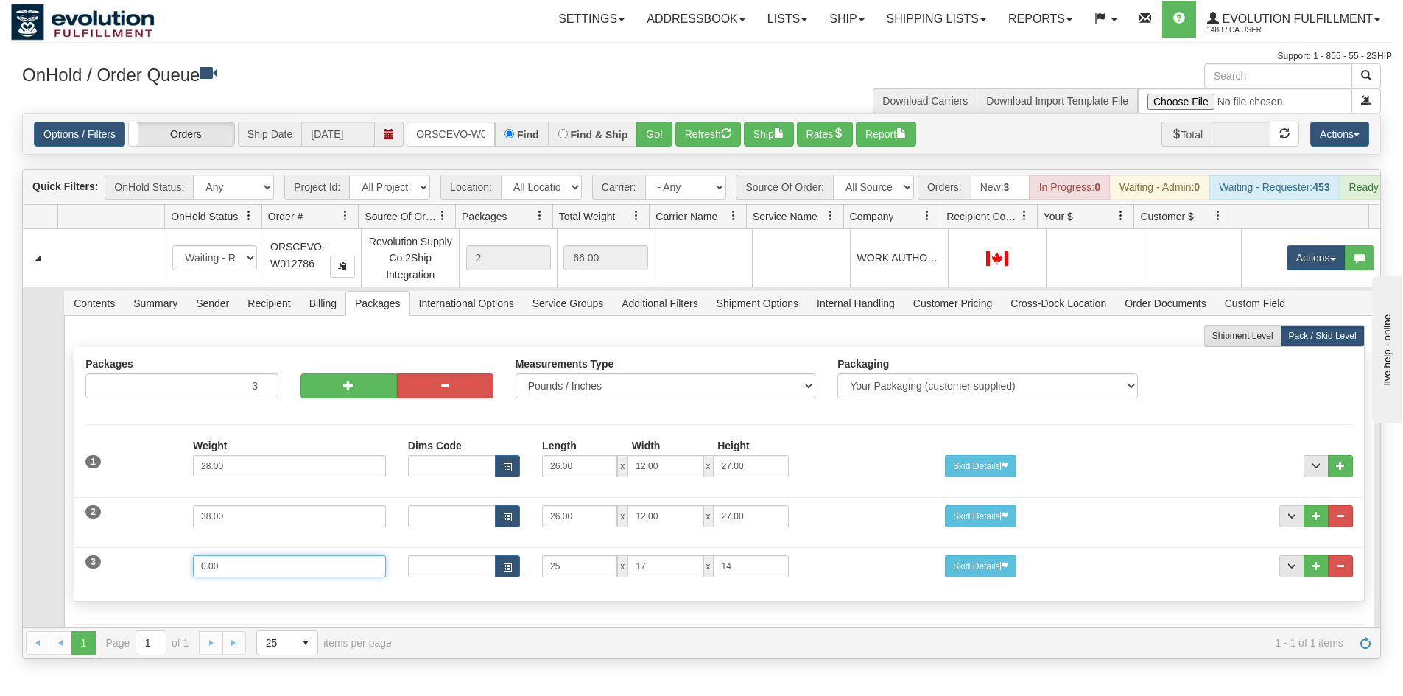
drag, startPoint x: 258, startPoint y: 577, endPoint x: 109, endPoint y: 577, distance: 148.8
click at [109, 577] on div "3 Weight 0.00 Dims Code Length Width Height 25 x 17 x 14" at bounding box center [718, 564] width 1289 height 49
type input "24"
click at [125, 589] on div "3 Weight 24 Dims Code Length Width Height 25 x 17 x 14" at bounding box center [718, 564] width 1289 height 49
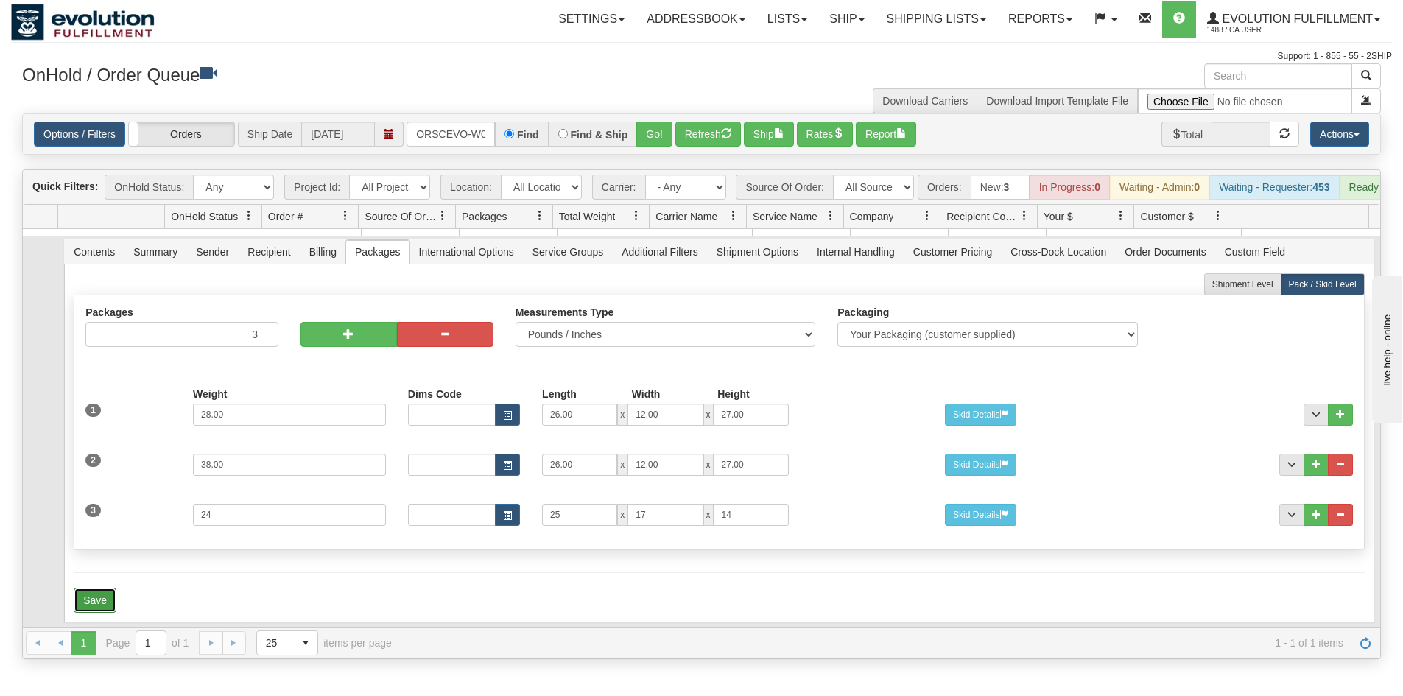
click at [102, 595] on button "Save" at bounding box center [95, 600] width 43 height 25
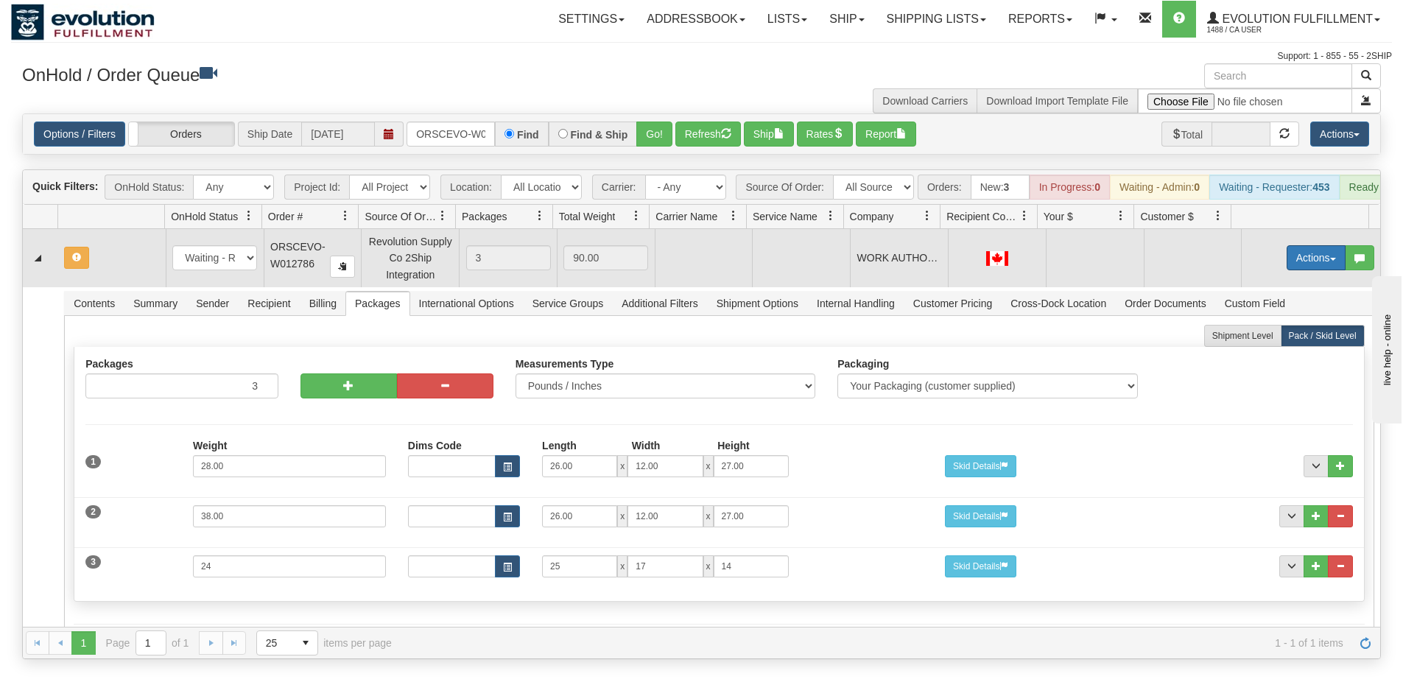
click at [1307, 269] on button "Actions" at bounding box center [1316, 257] width 59 height 25
click at [1281, 330] on span "Rate All Services" at bounding box center [1286, 324] width 88 height 12
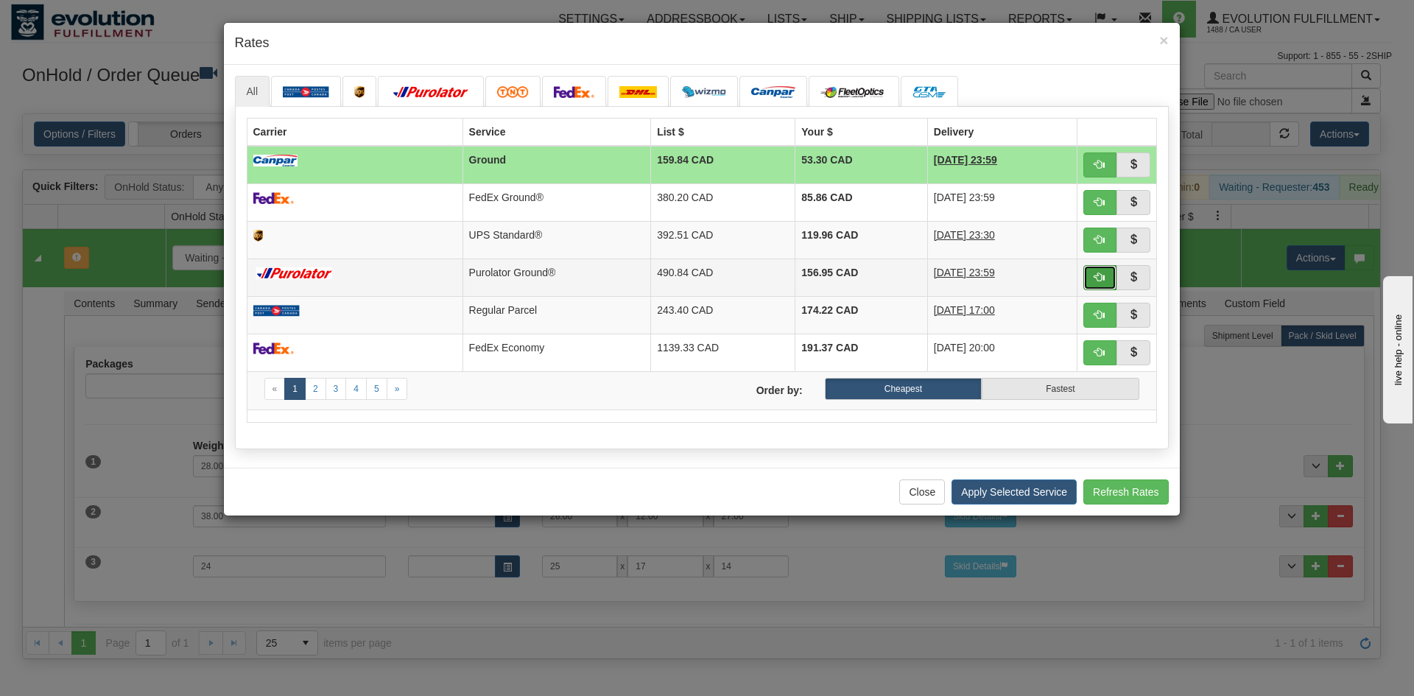
click at [1100, 281] on span "button" at bounding box center [1099, 277] width 10 height 10
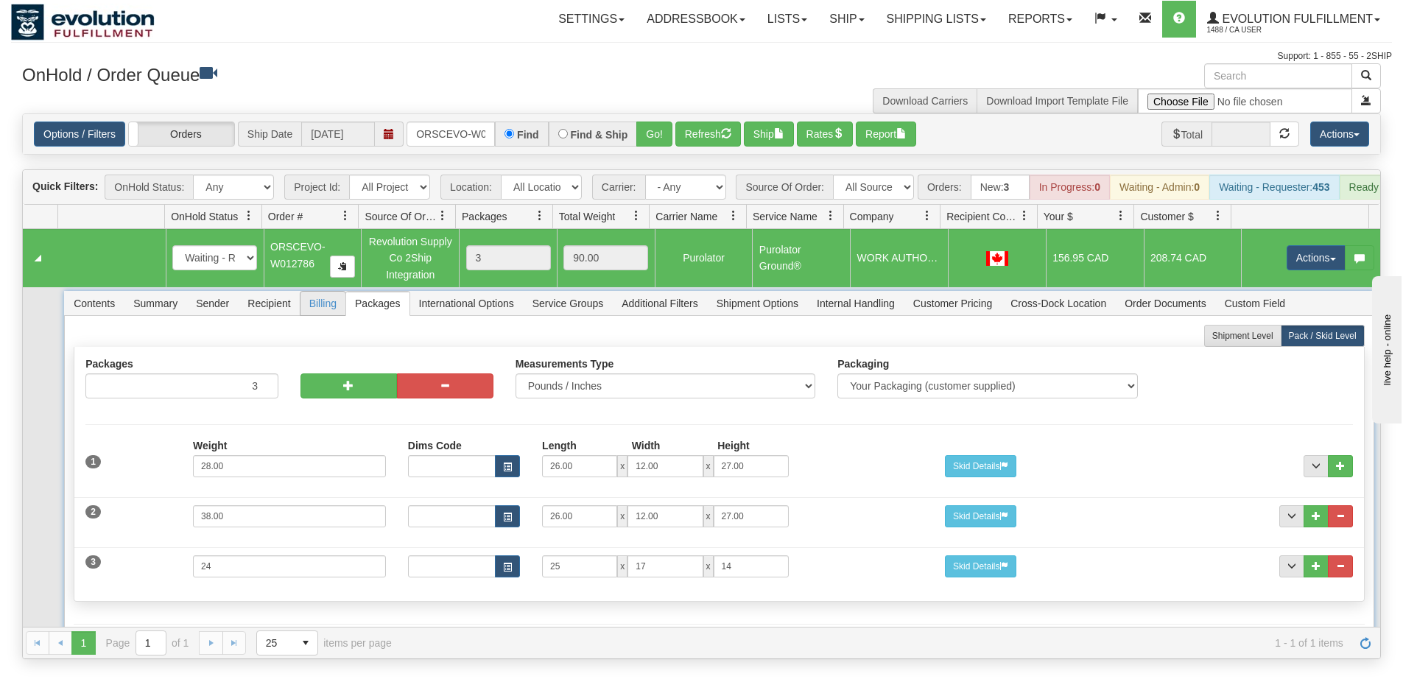
click at [317, 312] on span "Billing" at bounding box center [322, 304] width 45 height 24
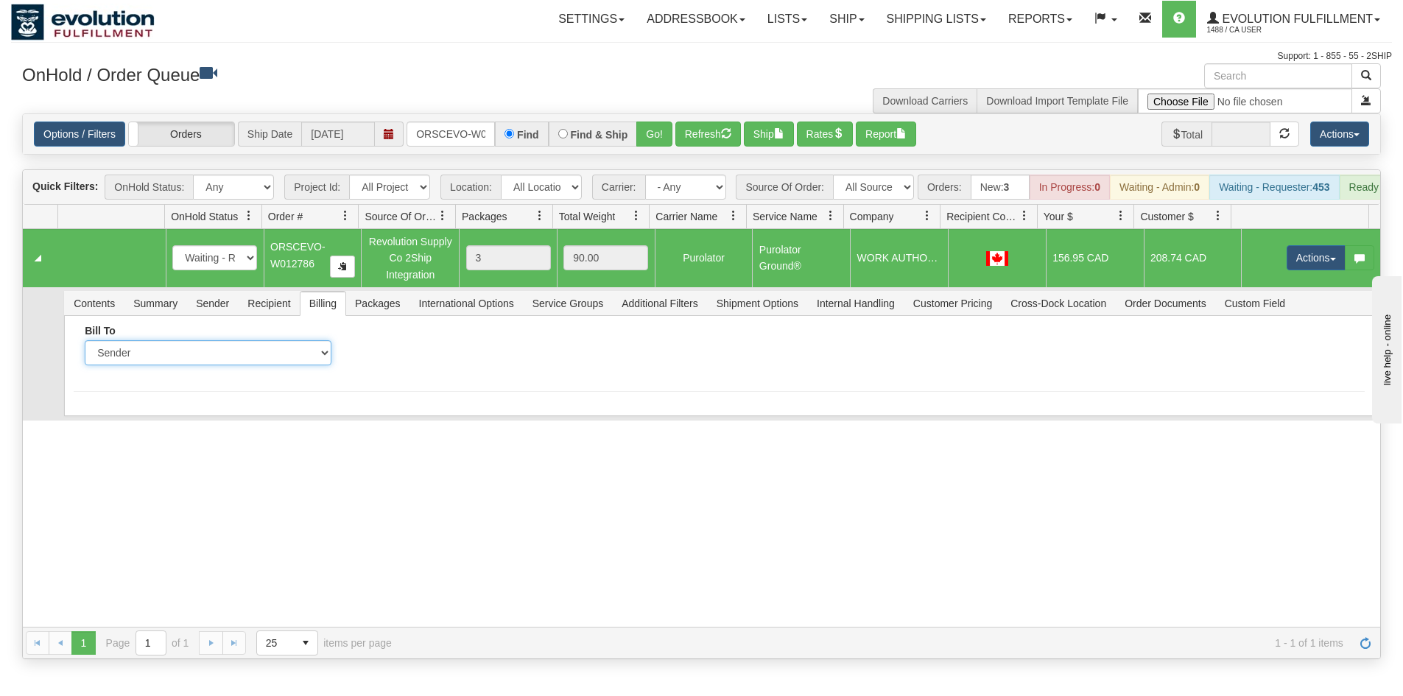
click at [261, 365] on select "Sender Recipient Third Party Collect" at bounding box center [208, 352] width 247 height 25
select select "2"
click at [85, 351] on select "Sender Recipient Third Party Collect" at bounding box center [208, 352] width 247 height 25
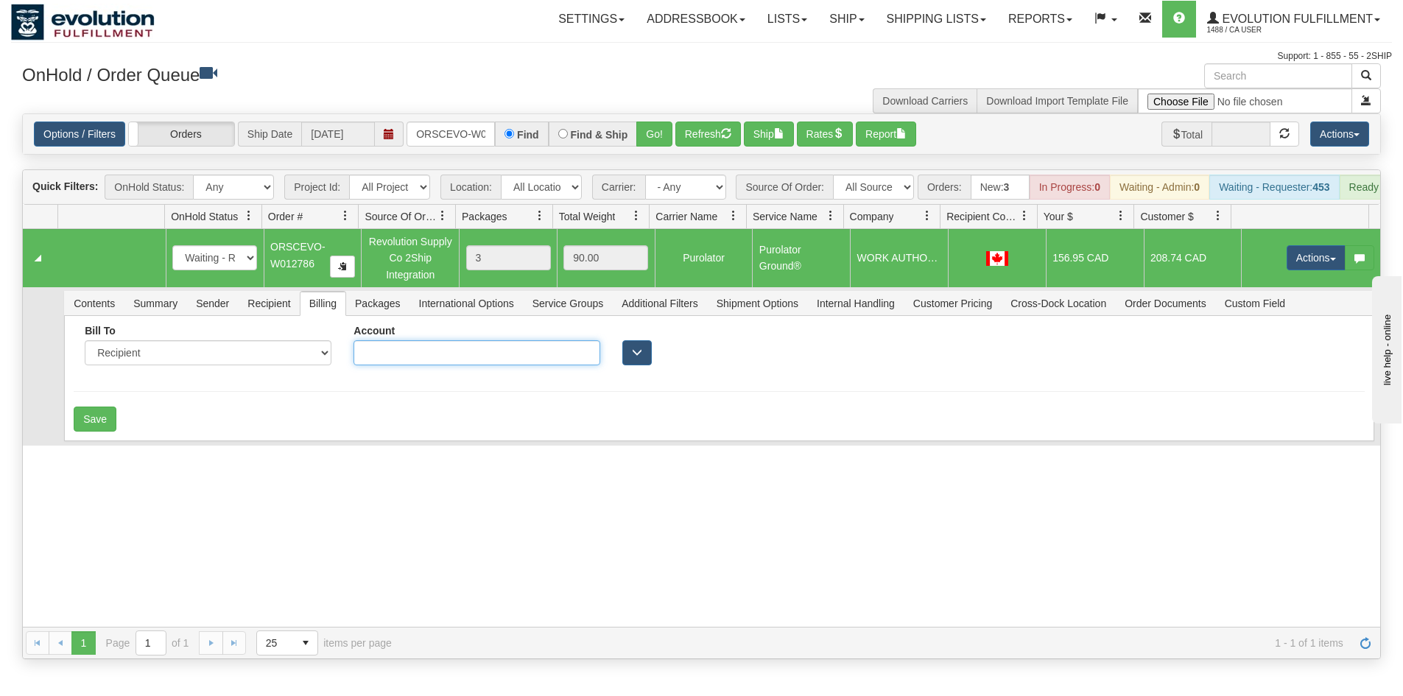
click at [404, 365] on input "Account" at bounding box center [477, 352] width 247 height 25
type input "6887689"
click at [96, 423] on button "Save" at bounding box center [95, 419] width 43 height 25
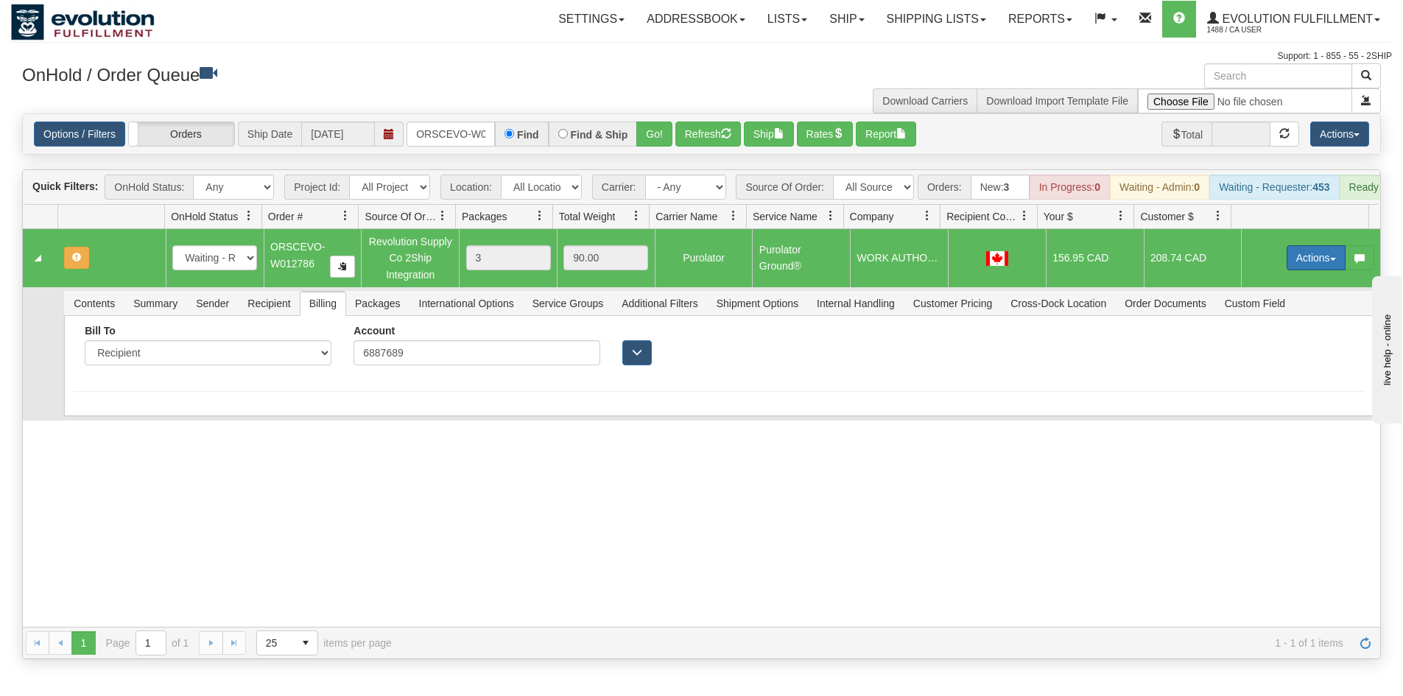
click at [1287, 270] on button "Actions" at bounding box center [1316, 257] width 59 height 25
click at [1271, 311] on span "Refresh Rates" at bounding box center [1280, 305] width 76 height 12
click at [452, 144] on input "ORSCEVO-W012786" at bounding box center [451, 134] width 88 height 25
click at [652, 140] on button "Go!" at bounding box center [654, 134] width 36 height 25
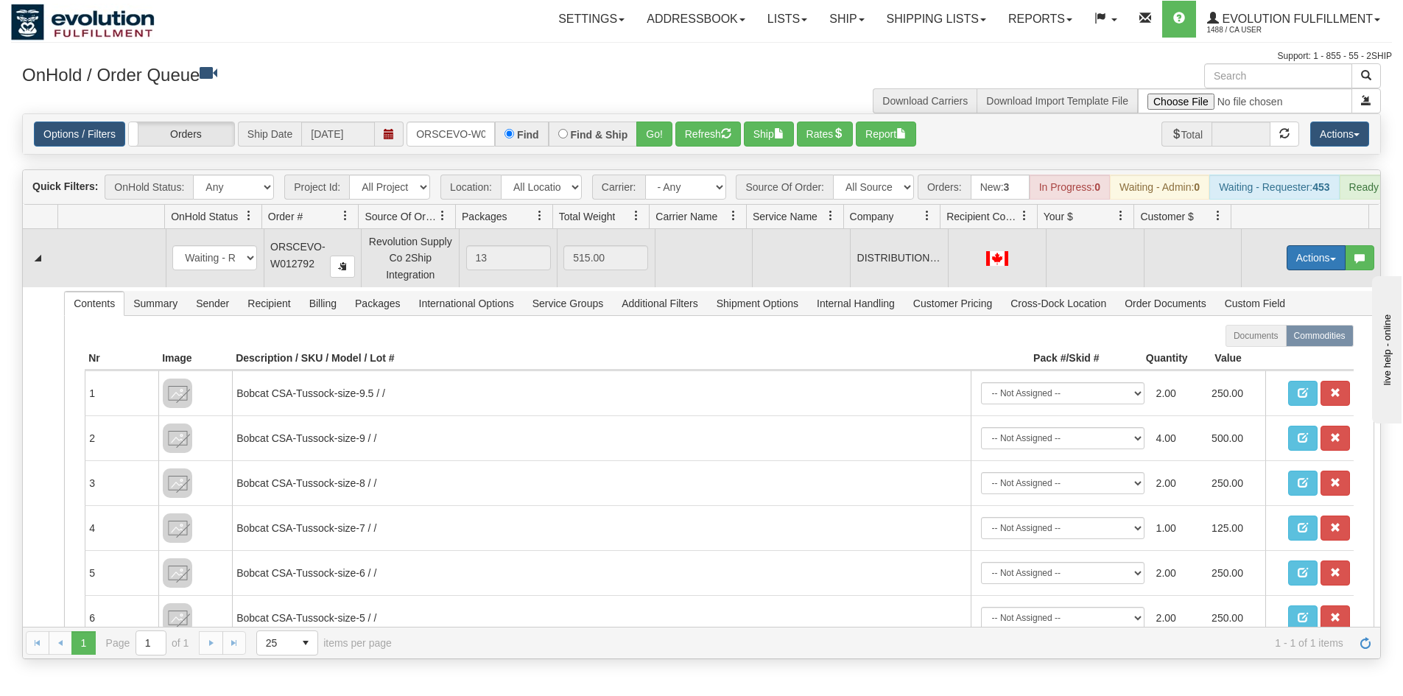
click at [1287, 270] on button "Actions" at bounding box center [1316, 257] width 59 height 25
click at [1255, 328] on link "Rate All Services" at bounding box center [1286, 323] width 118 height 19
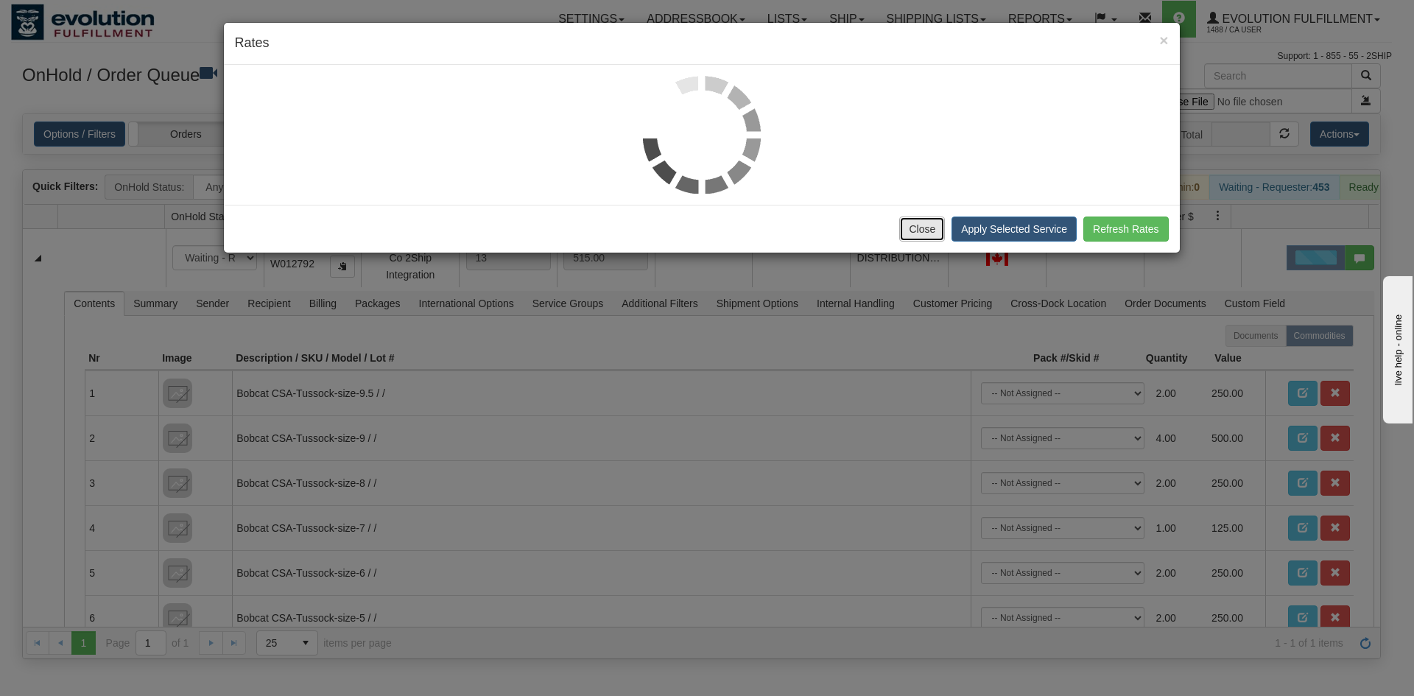
click at [923, 231] on button "Close" at bounding box center [922, 229] width 46 height 25
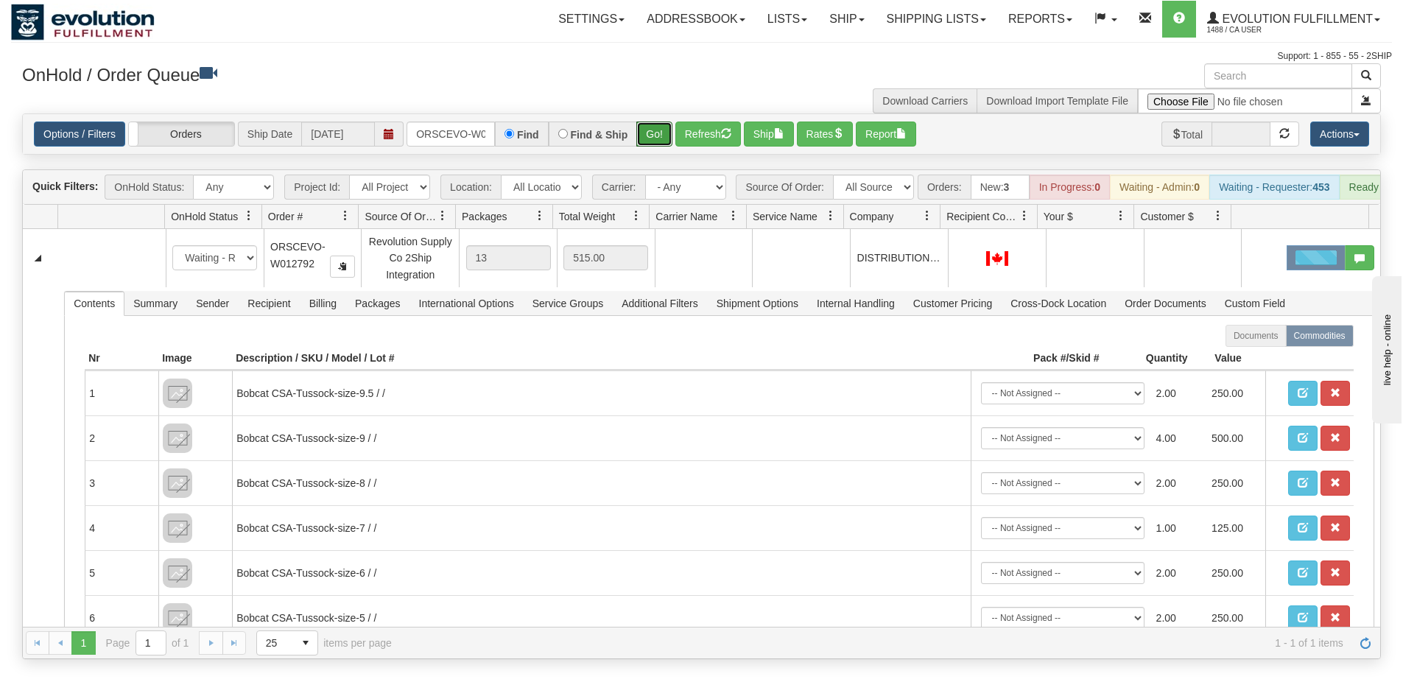
drag, startPoint x: 648, startPoint y: 135, endPoint x: 658, endPoint y: 149, distance: 17.4
click at [648, 135] on button "Go!" at bounding box center [654, 134] width 36 height 25
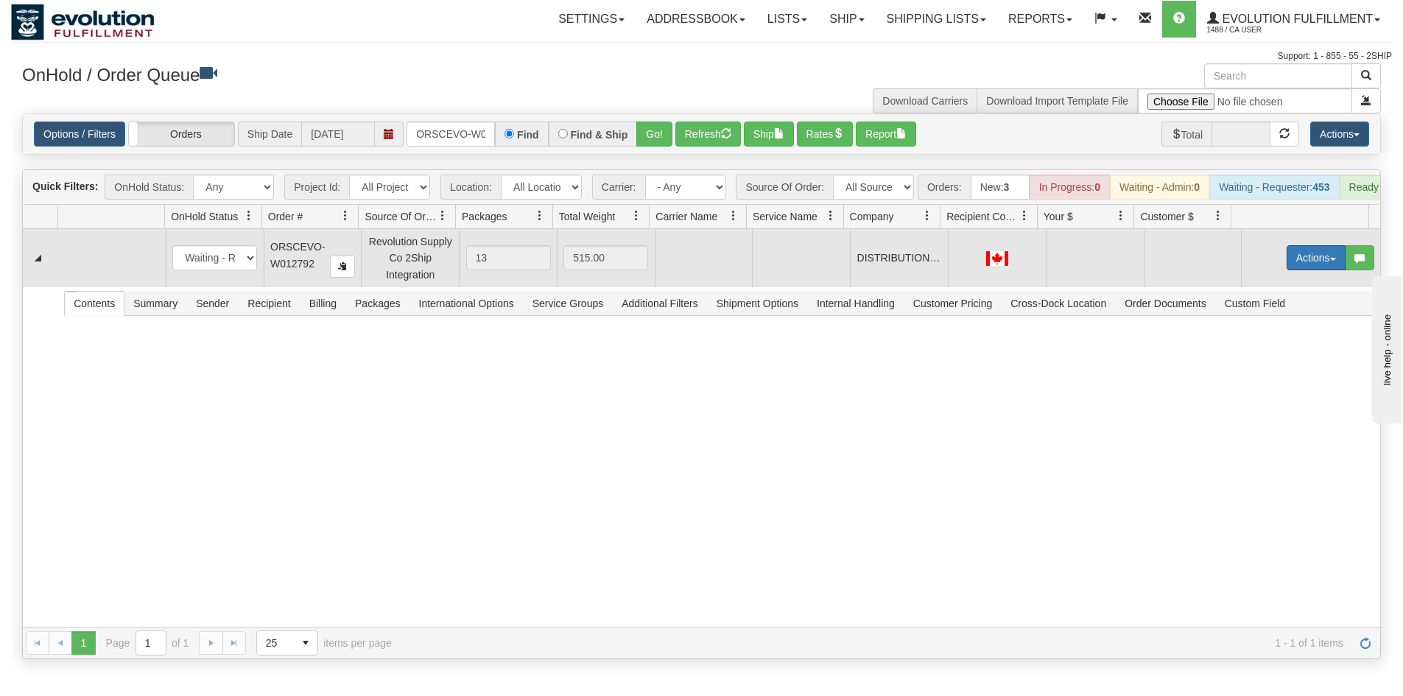
click at [1298, 270] on button "Actions" at bounding box center [1316, 257] width 59 height 25
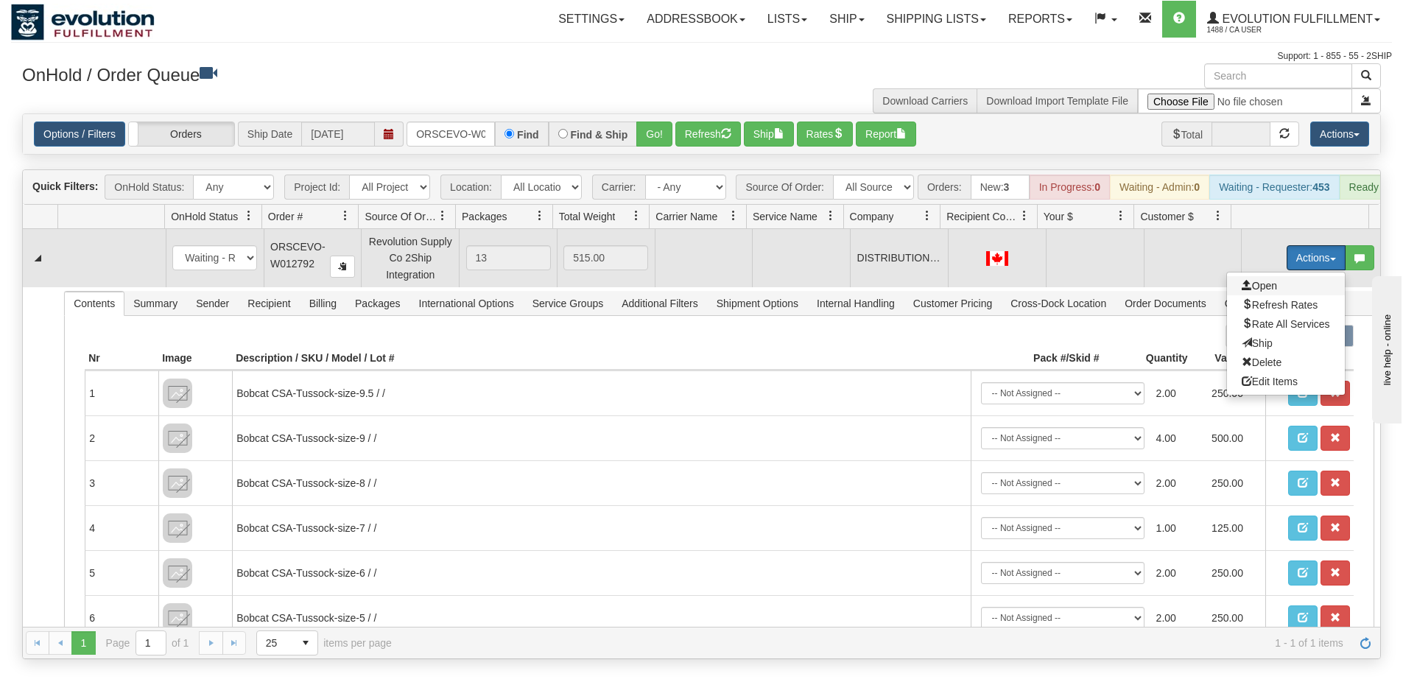
click at [1248, 292] on span "Open" at bounding box center [1259, 286] width 35 height 12
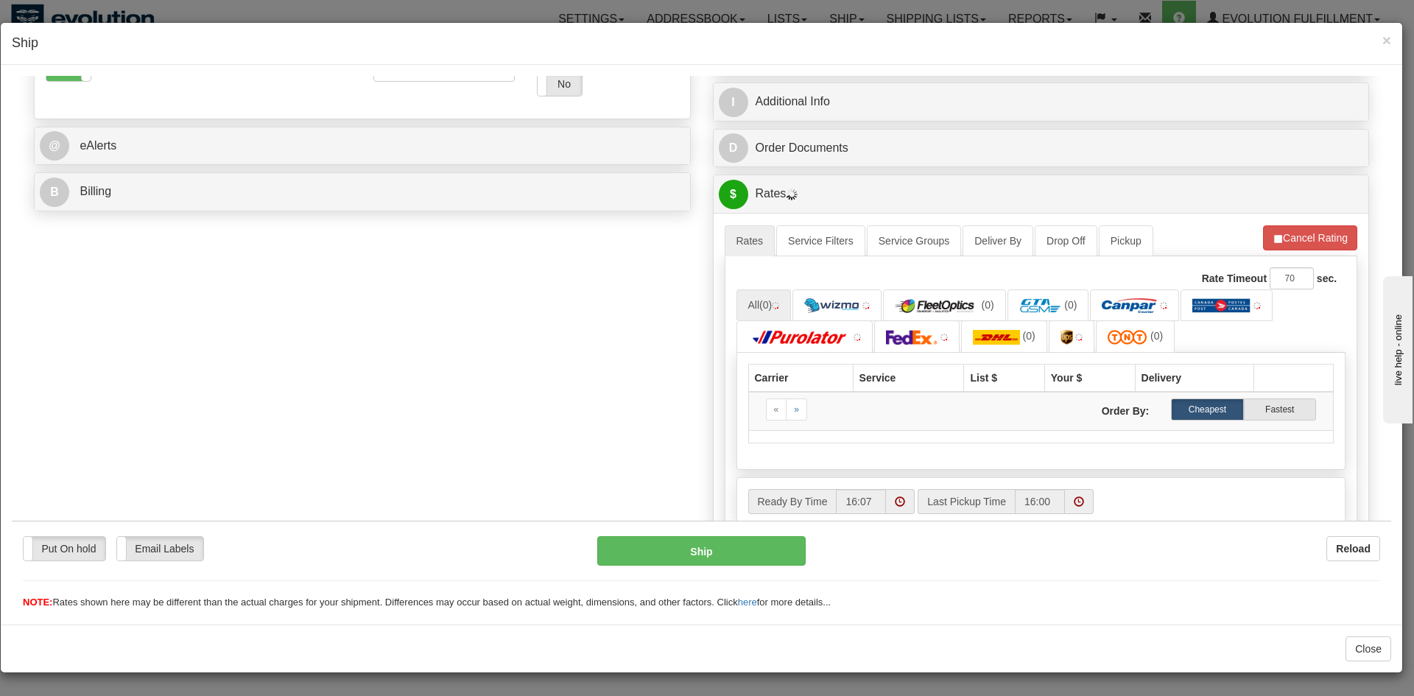
scroll to position [589, 0]
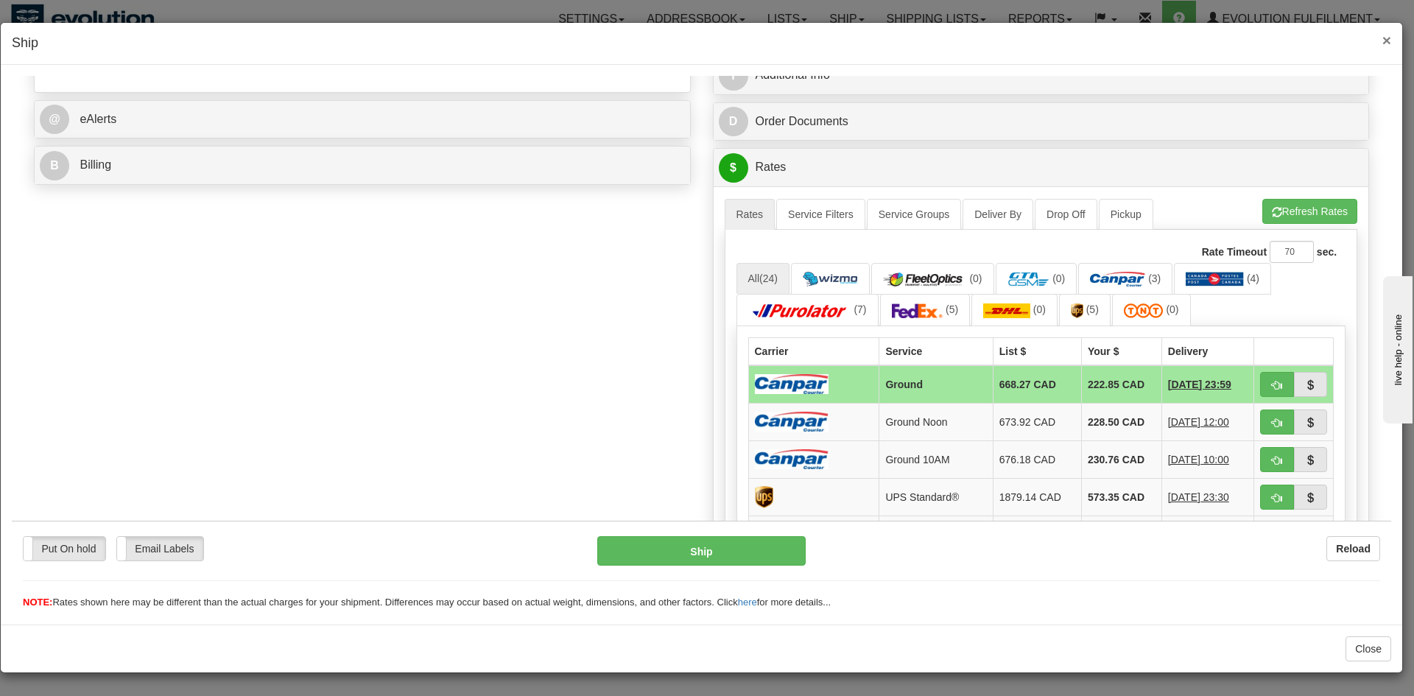
click at [1382, 45] on span "×" at bounding box center [1386, 40] width 9 height 17
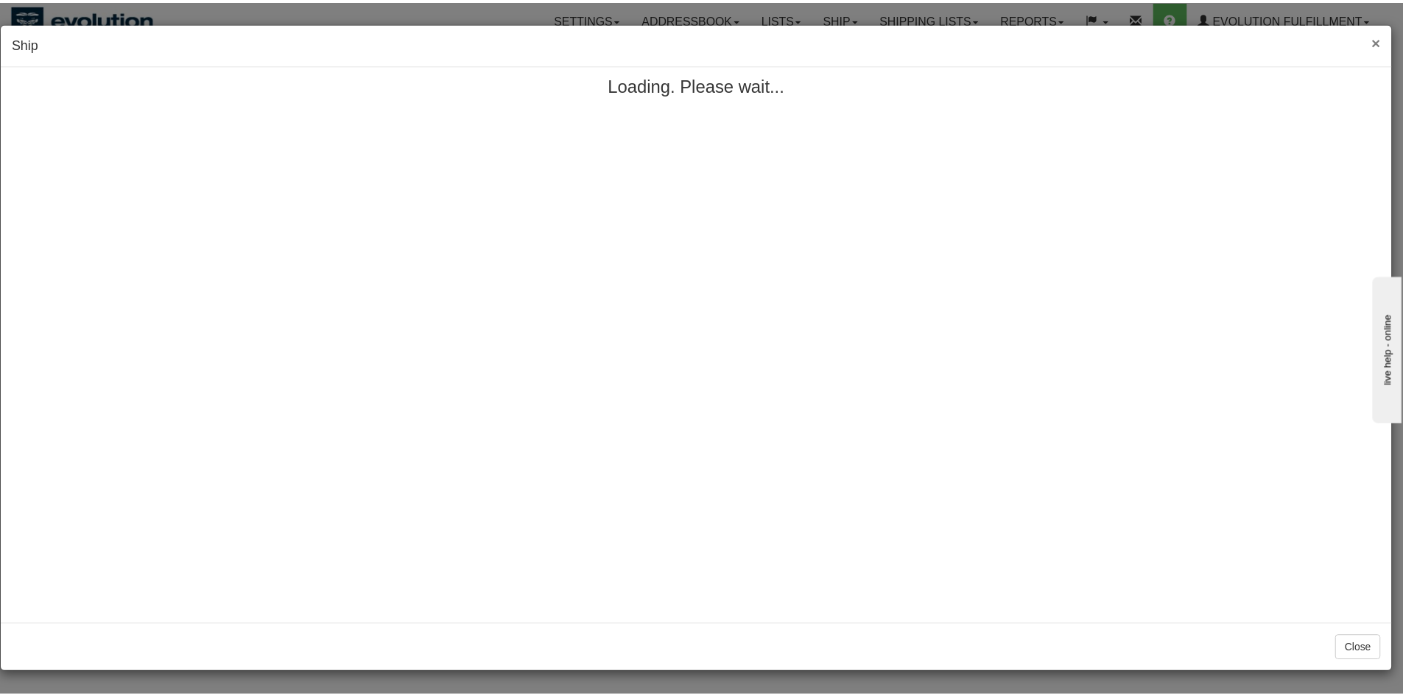
scroll to position [0, 0]
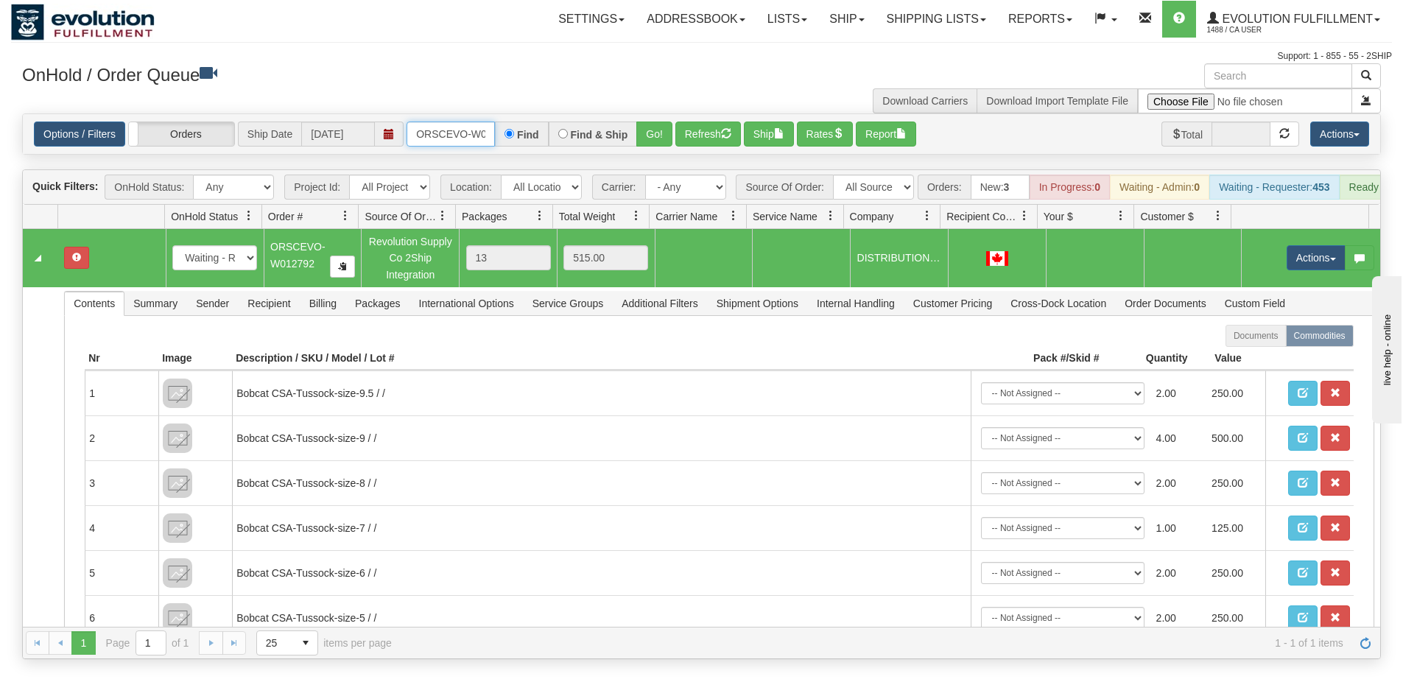
click at [415, 135] on input "ORSCEVO-W012792" at bounding box center [451, 134] width 88 height 25
click at [667, 137] on button "Go!" at bounding box center [654, 134] width 36 height 25
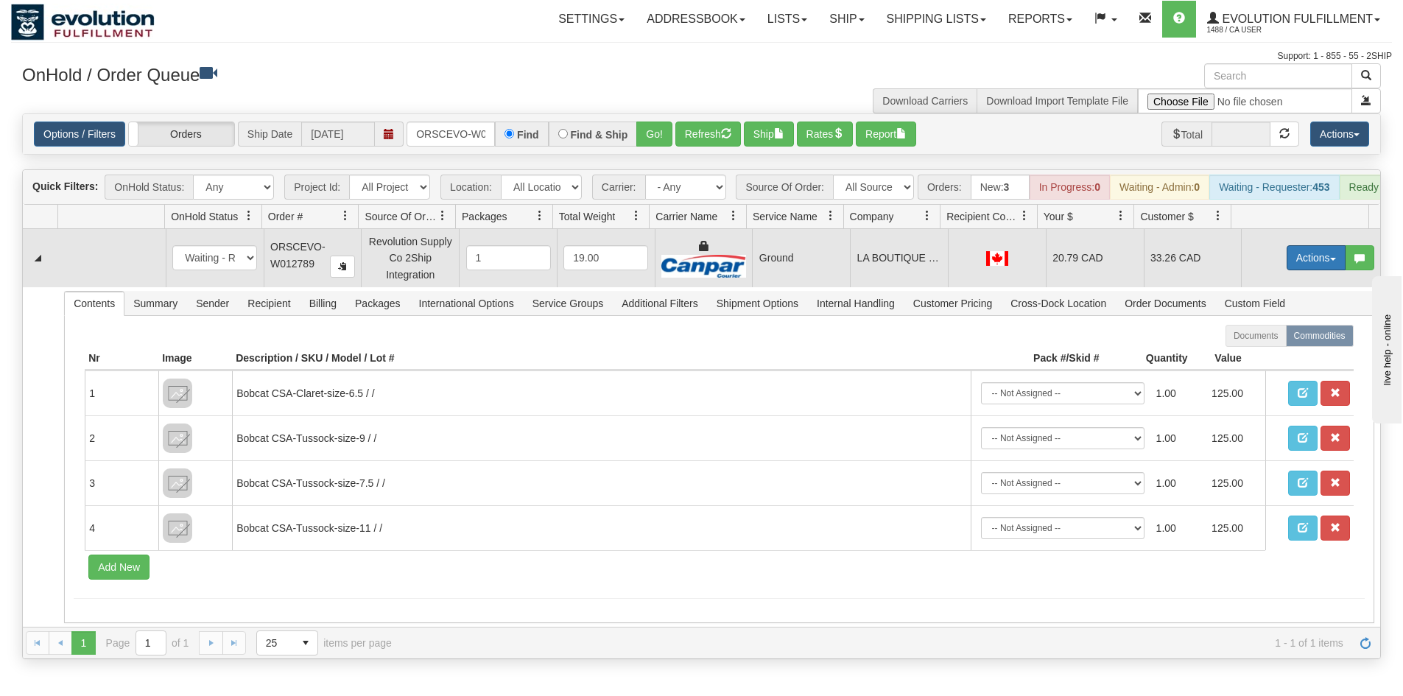
click at [1304, 270] on button "Actions" at bounding box center [1316, 257] width 59 height 25
click at [1242, 349] on span "Ship" at bounding box center [1257, 343] width 31 height 12
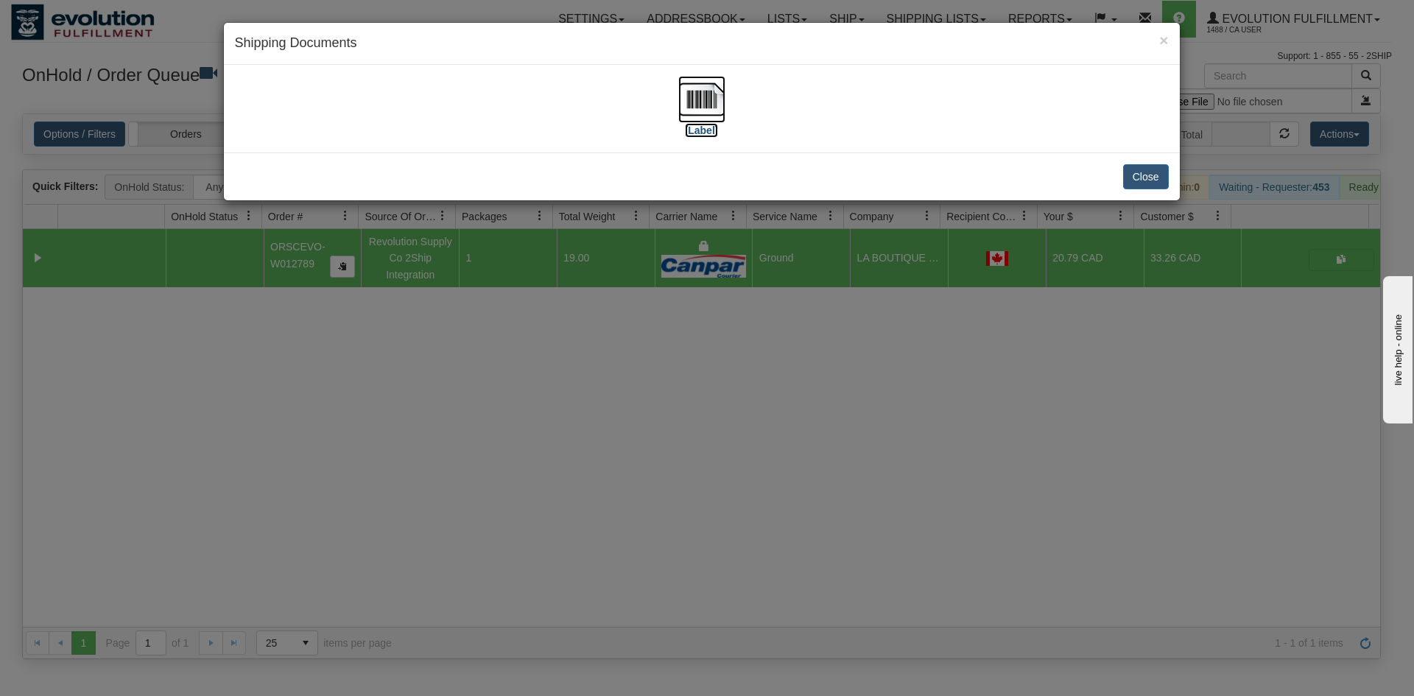
click at [712, 108] on img at bounding box center [701, 99] width 47 height 47
drag, startPoint x: 687, startPoint y: 435, endPoint x: 526, endPoint y: 193, distance: 291.1
click at [687, 436] on div "× Shipping Documents [Label] Close" at bounding box center [707, 348] width 1414 height 696
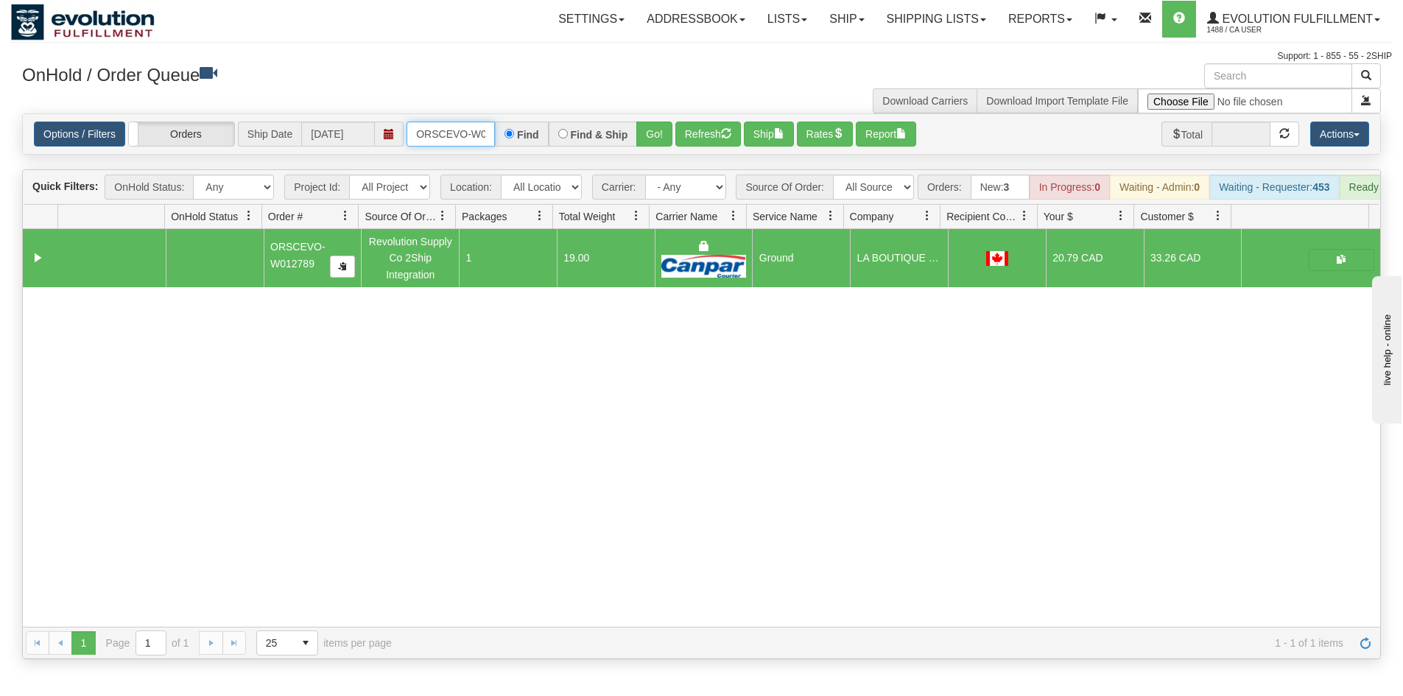
click at [469, 136] on input "ORSCEVO-W012789" at bounding box center [451, 134] width 88 height 25
click at [628, 123] on div "Find & Ship" at bounding box center [593, 134] width 89 height 25
click at [651, 124] on button "Go!" at bounding box center [654, 134] width 36 height 25
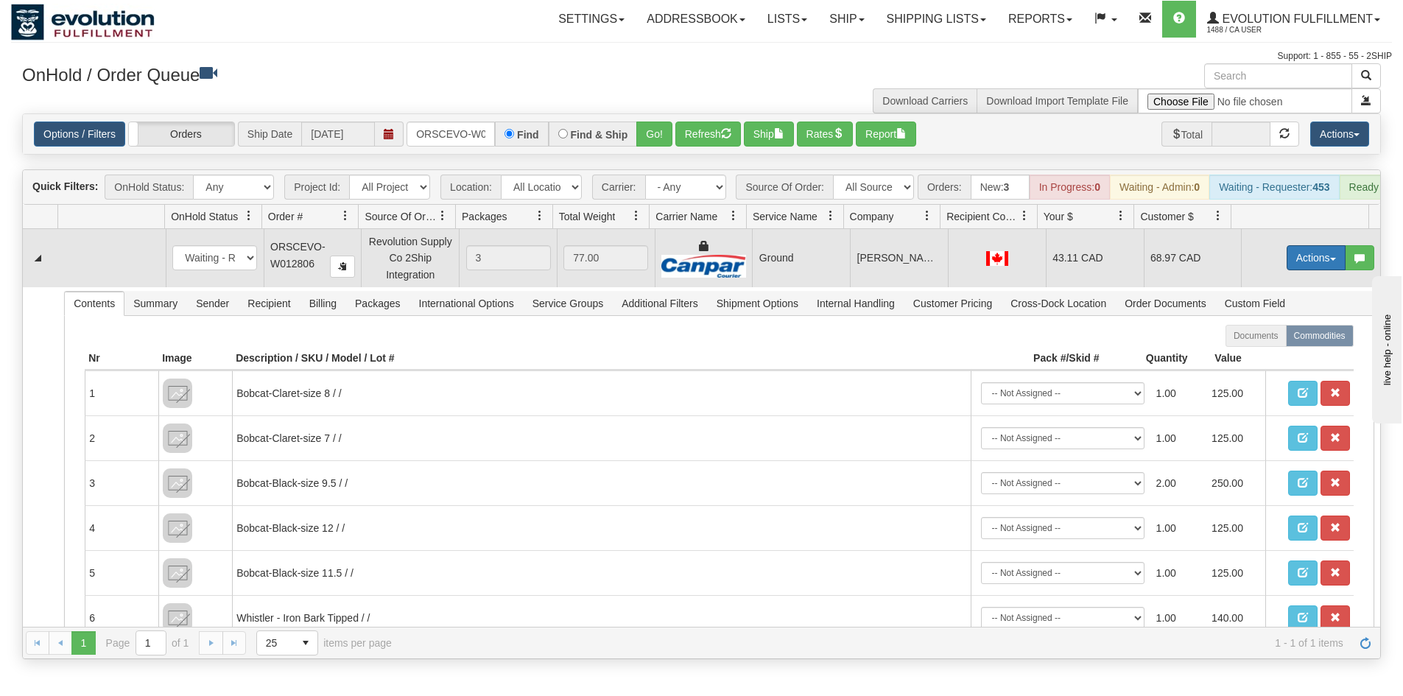
click at [1304, 270] on button "Actions" at bounding box center [1316, 257] width 59 height 25
click at [1259, 353] on link "Ship" at bounding box center [1286, 343] width 118 height 19
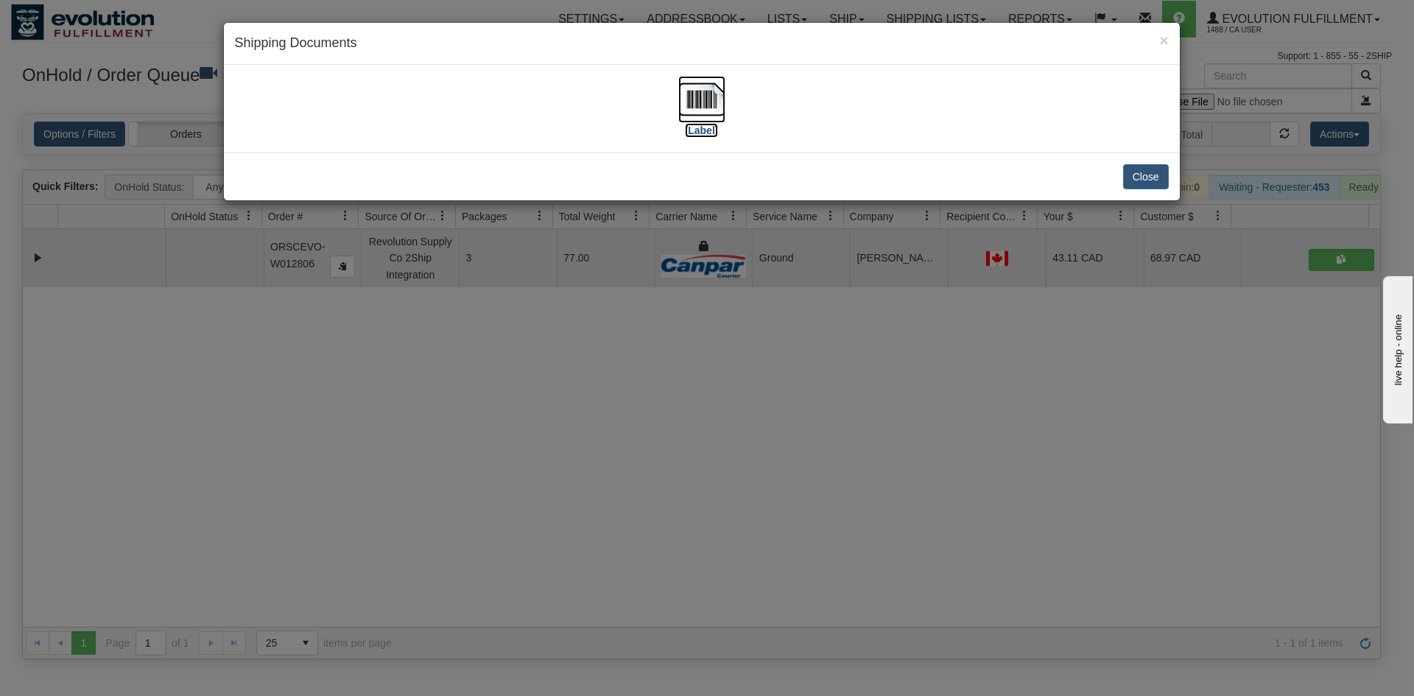
click at [706, 105] on img at bounding box center [701, 99] width 47 height 47
click at [437, 368] on div "× Shipping Documents [Label] Close" at bounding box center [707, 348] width 1414 height 696
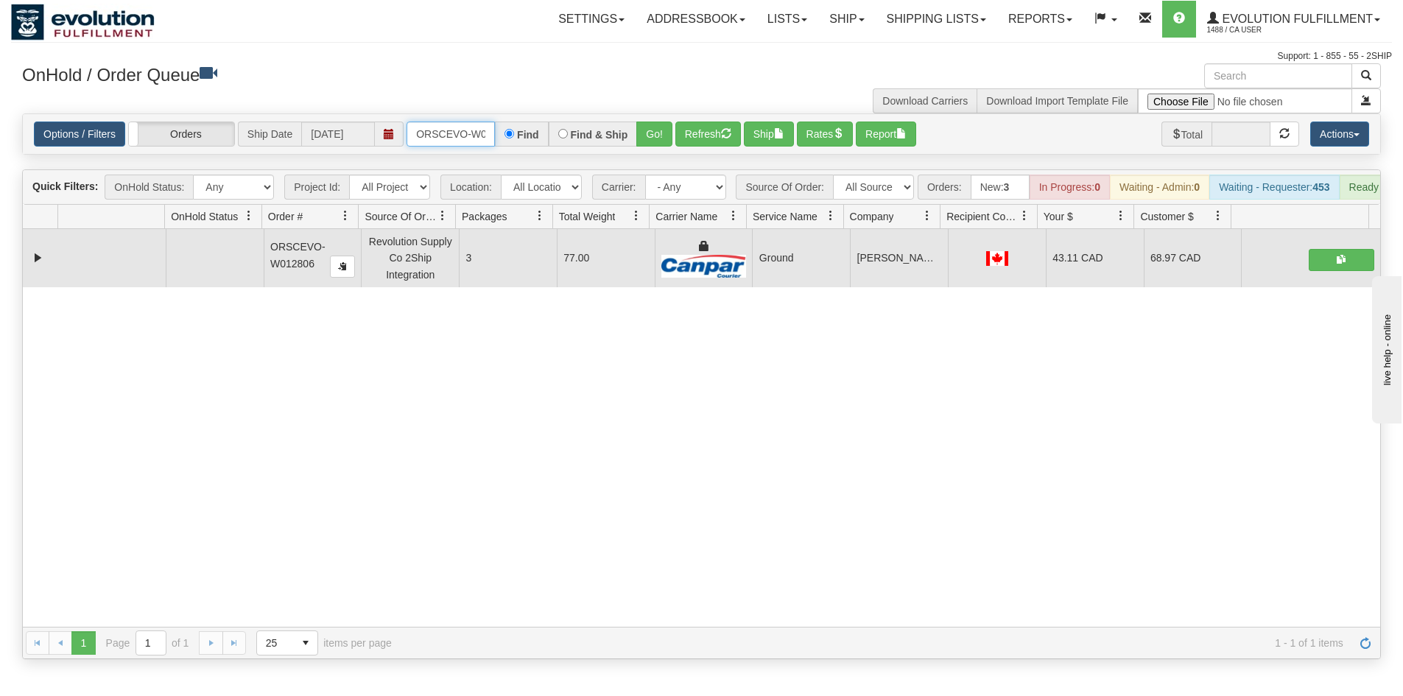
click at [456, 124] on input "ORSCEVO-W012806" at bounding box center [451, 134] width 88 height 25
click at [644, 136] on button "Go!" at bounding box center [654, 134] width 36 height 25
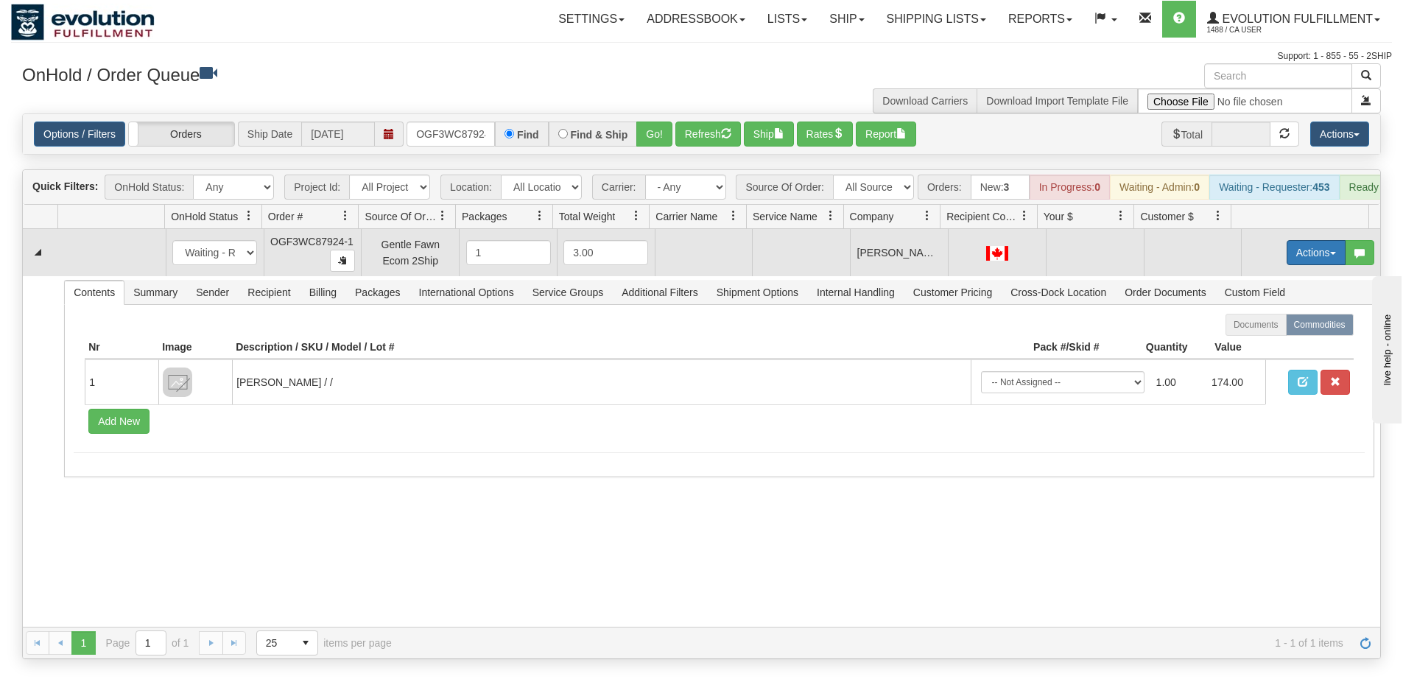
click at [1307, 265] on button "Actions" at bounding box center [1316, 252] width 59 height 25
click at [1264, 325] on span "Rate All Services" at bounding box center [1286, 319] width 88 height 12
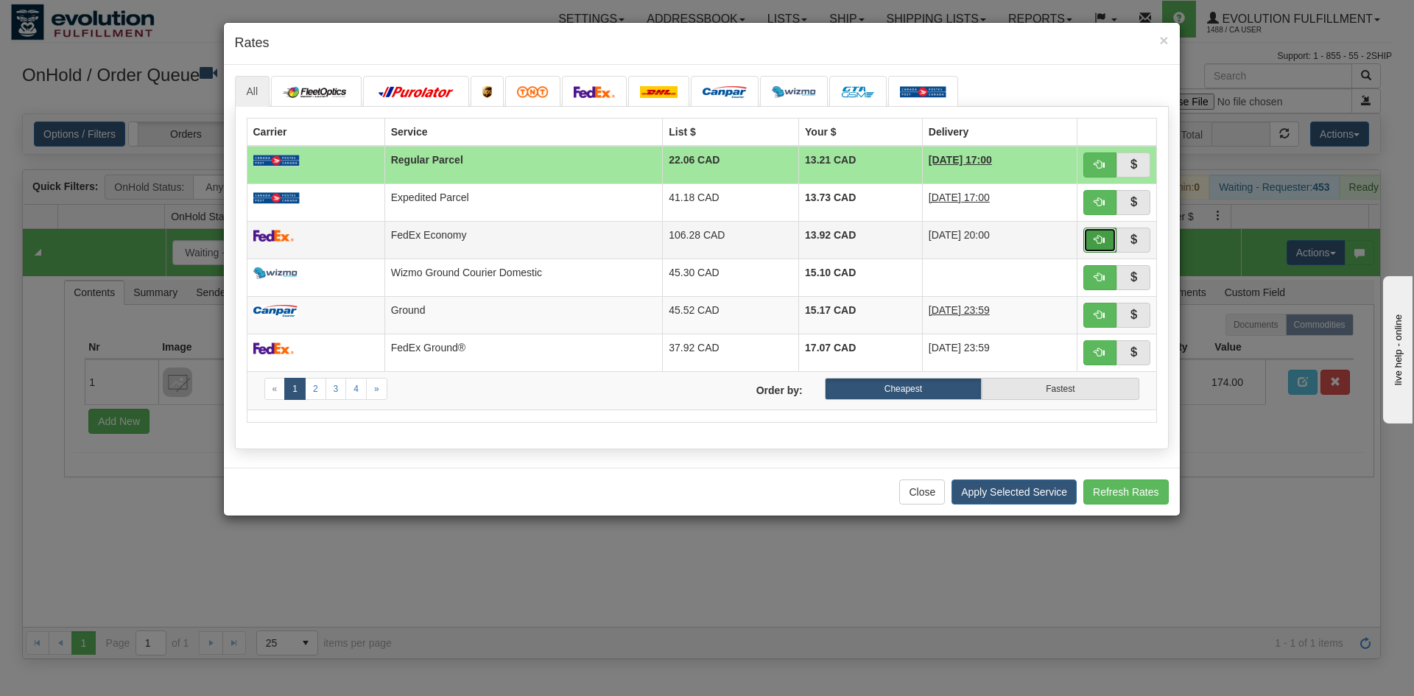
click at [1105, 243] on button "button" at bounding box center [1100, 240] width 34 height 25
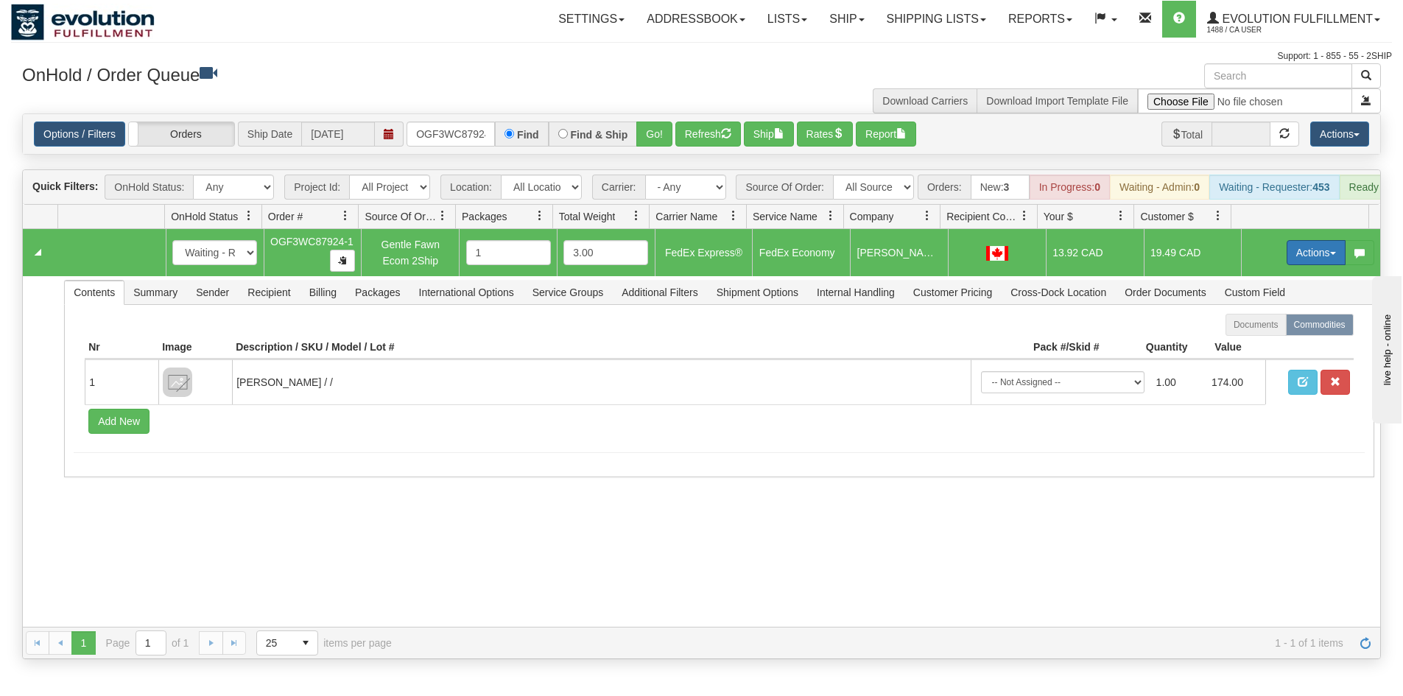
click at [1293, 265] on button "Actions" at bounding box center [1316, 252] width 59 height 25
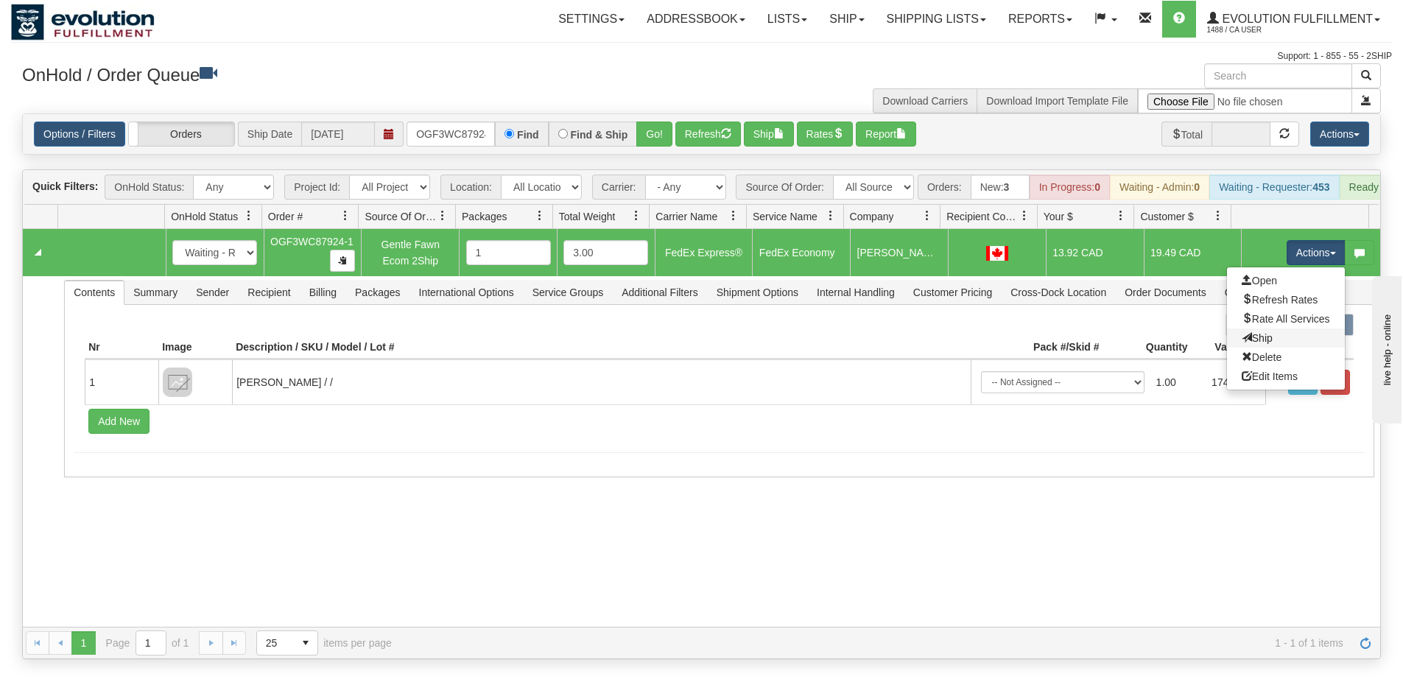
click at [1263, 348] on link "Ship" at bounding box center [1286, 337] width 118 height 19
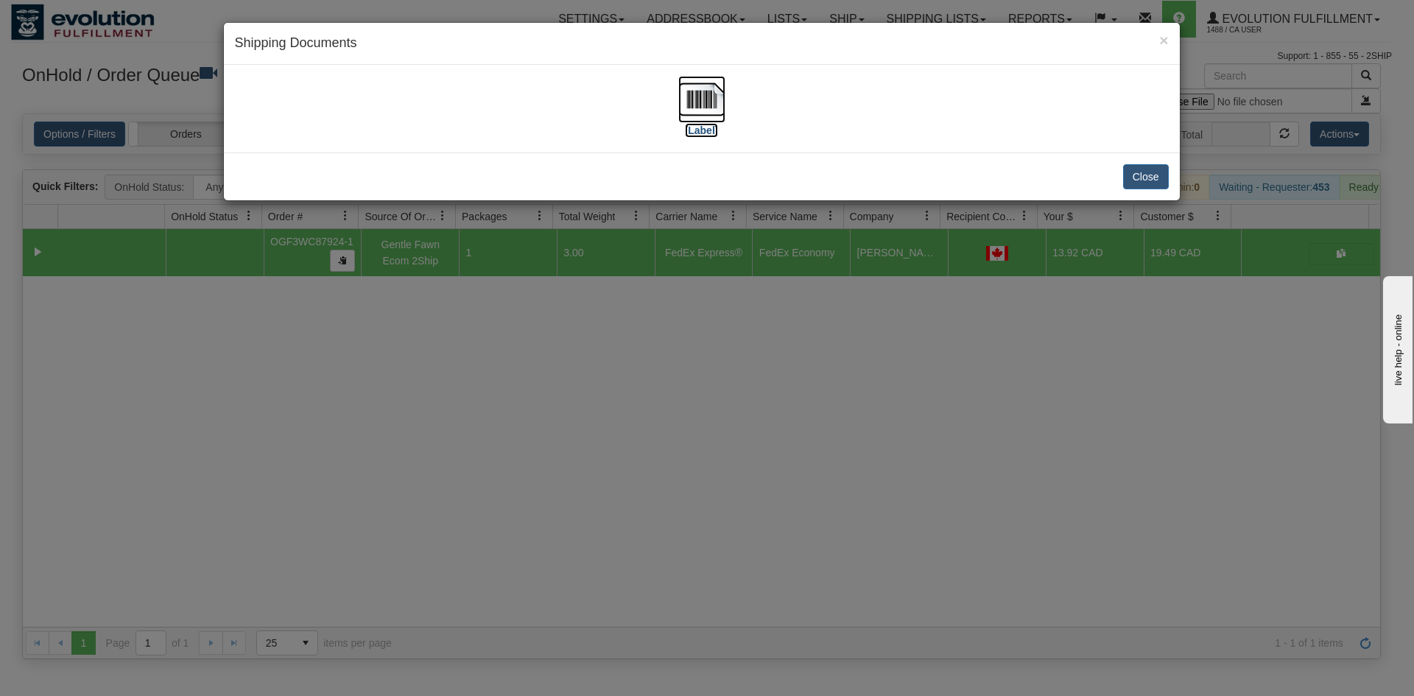
click at [689, 92] on img at bounding box center [701, 99] width 47 height 47
drag, startPoint x: 596, startPoint y: 502, endPoint x: 346, endPoint y: 31, distance: 532.7
click at [591, 493] on div "× Shipping Documents [Label] Close" at bounding box center [707, 348] width 1414 height 696
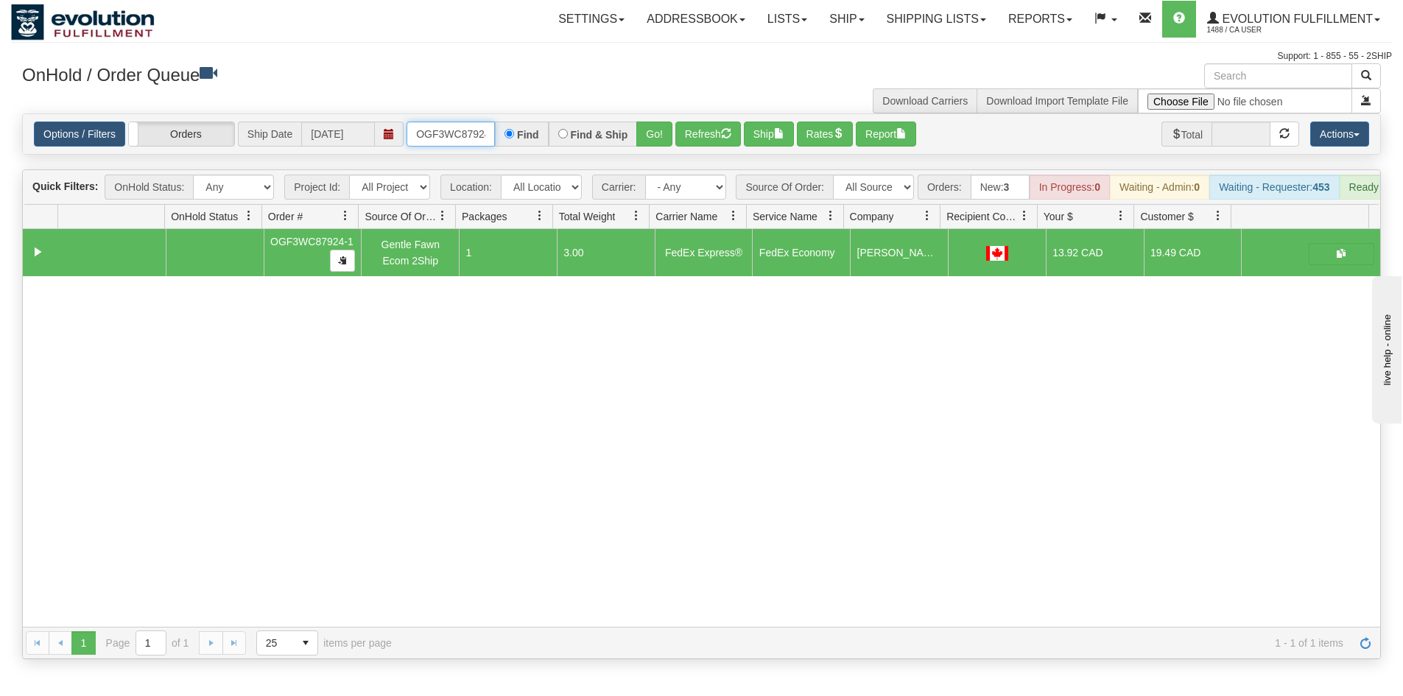
click at [450, 127] on input "OGF3WC87924-1" at bounding box center [451, 134] width 88 height 25
click at [666, 143] on button "Go!" at bounding box center [654, 134] width 36 height 25
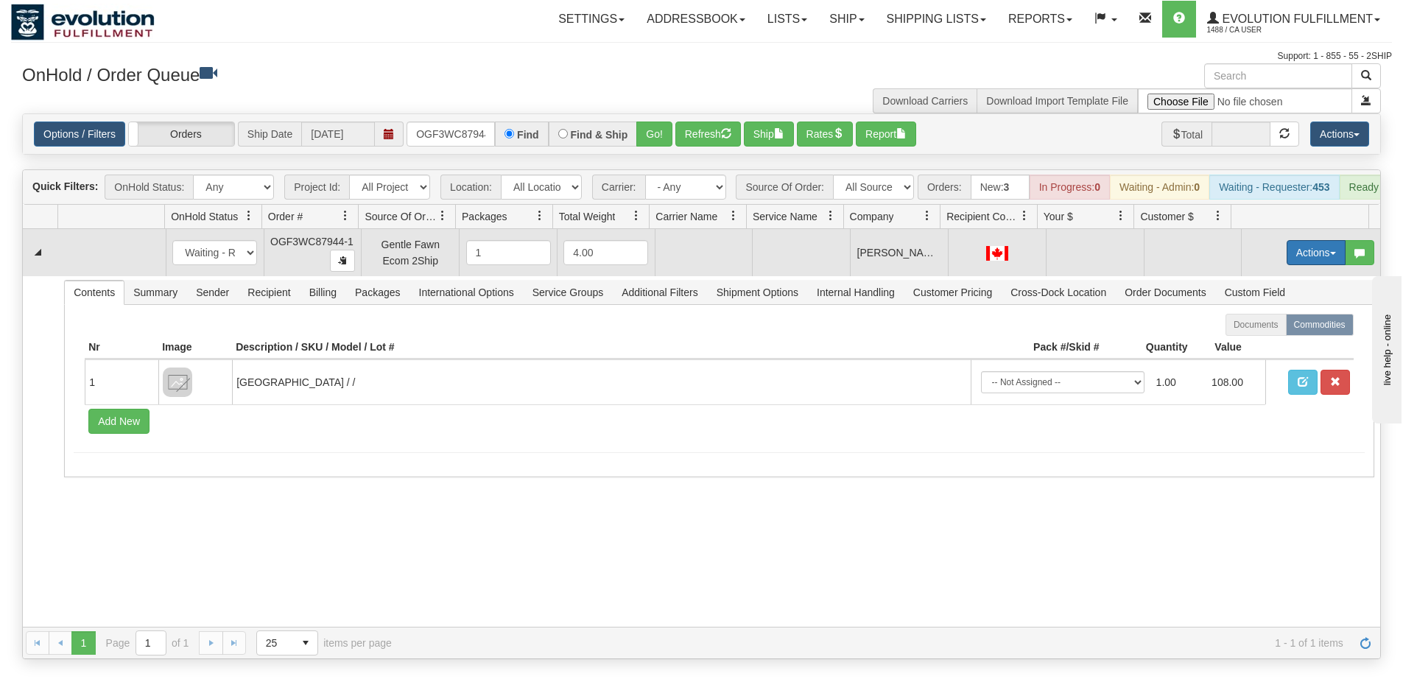
click at [1293, 265] on button "Actions" at bounding box center [1316, 252] width 59 height 25
click at [1281, 325] on span "Rate All Services" at bounding box center [1286, 319] width 88 height 12
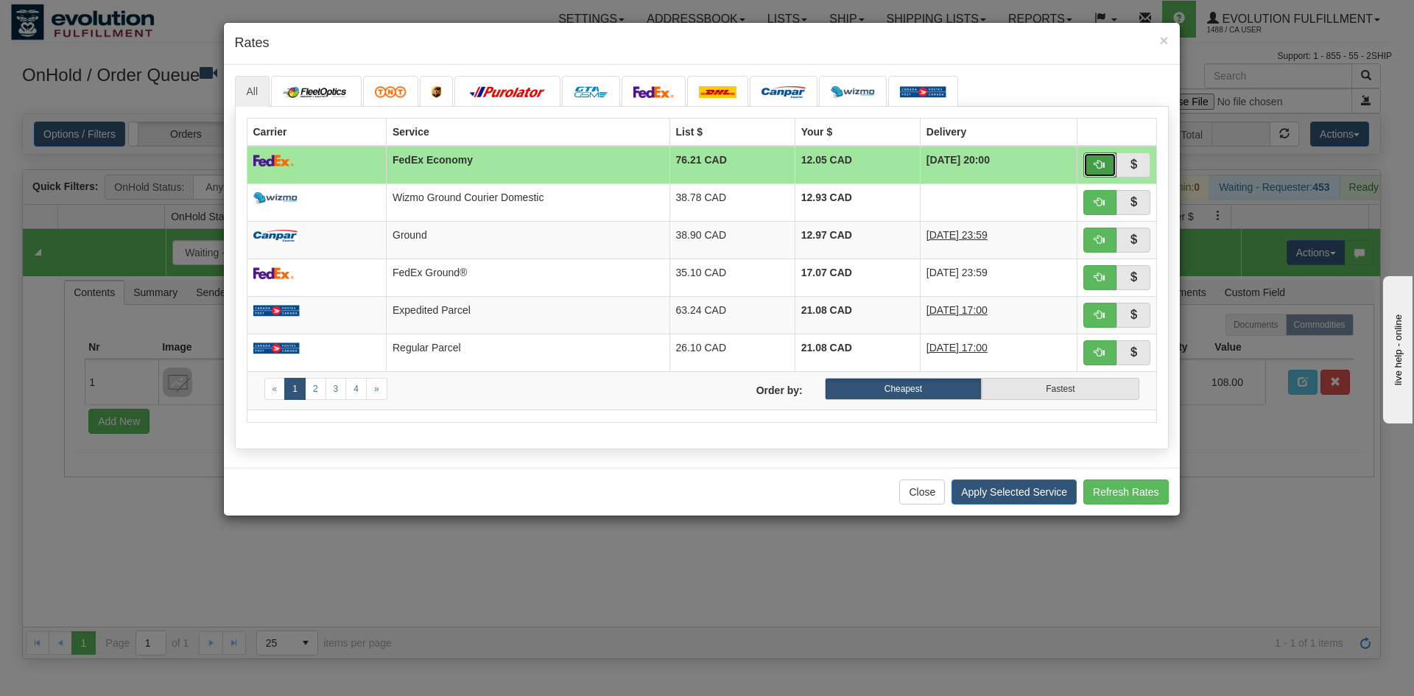
click at [1099, 160] on span "button" at bounding box center [1099, 164] width 10 height 10
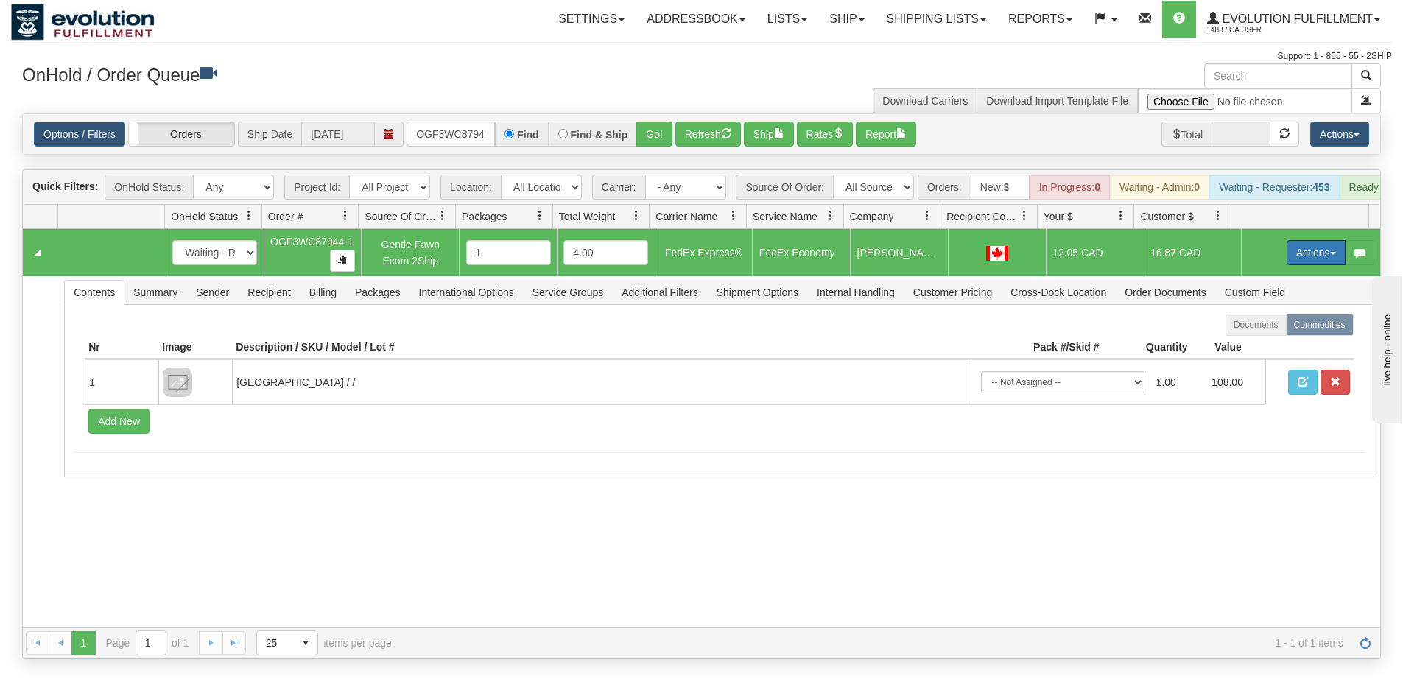
click at [1303, 262] on button "Actions" at bounding box center [1316, 252] width 59 height 25
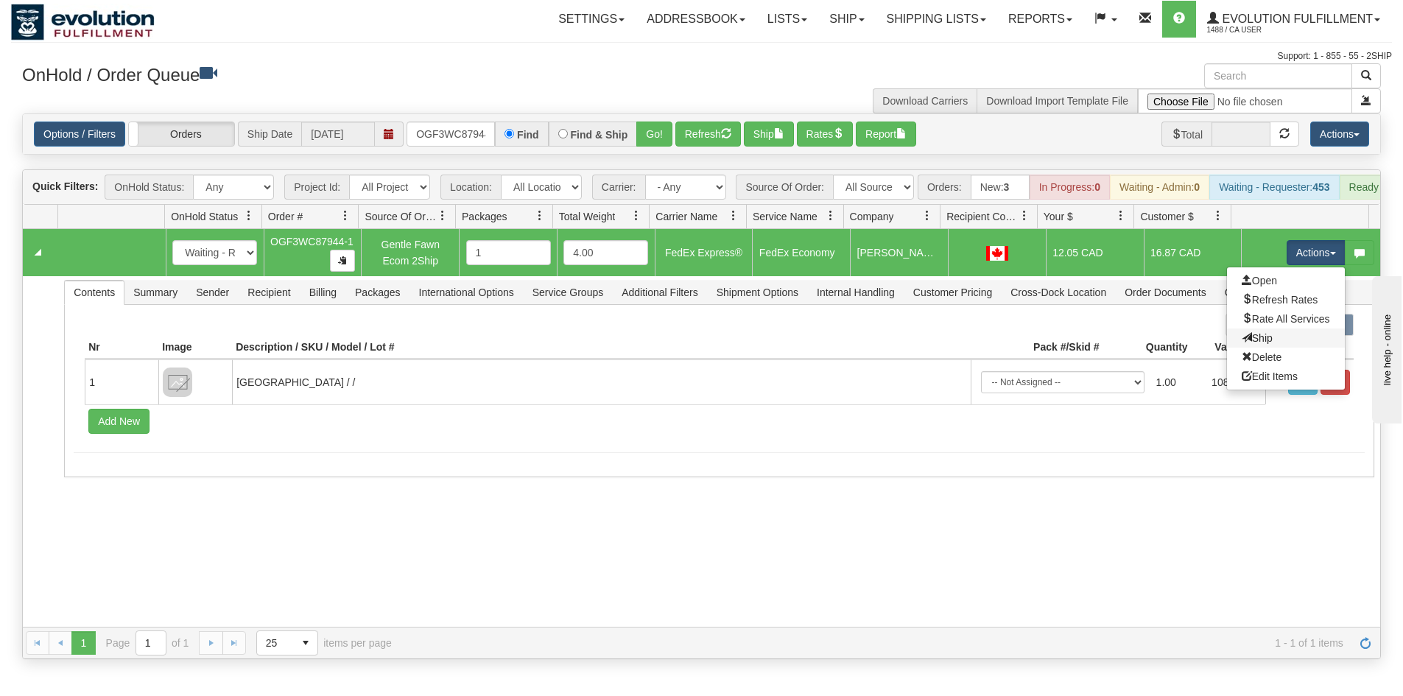
click at [1264, 348] on link "Ship" at bounding box center [1286, 337] width 118 height 19
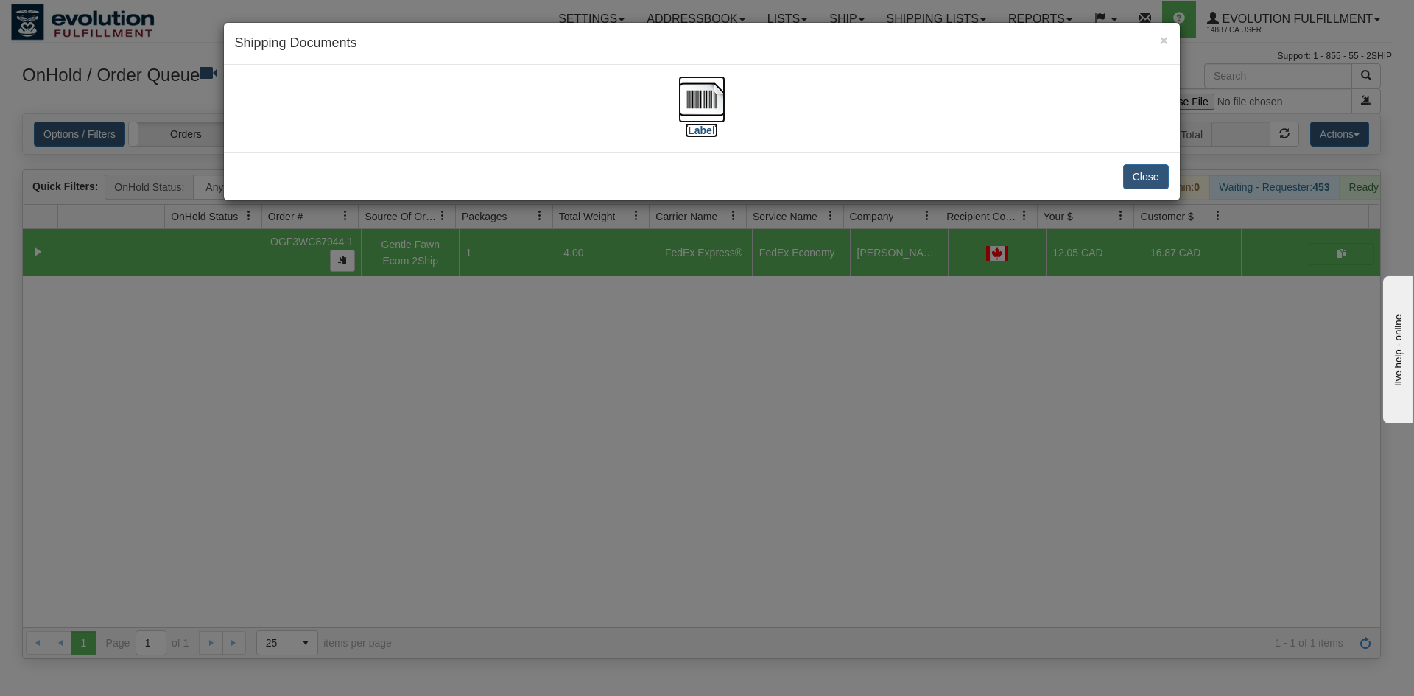
click at [686, 97] on img at bounding box center [701, 99] width 47 height 47
drag, startPoint x: 532, startPoint y: 418, endPoint x: 511, endPoint y: 294, distance: 126.3
click at [532, 398] on div "× Shipping Documents [Label] Close" at bounding box center [707, 348] width 1414 height 696
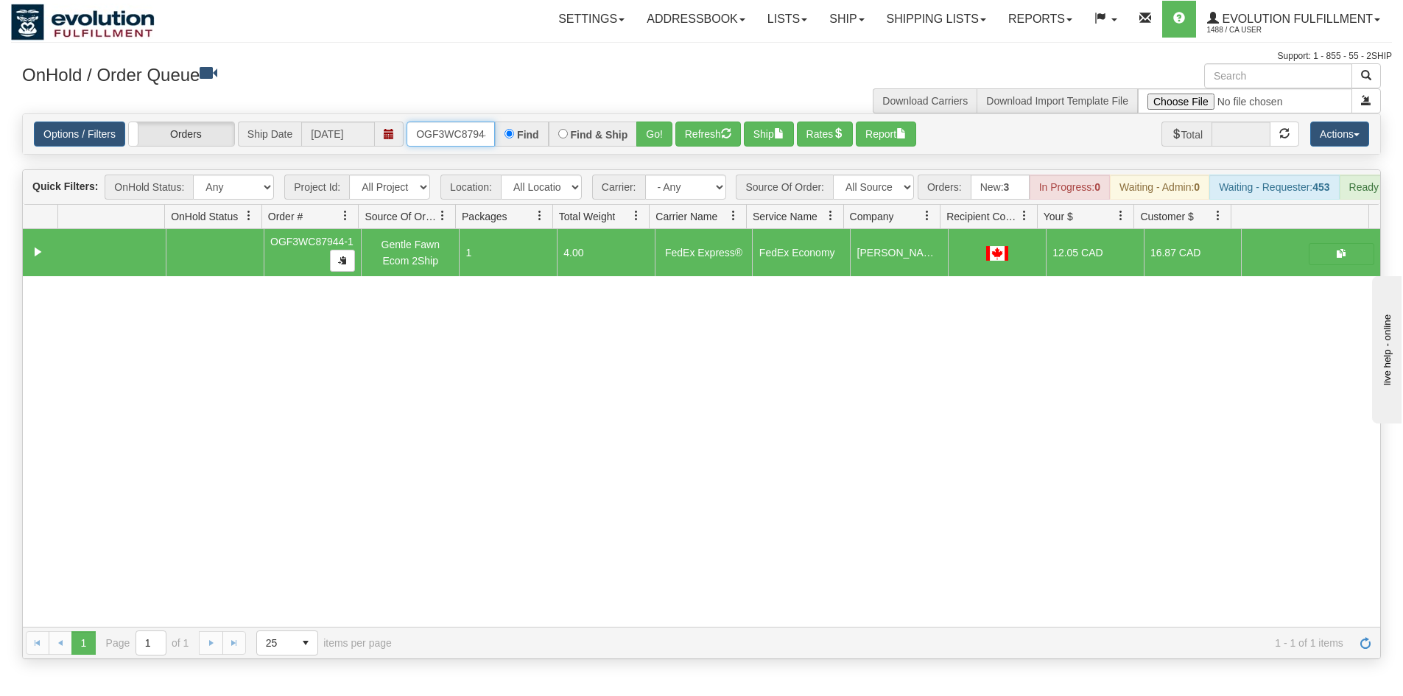
click at [473, 138] on input "OGF3WC87944-1" at bounding box center [451, 134] width 88 height 25
type input "ORSCEVO-W012813"
click at [656, 132] on button "Go!" at bounding box center [654, 134] width 36 height 25
